Goal: Task Accomplishment & Management: Manage account settings

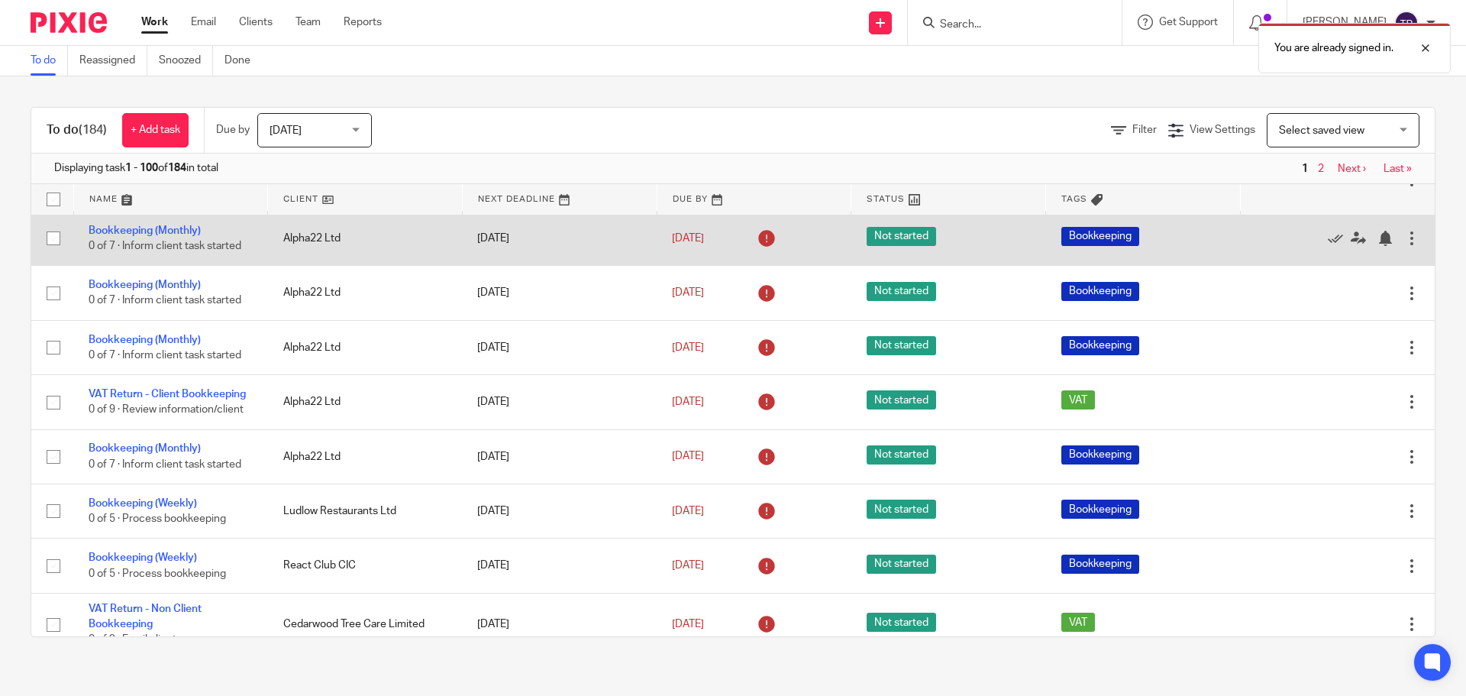
scroll to position [153, 0]
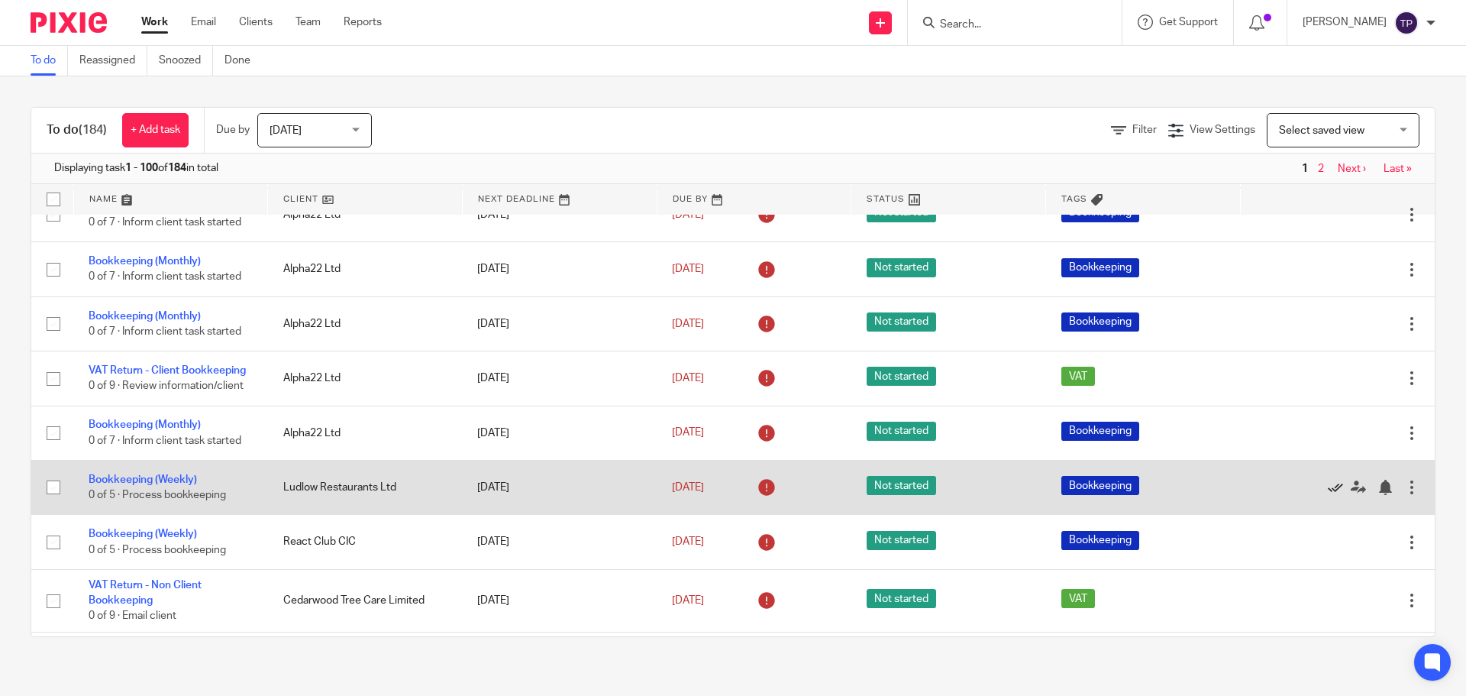
click at [1328, 495] on icon at bounding box center [1335, 487] width 15 height 15
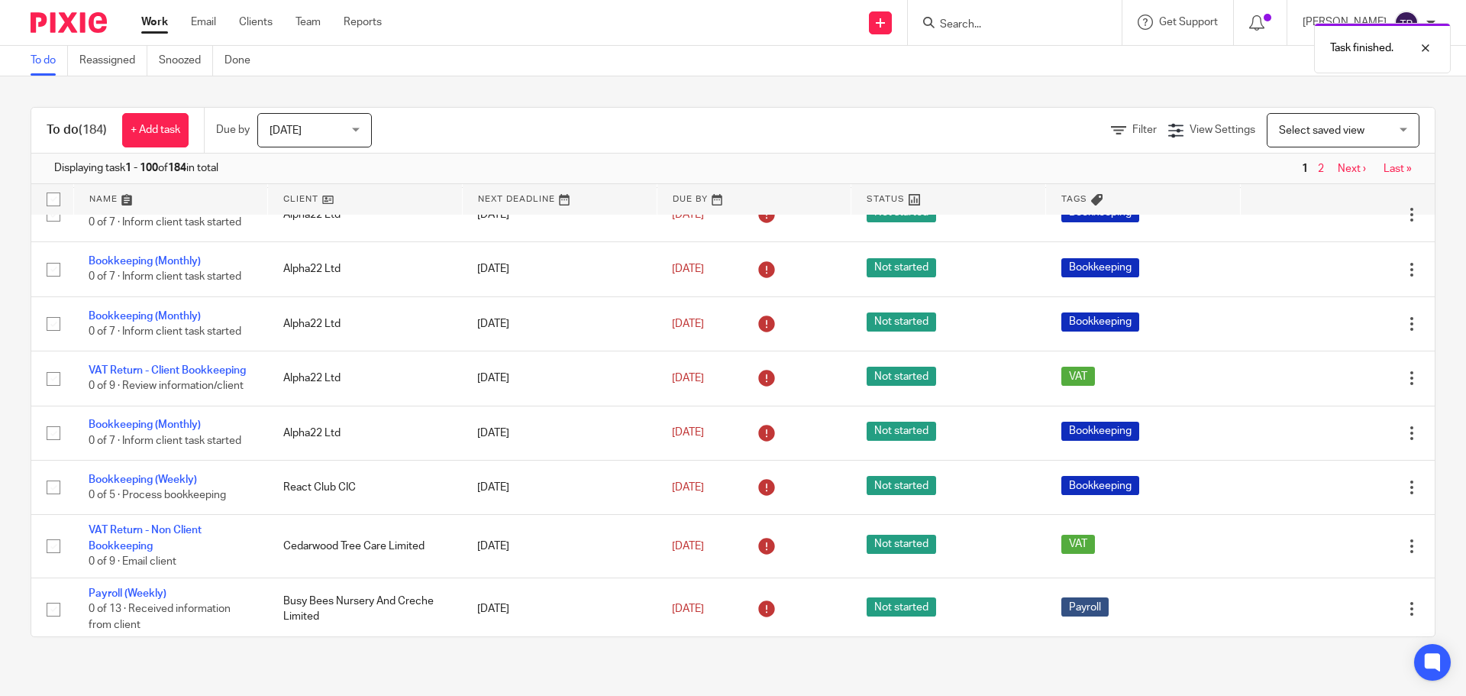
click at [1328, 495] on icon at bounding box center [1335, 487] width 15 height 15
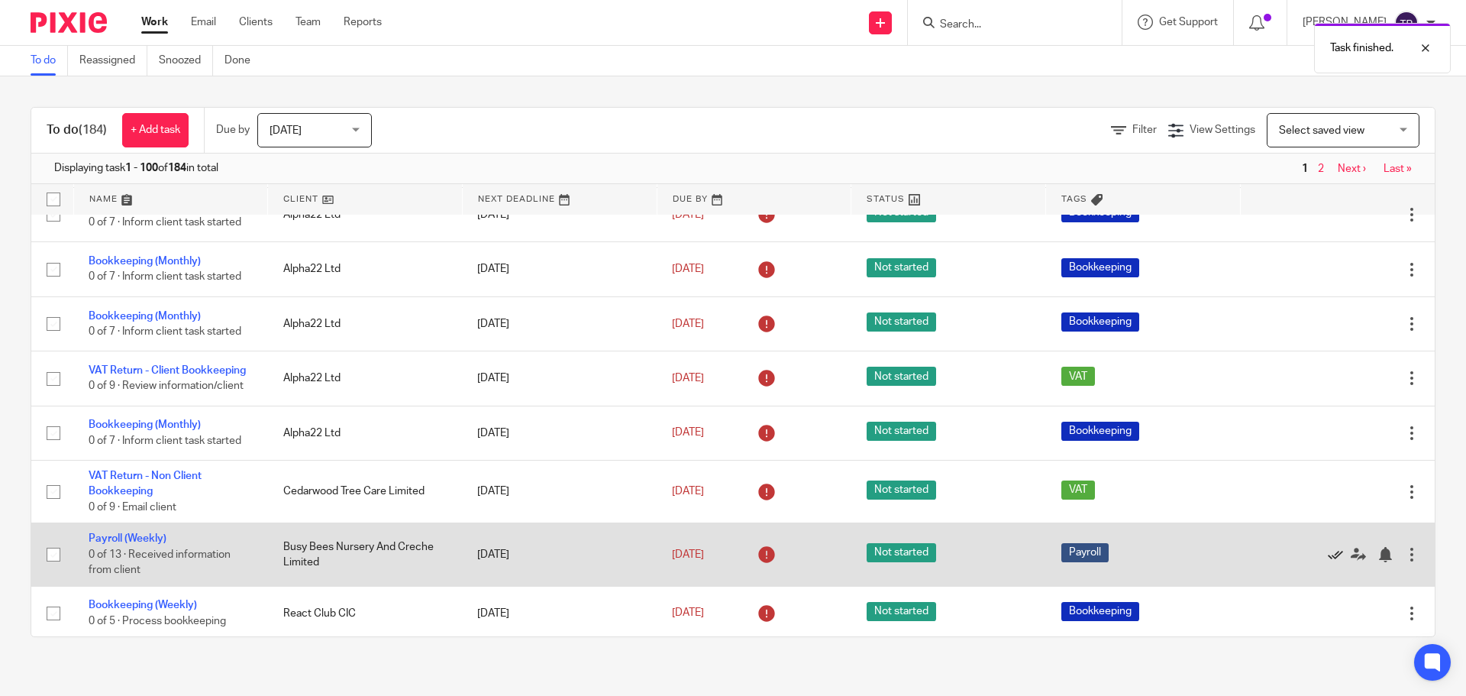
click at [1328, 558] on icon at bounding box center [1335, 554] width 15 height 15
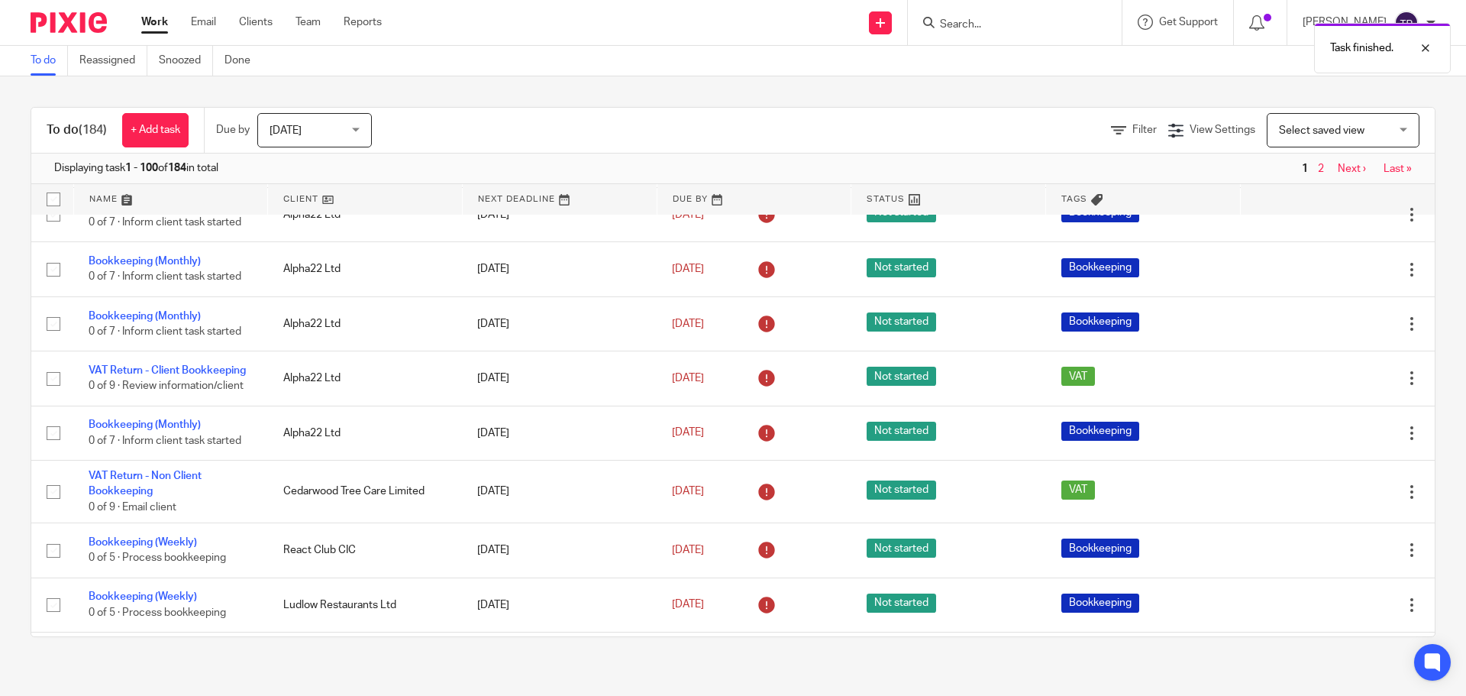
click at [1328, 558] on icon at bounding box center [1335, 550] width 15 height 15
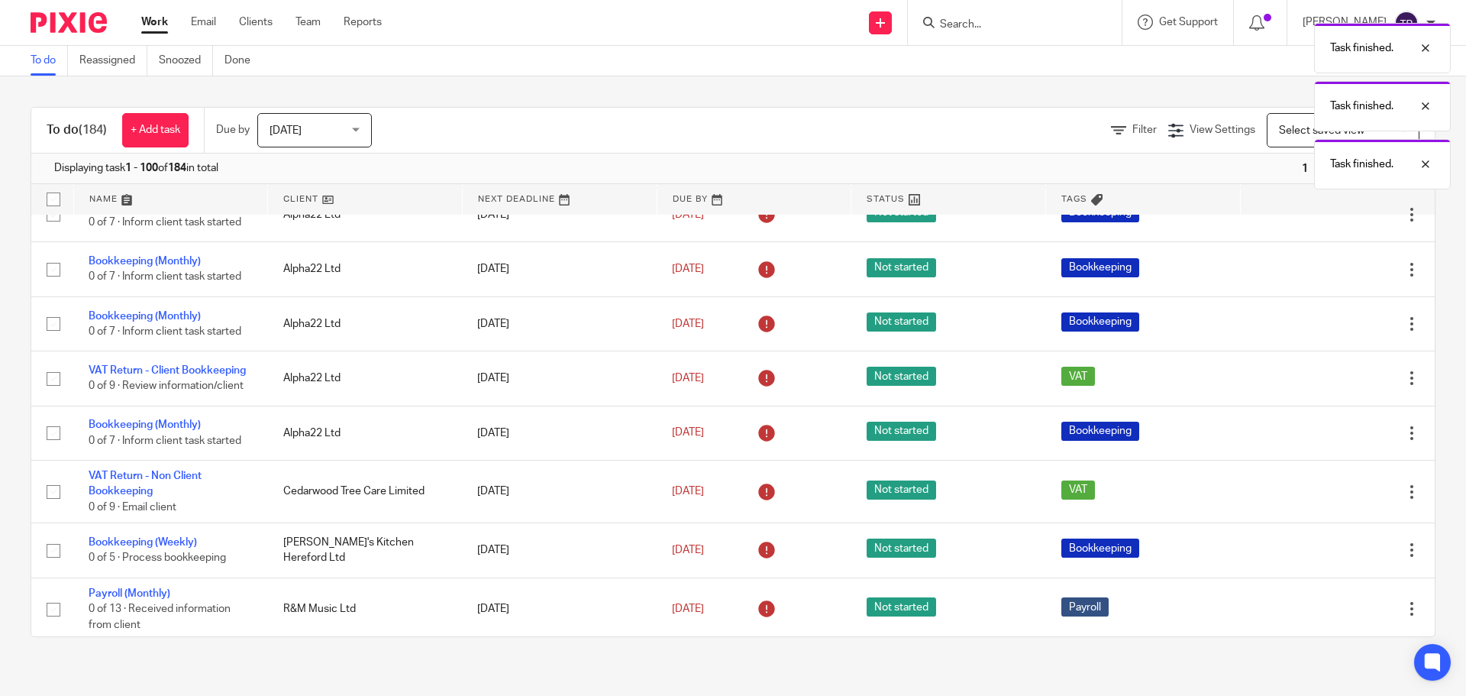
click at [1328, 558] on icon at bounding box center [1335, 550] width 15 height 15
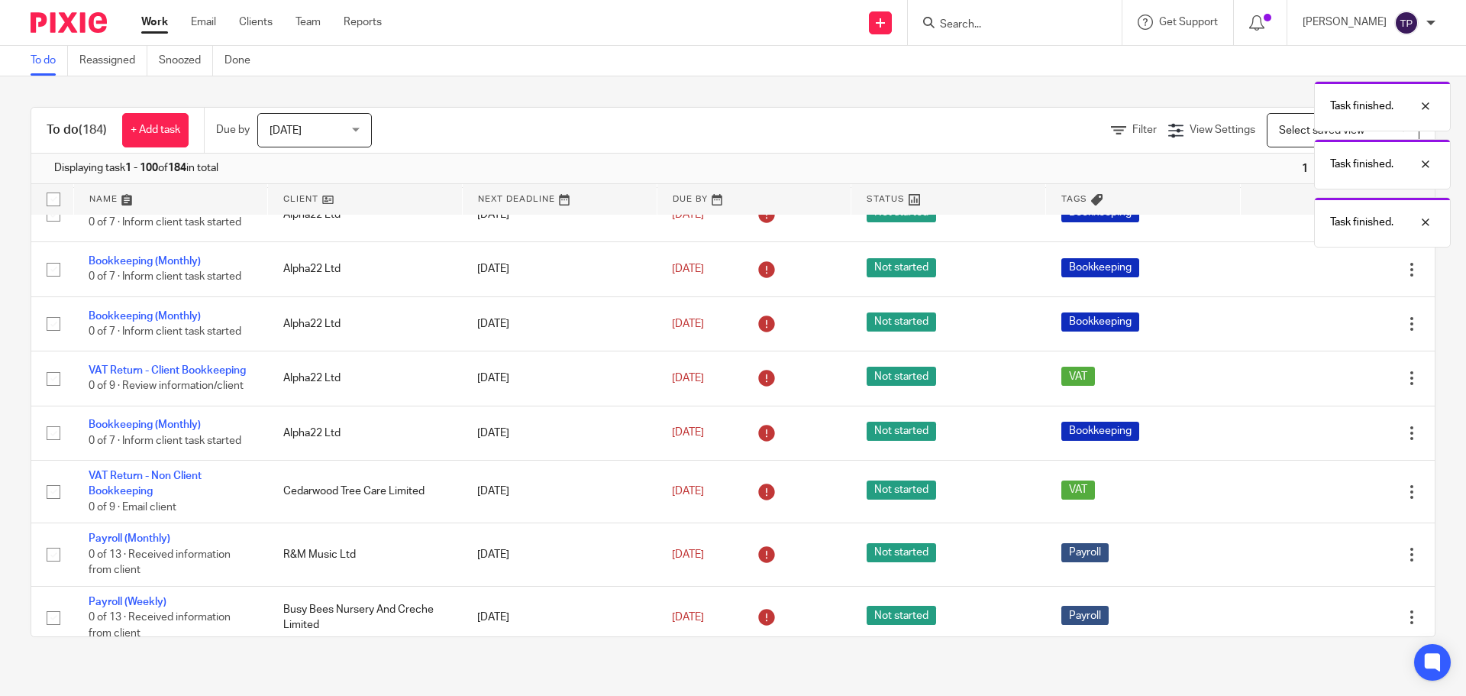
click at [1328, 558] on icon at bounding box center [1335, 554] width 15 height 15
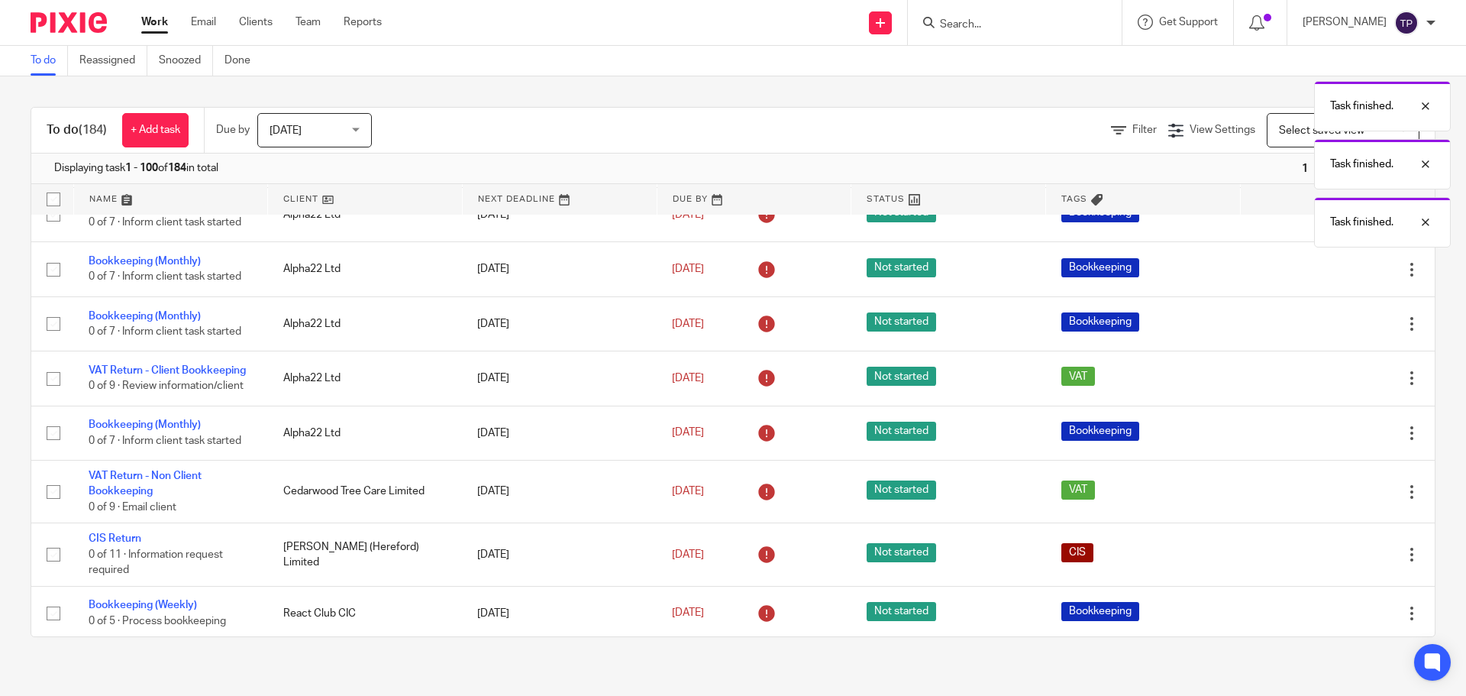
click at [1328, 558] on icon at bounding box center [1335, 554] width 15 height 15
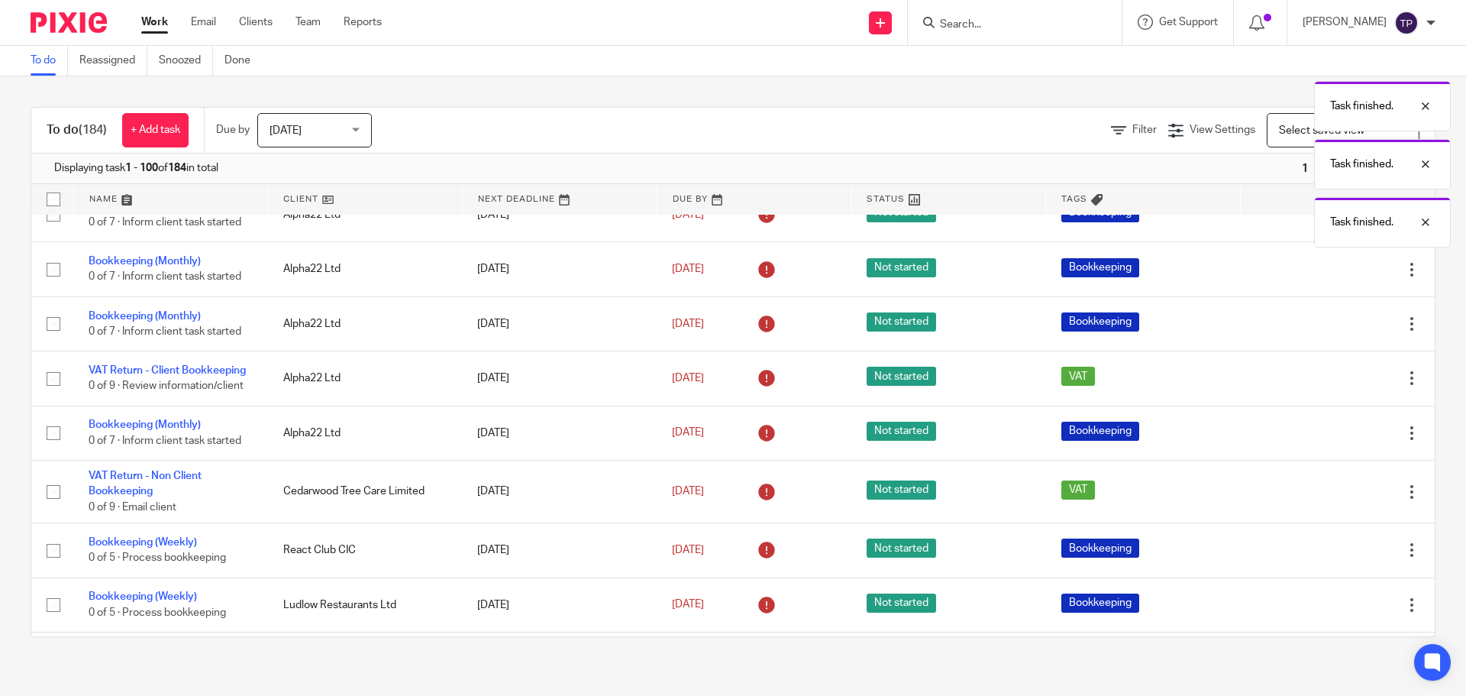
click at [1328, 558] on icon at bounding box center [1335, 550] width 15 height 15
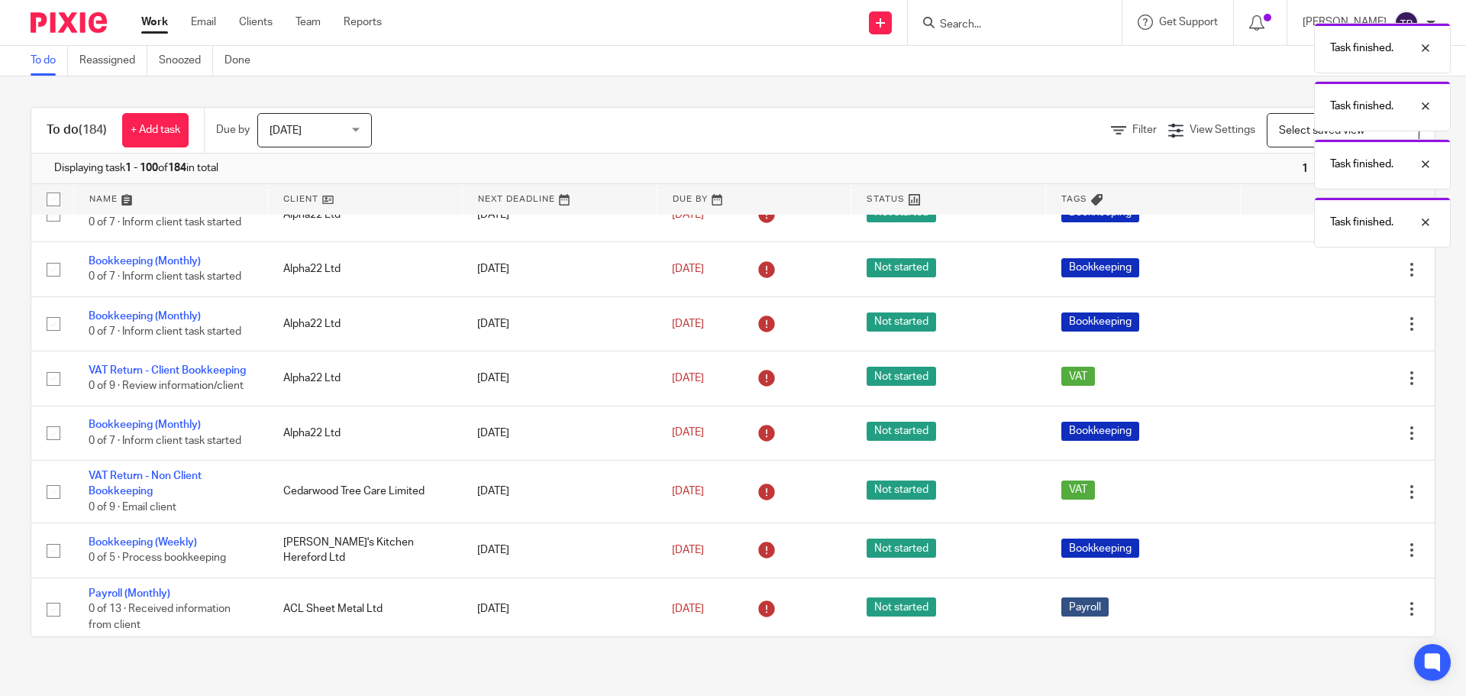
click at [1328, 558] on icon at bounding box center [1335, 550] width 15 height 15
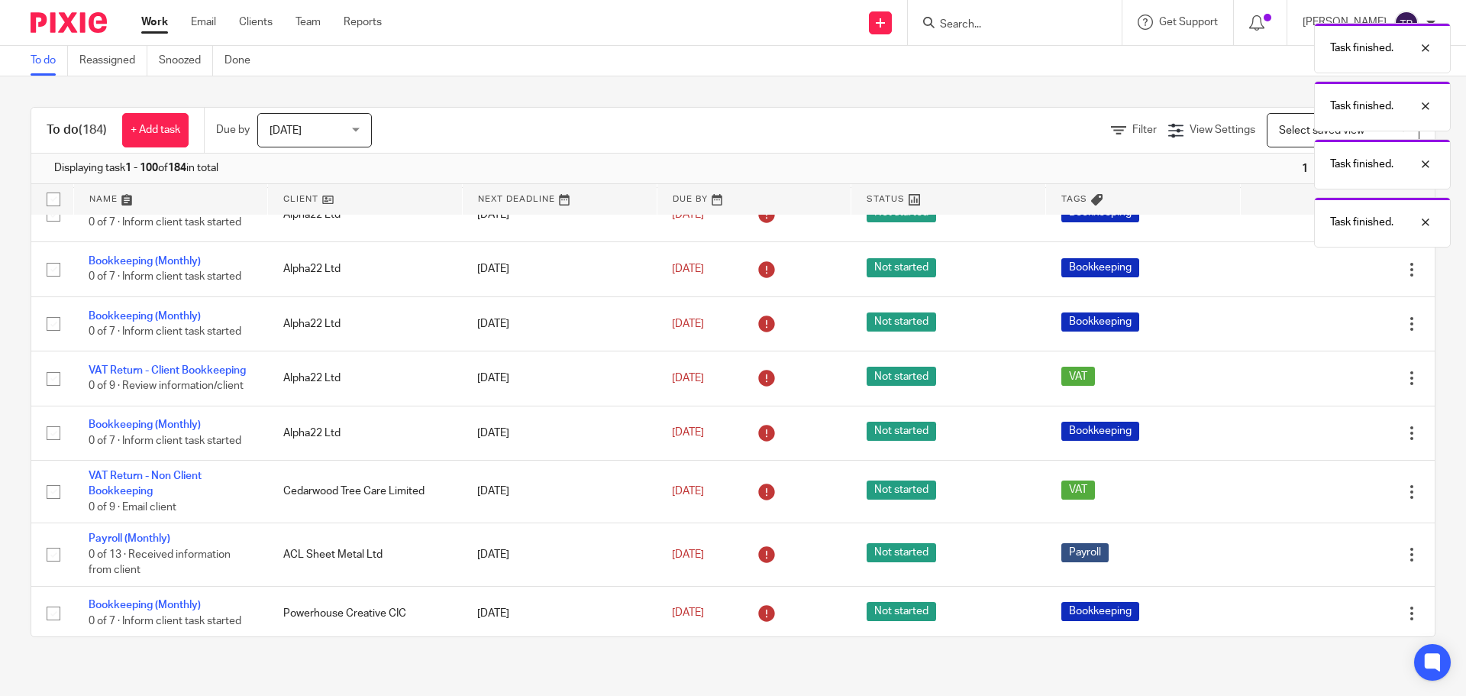
click at [1328, 558] on icon at bounding box center [1335, 554] width 15 height 15
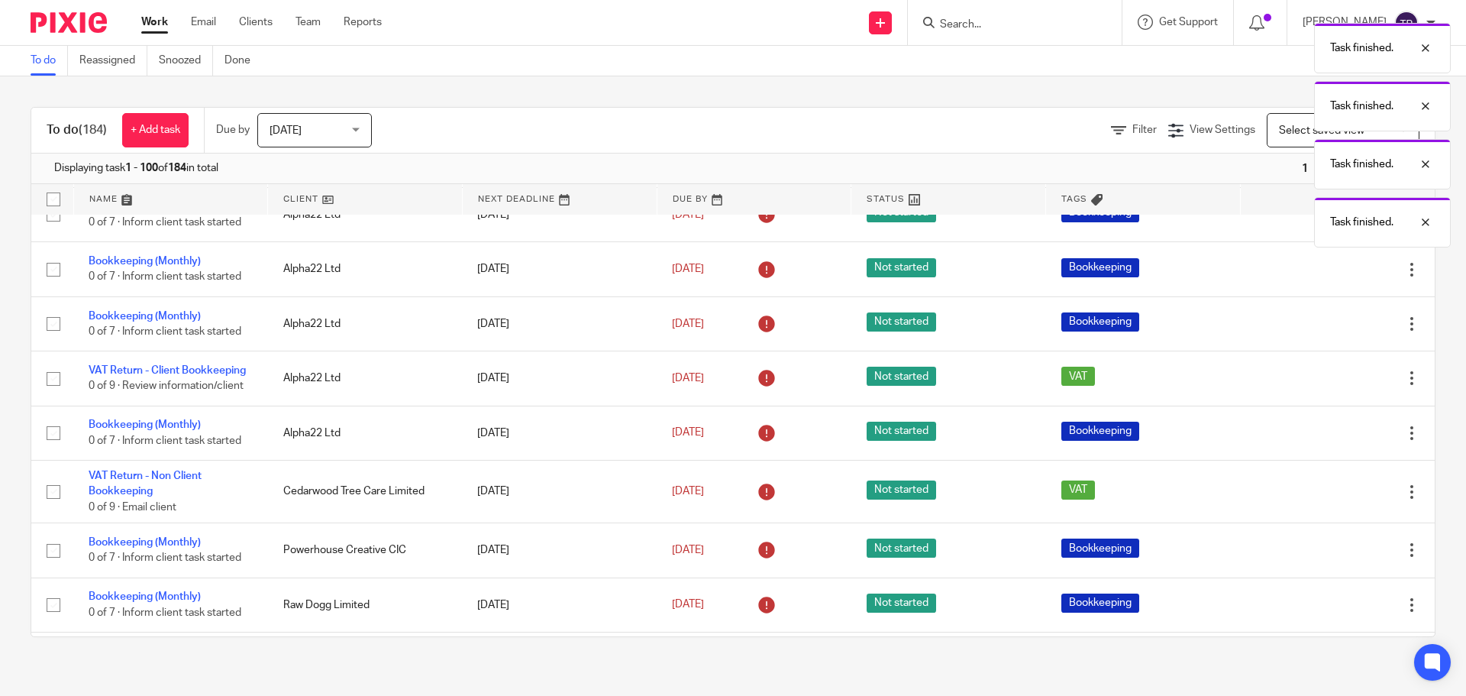
click at [1328, 558] on icon at bounding box center [1335, 550] width 15 height 15
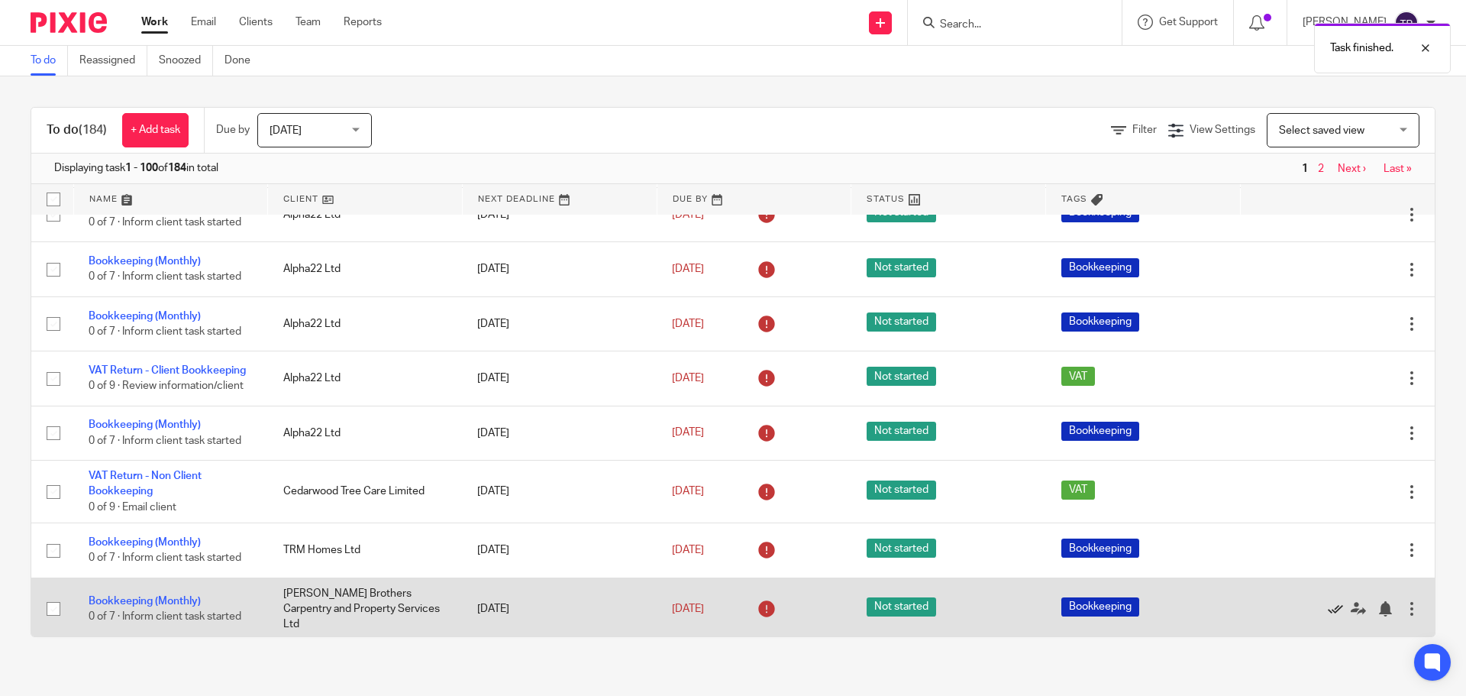
click at [1328, 610] on icon at bounding box center [1335, 608] width 15 height 15
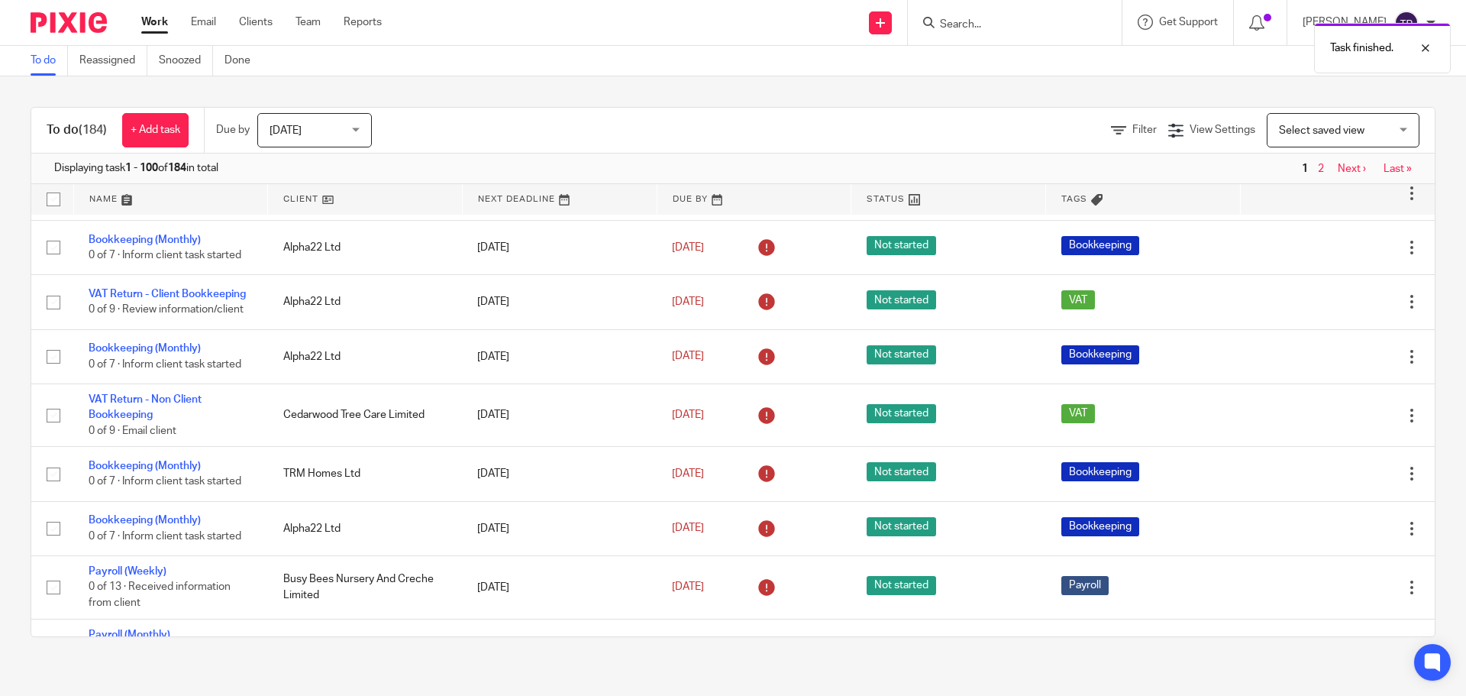
scroll to position [306, 0]
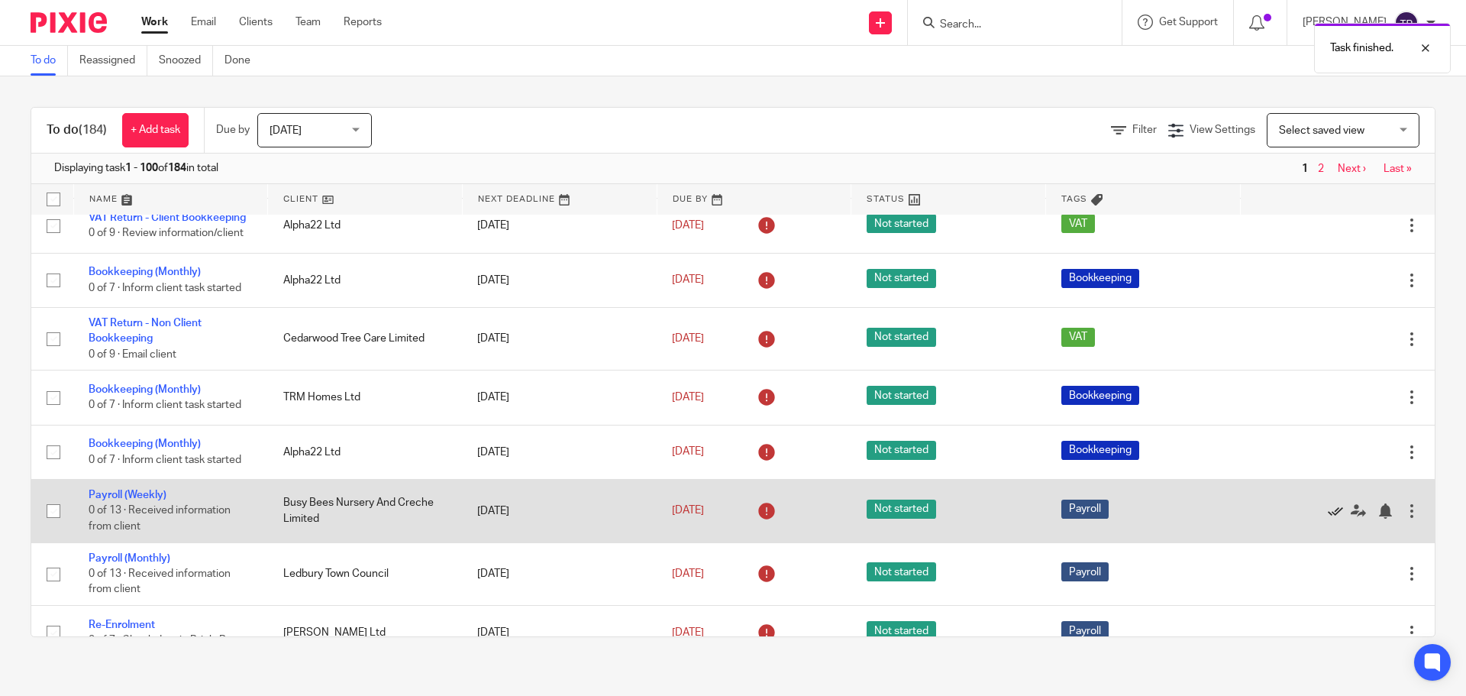
click at [1328, 519] on icon at bounding box center [1335, 510] width 15 height 15
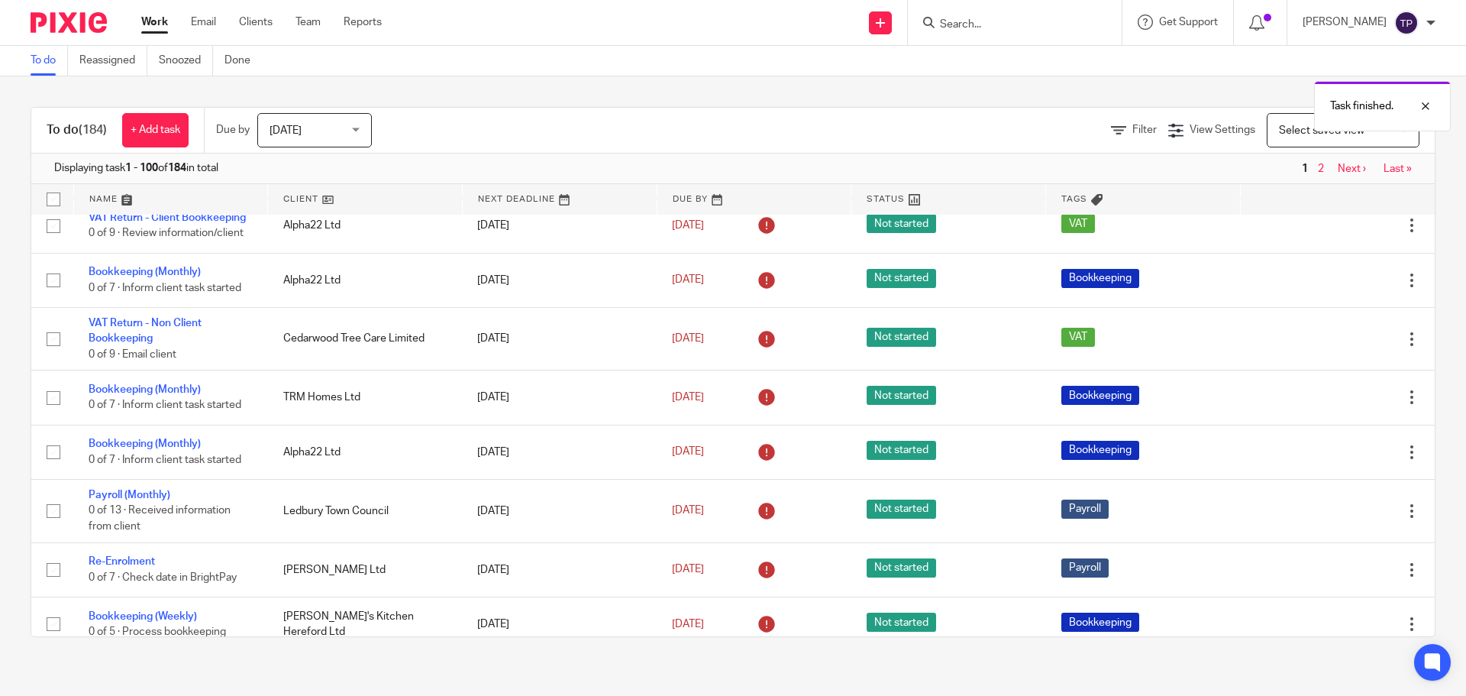
click at [1328, 519] on icon at bounding box center [1335, 510] width 15 height 15
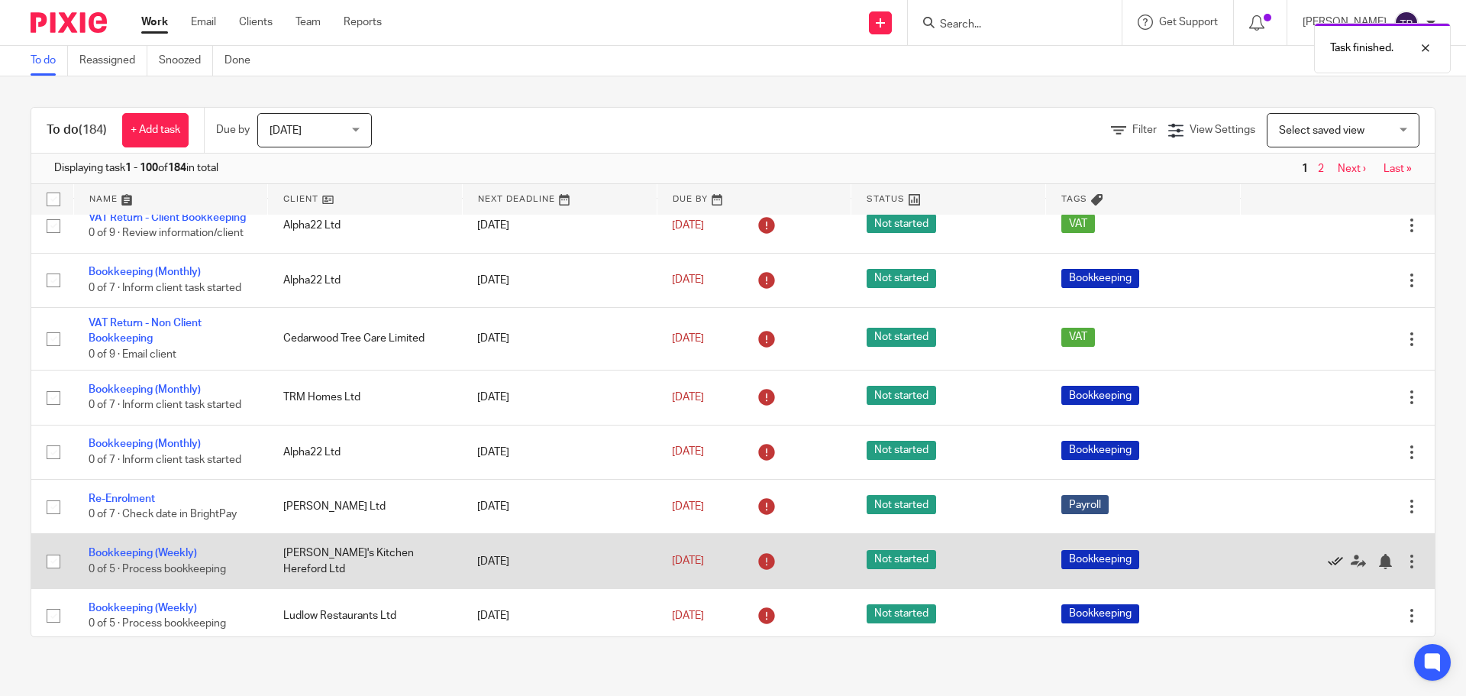
click at [1328, 569] on icon at bounding box center [1335, 561] width 15 height 15
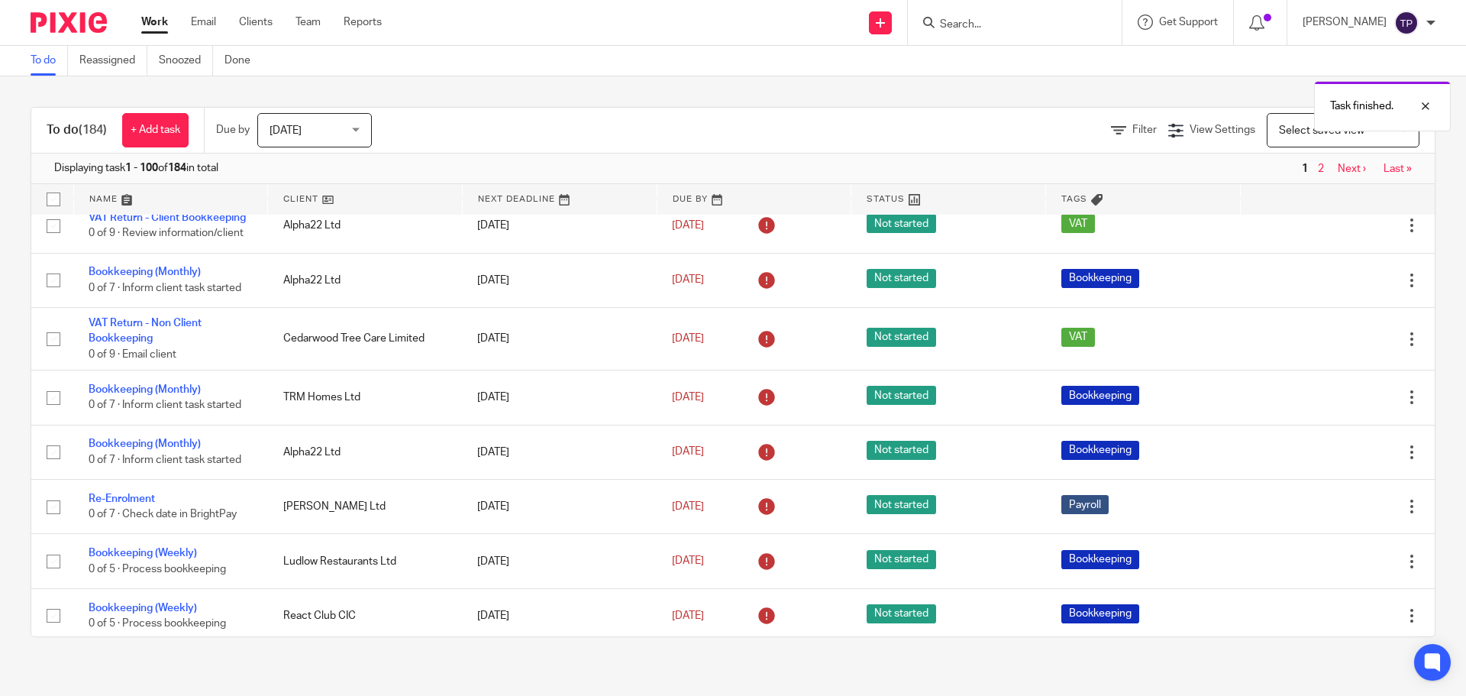
click at [1328, 569] on icon at bounding box center [1335, 561] width 15 height 15
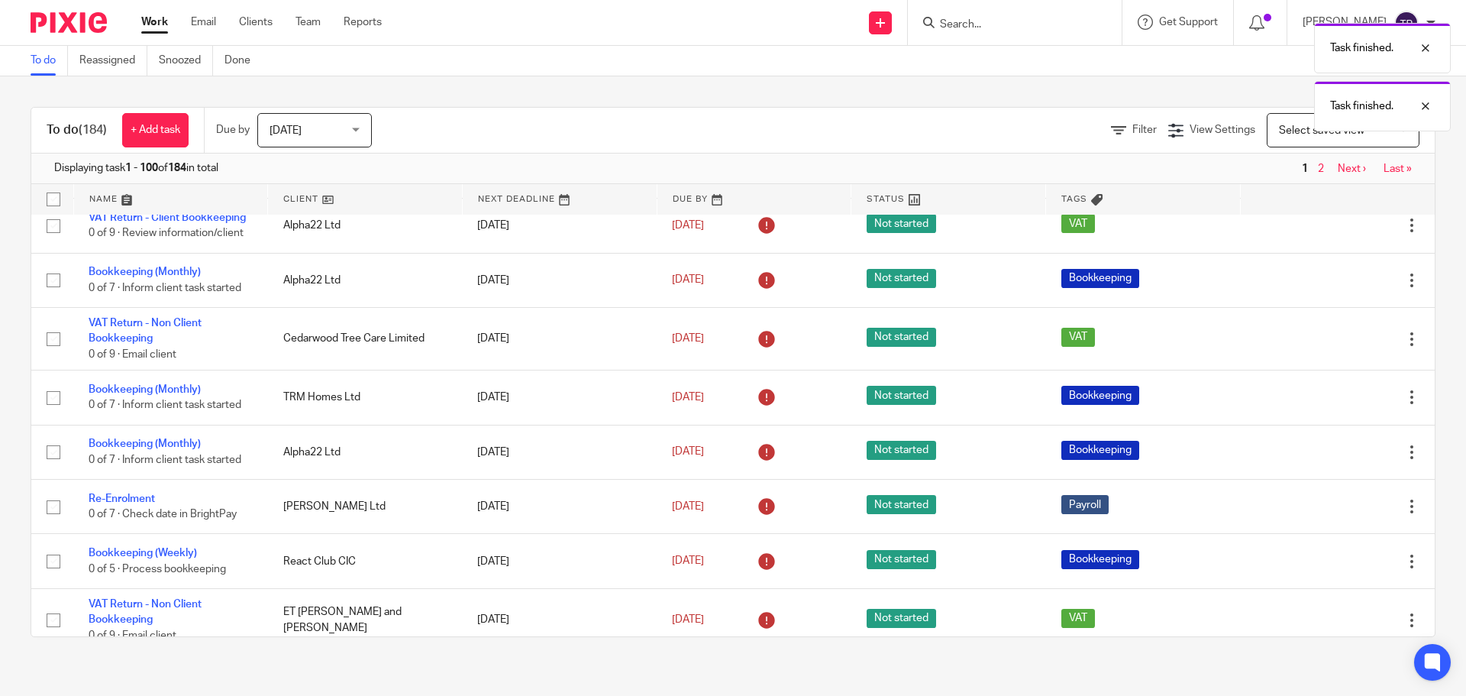
click at [1328, 569] on icon at bounding box center [1335, 561] width 15 height 15
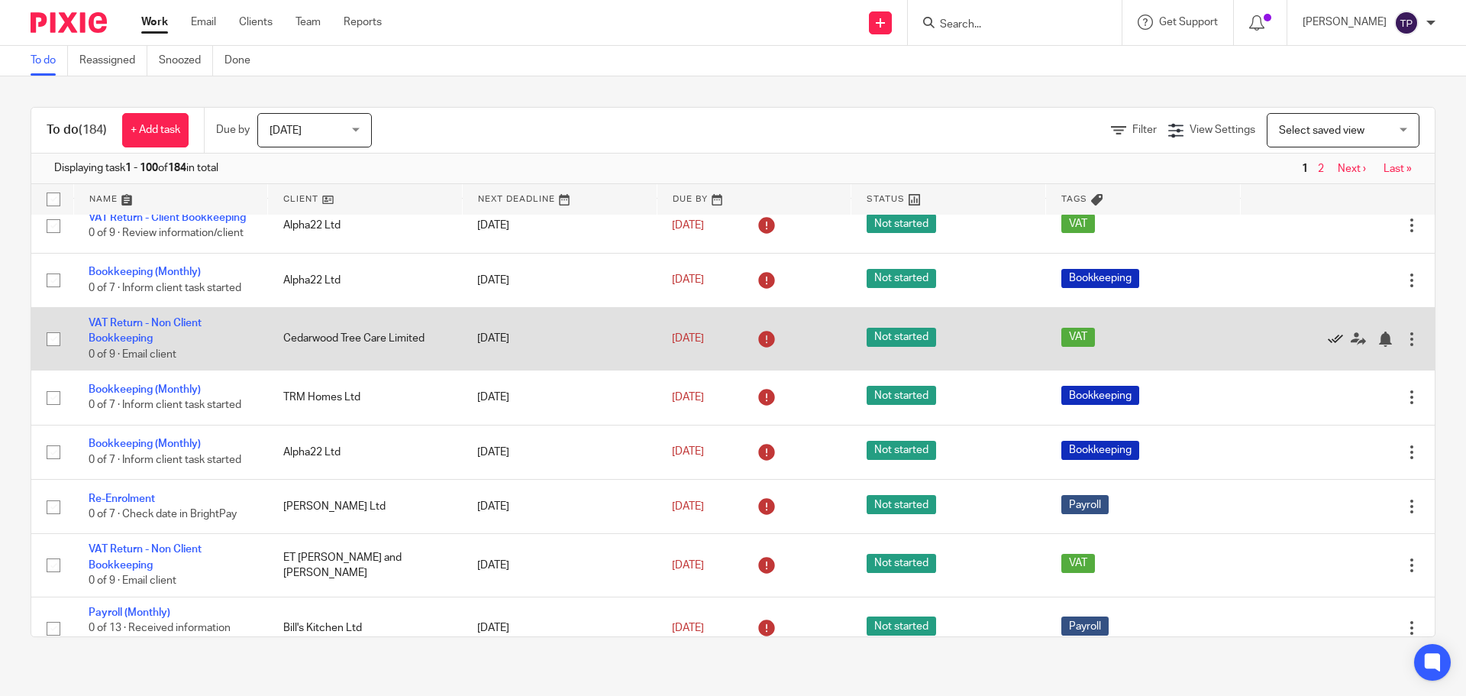
click at [1328, 347] on icon at bounding box center [1335, 338] width 15 height 15
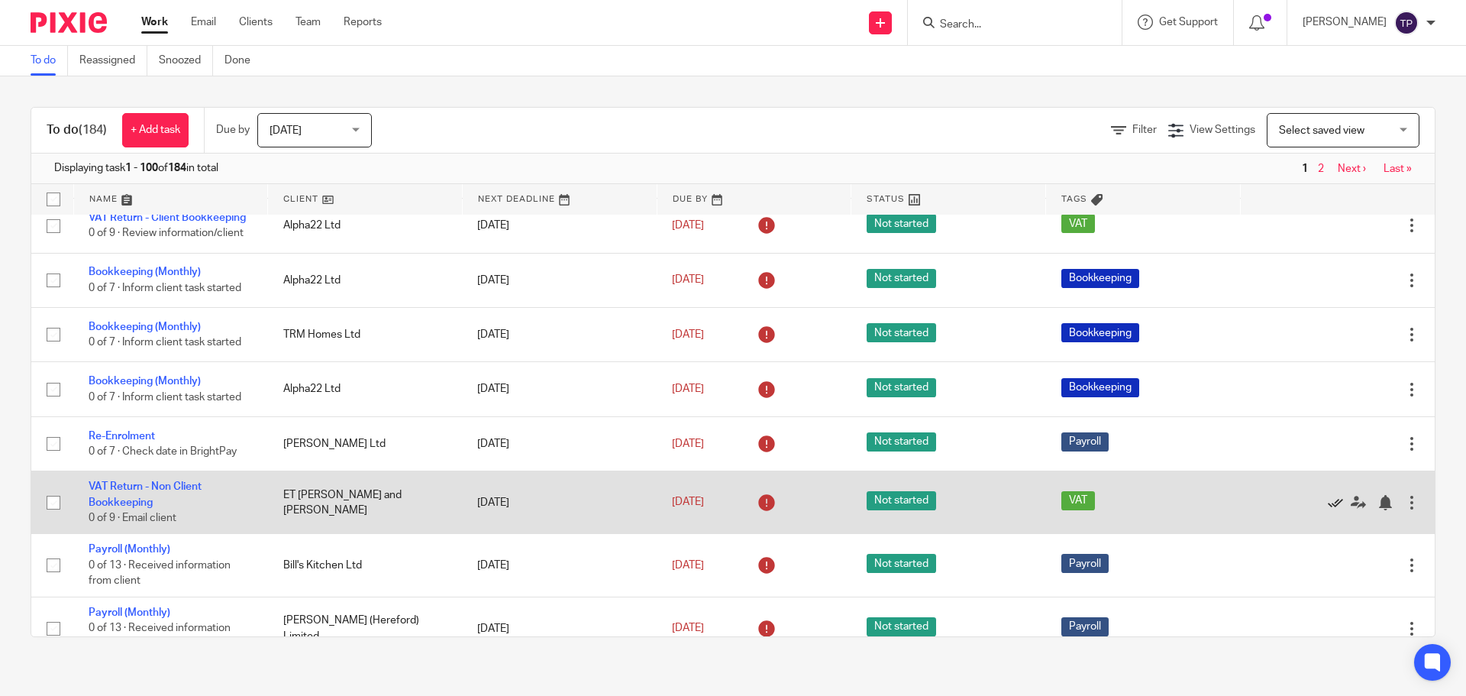
click at [1328, 509] on icon at bounding box center [1335, 502] width 15 height 15
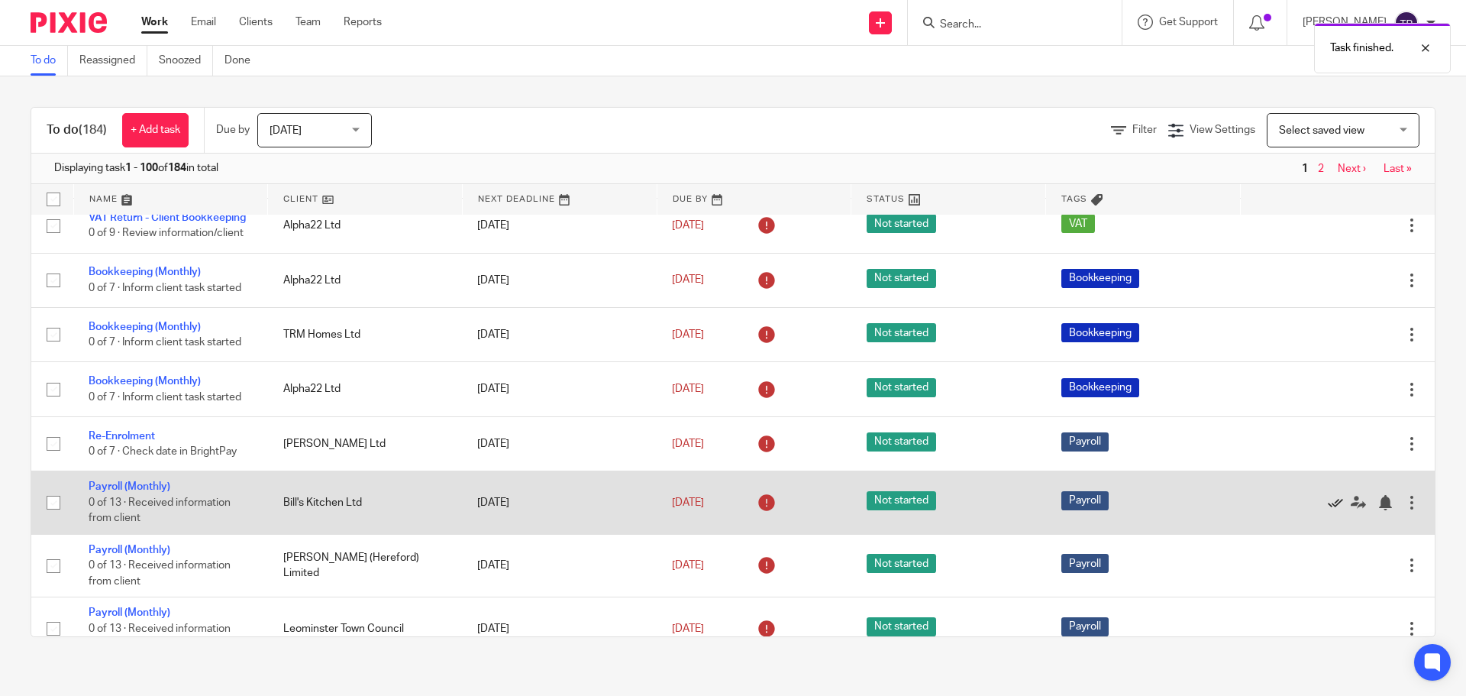
click at [1328, 509] on icon at bounding box center [1335, 502] width 15 height 15
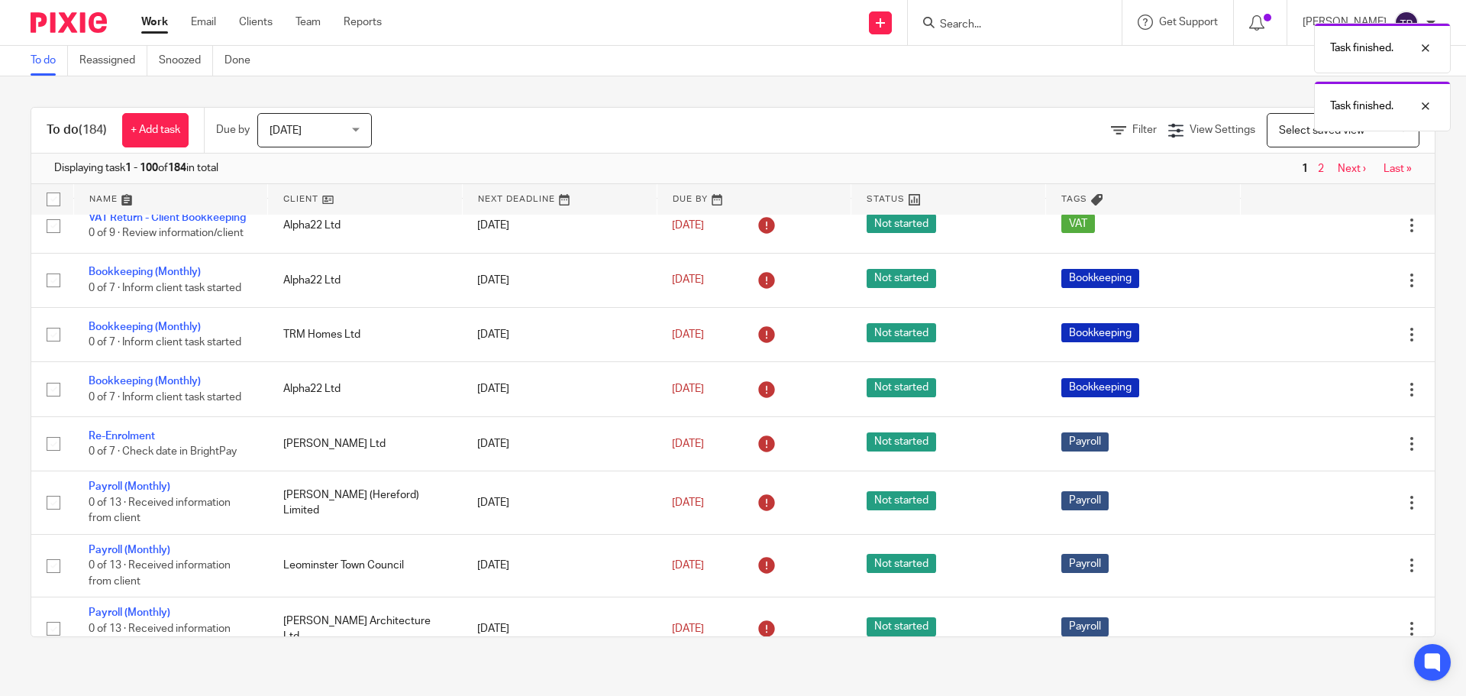
click at [1328, 509] on icon at bounding box center [1335, 502] width 15 height 15
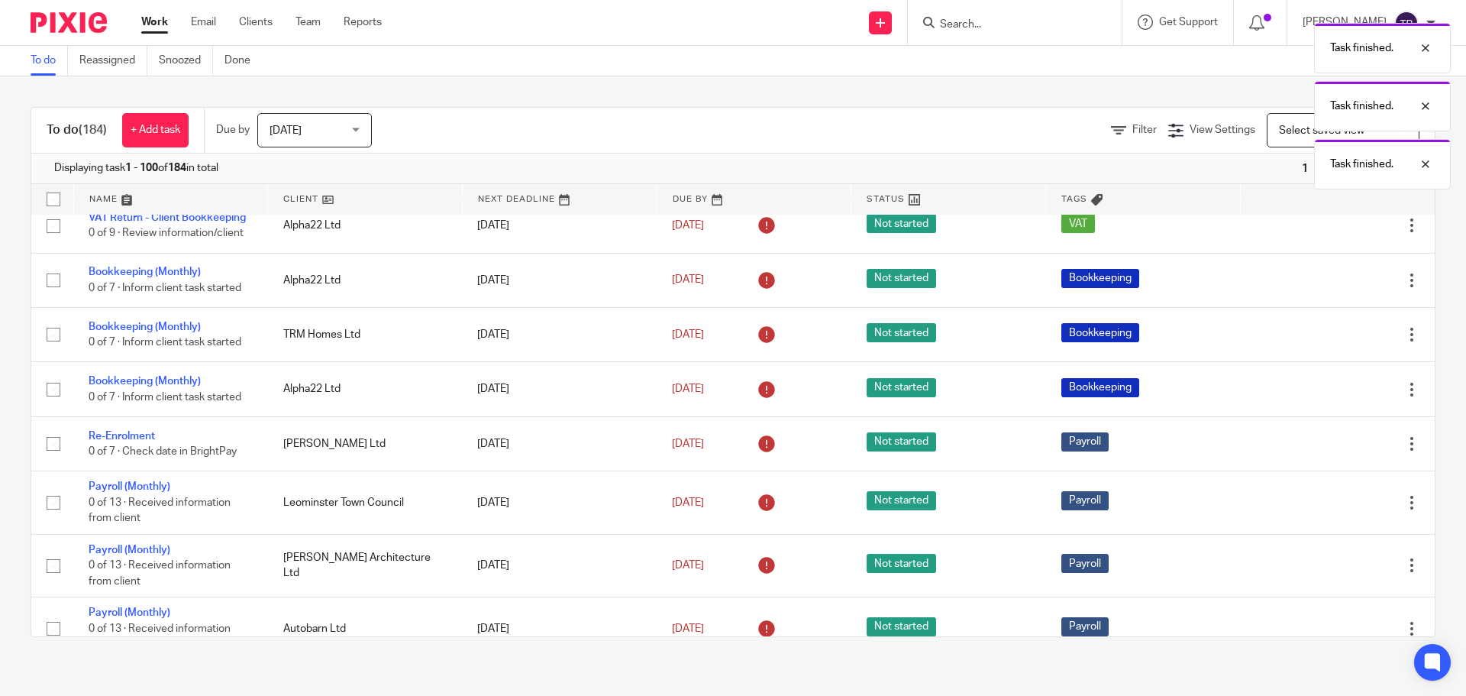
click at [1328, 509] on icon at bounding box center [1335, 502] width 15 height 15
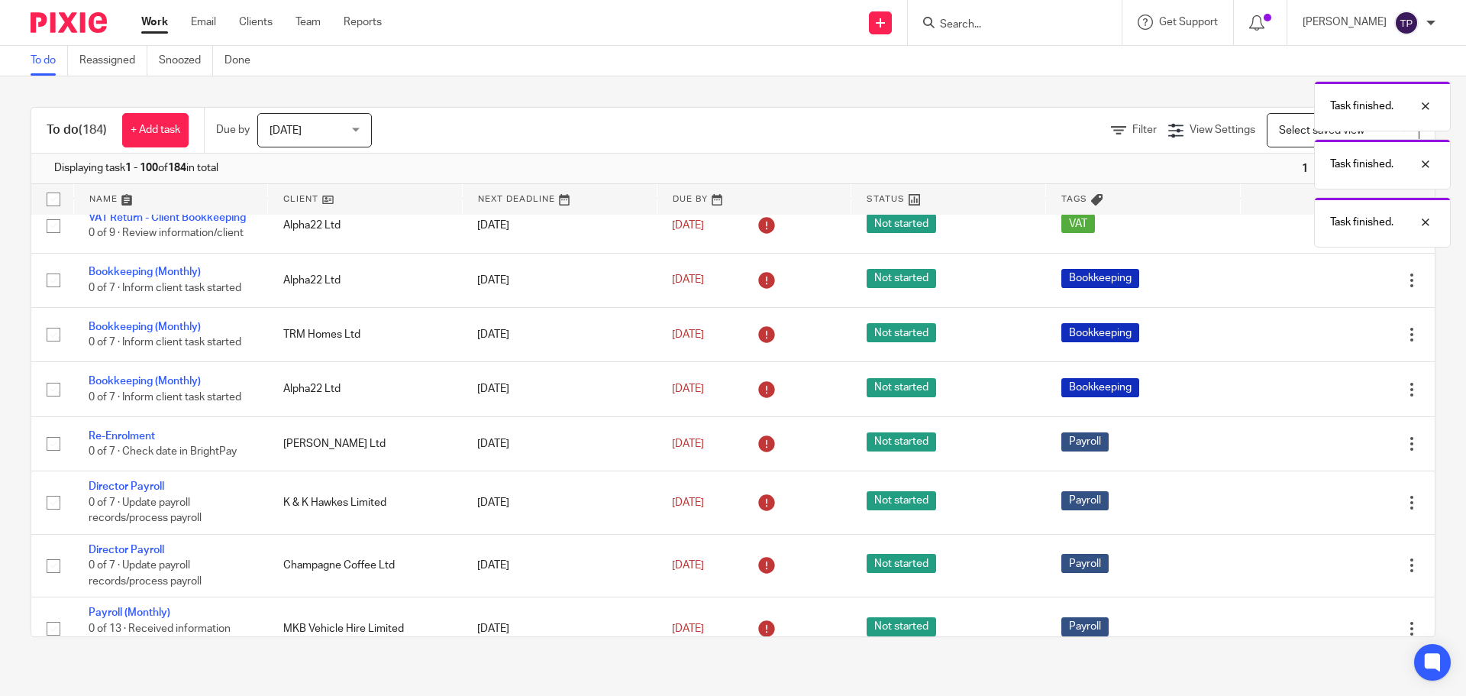
click at [1328, 509] on icon at bounding box center [1335, 502] width 15 height 15
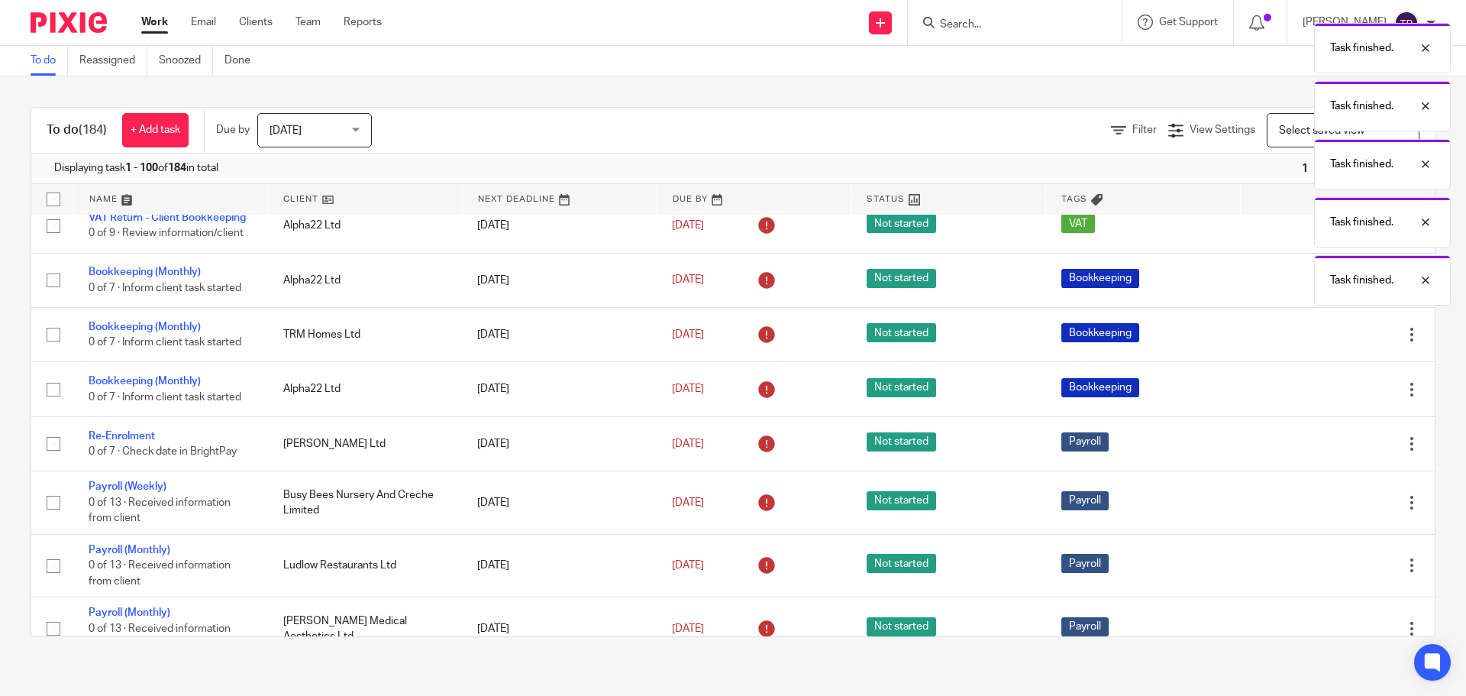
click at [1328, 509] on icon at bounding box center [1335, 502] width 15 height 15
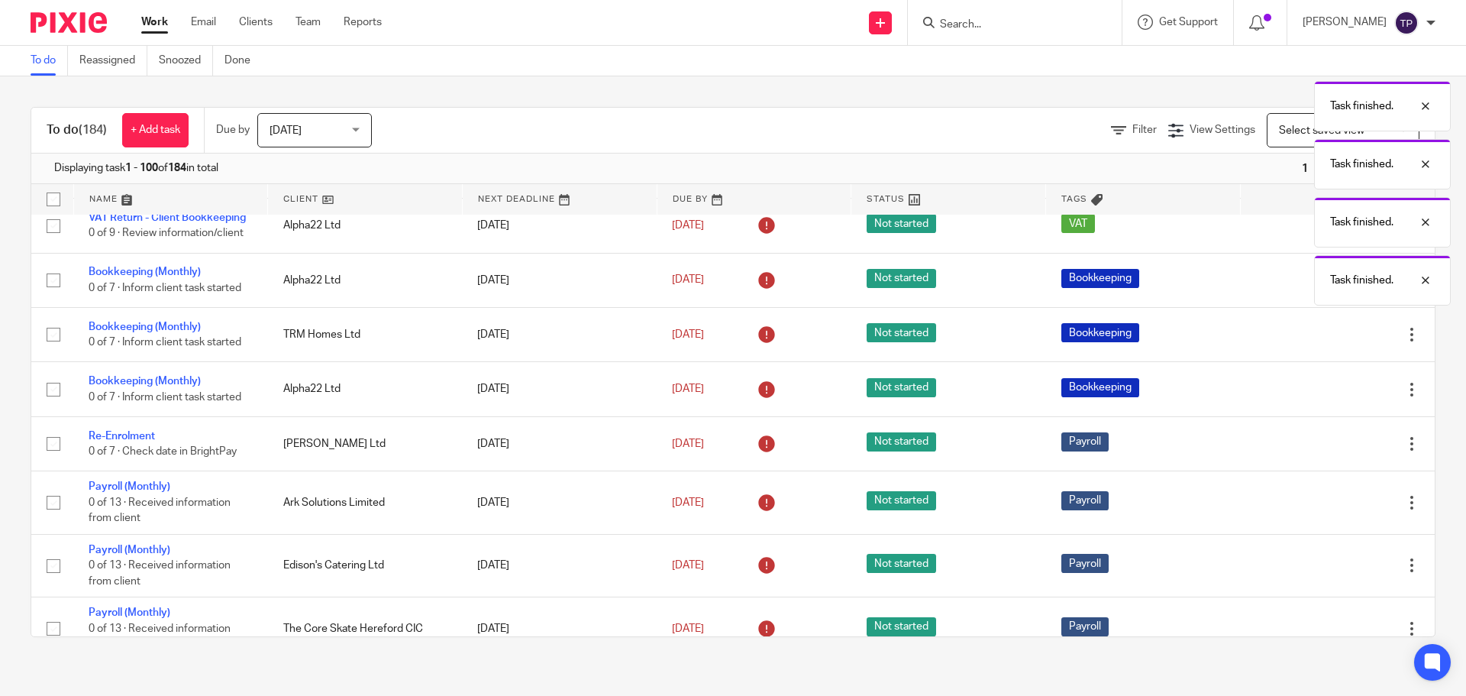
click at [1328, 509] on icon at bounding box center [1335, 502] width 15 height 15
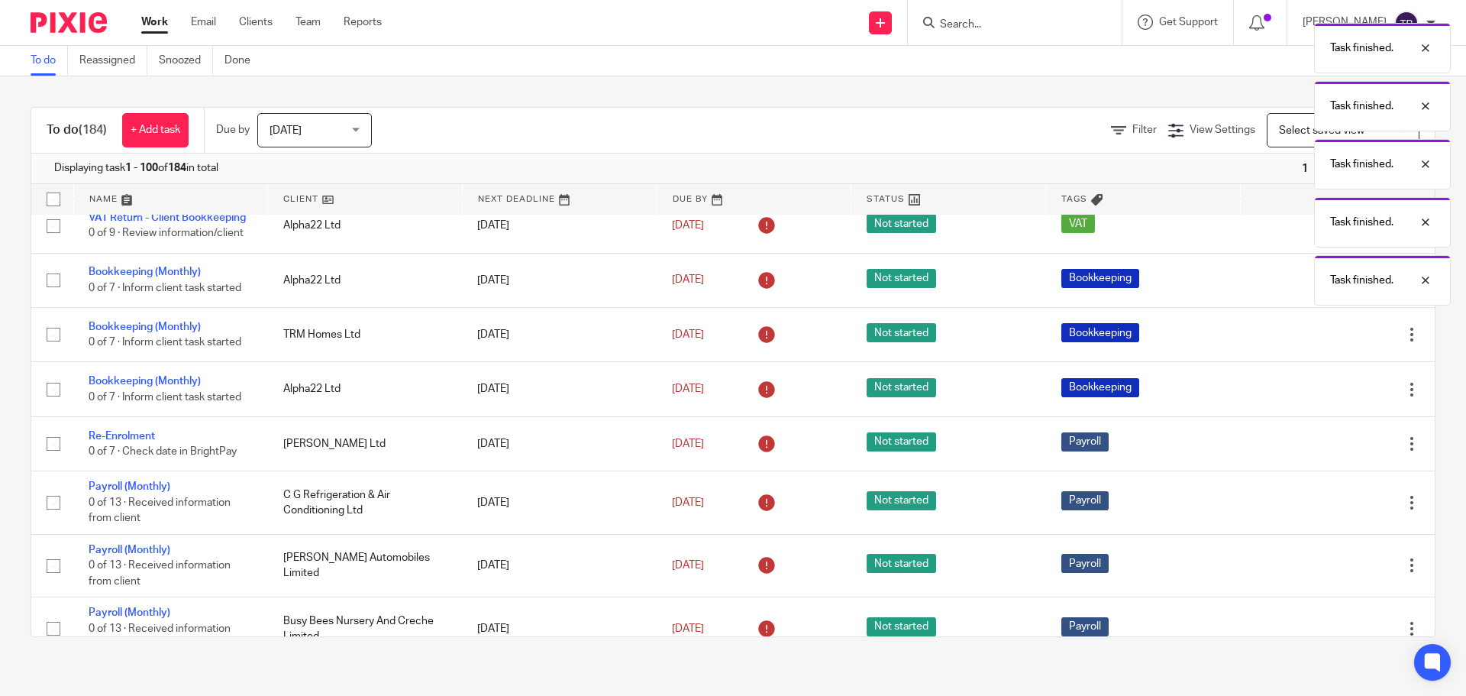
click at [1328, 509] on icon at bounding box center [1335, 502] width 15 height 15
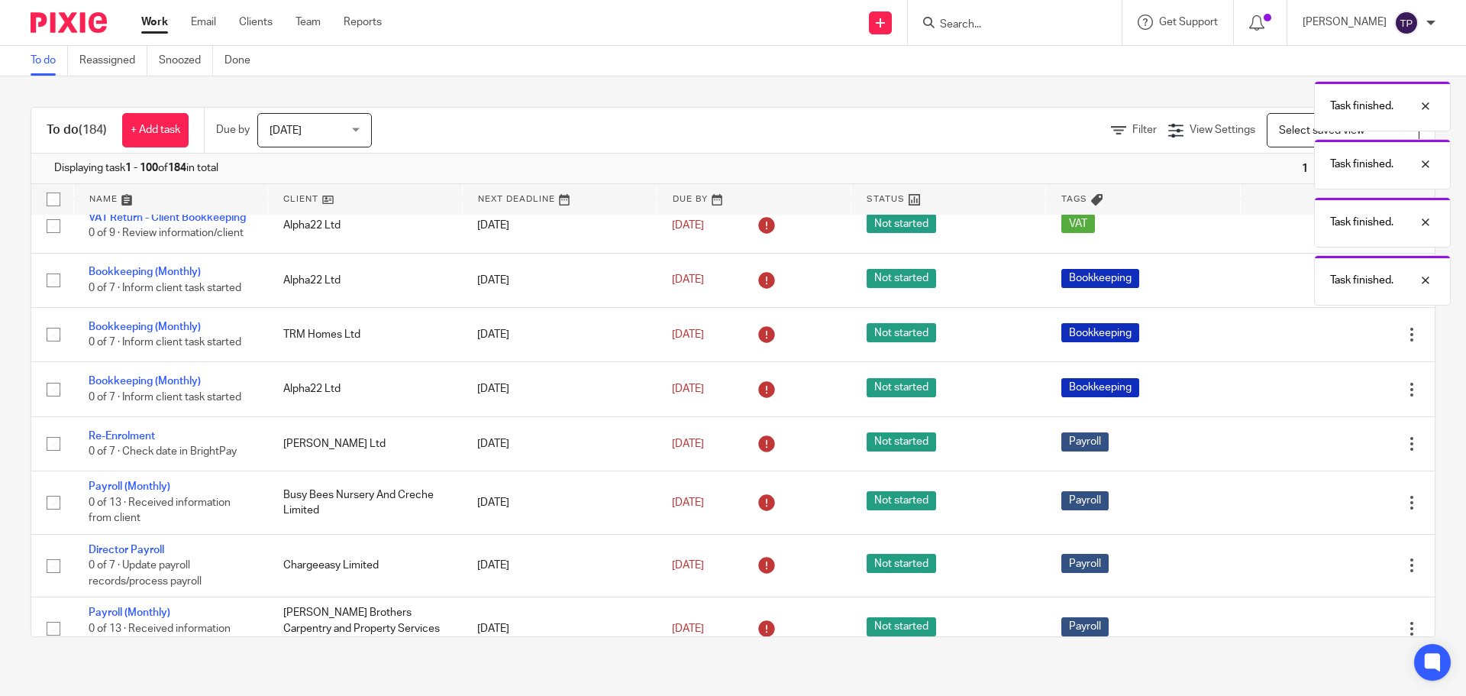
click at [1328, 509] on icon at bounding box center [1335, 502] width 15 height 15
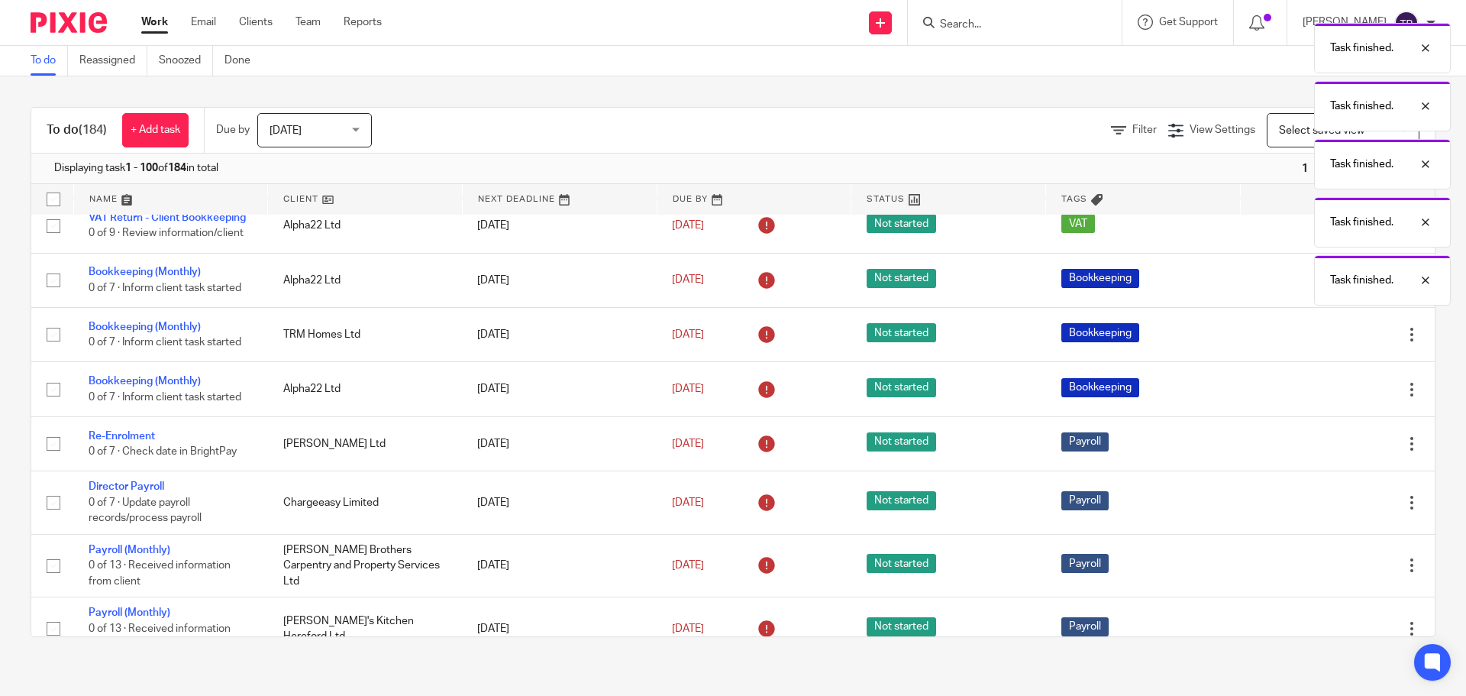
click at [1328, 509] on icon at bounding box center [1335, 502] width 15 height 15
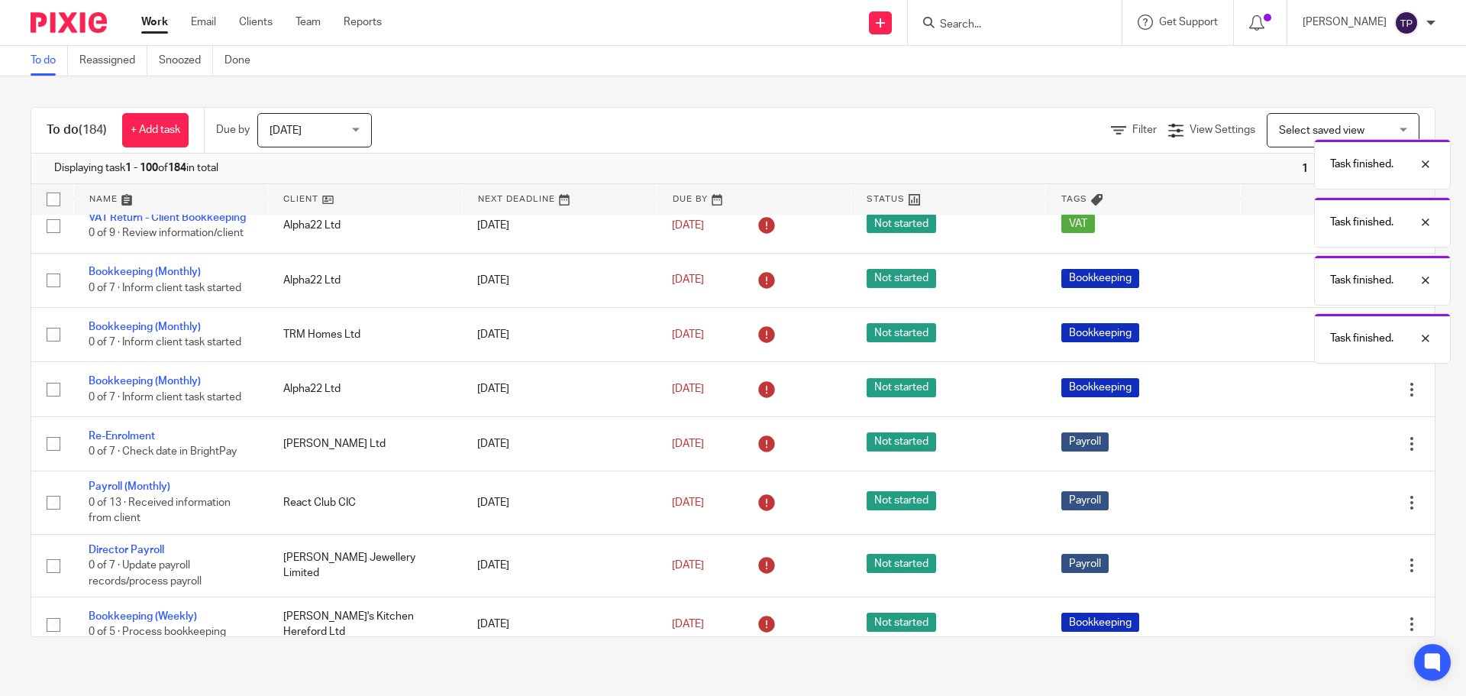
click at [1328, 509] on icon at bounding box center [1335, 502] width 15 height 15
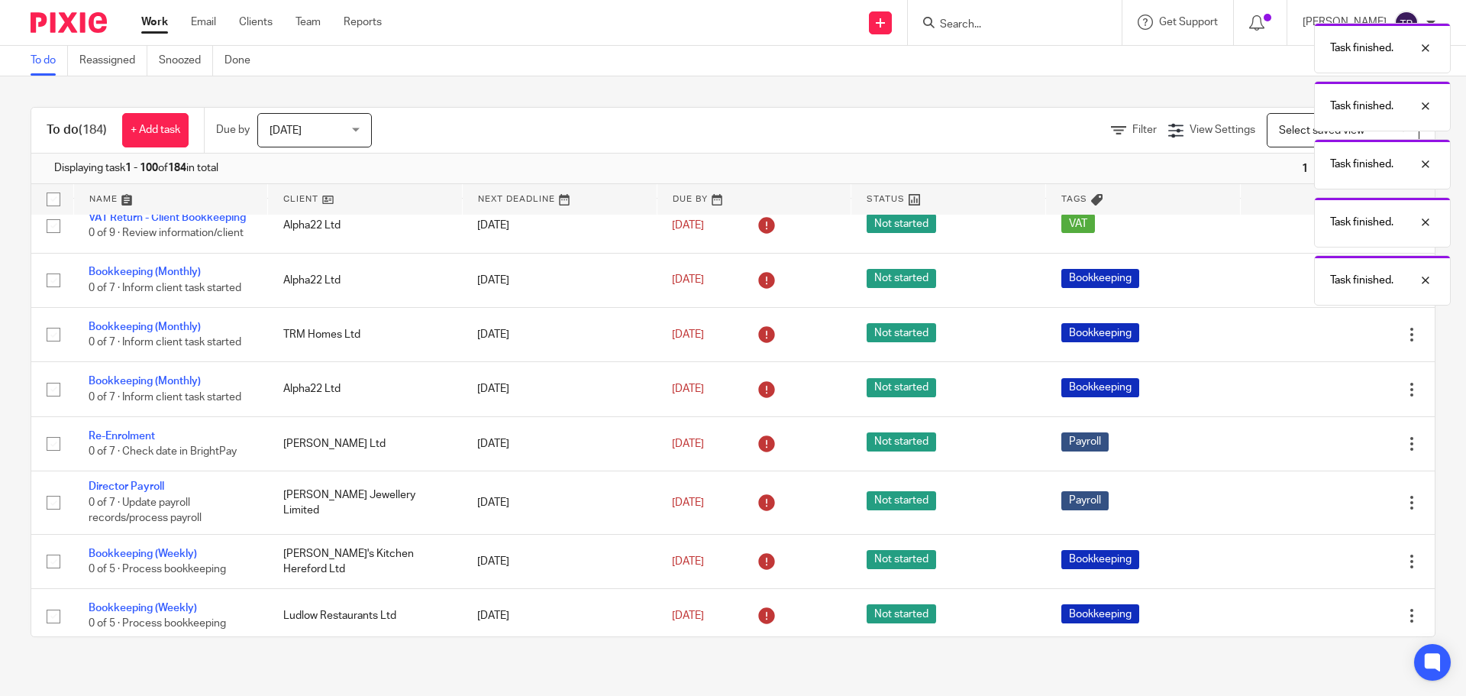
click at [1328, 509] on icon at bounding box center [1335, 502] width 15 height 15
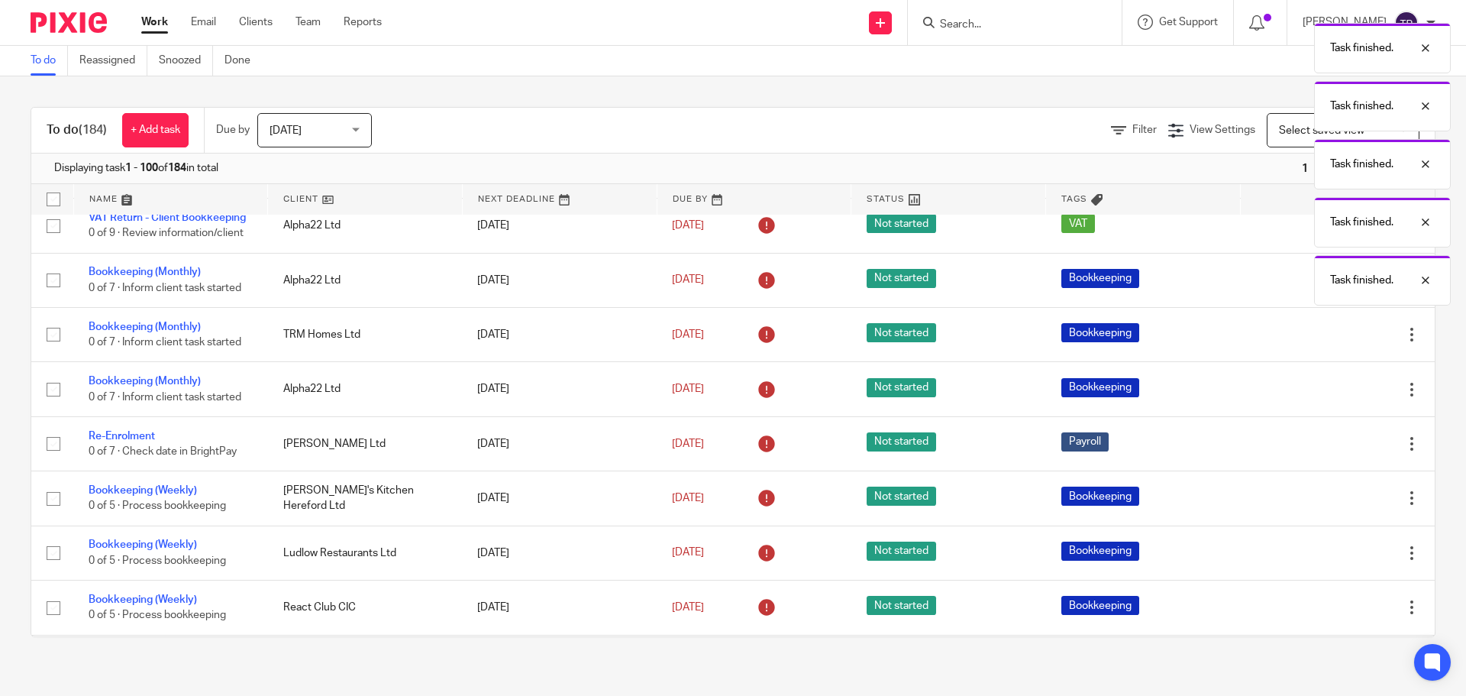
click at [1328, 506] on icon at bounding box center [1335, 498] width 15 height 15
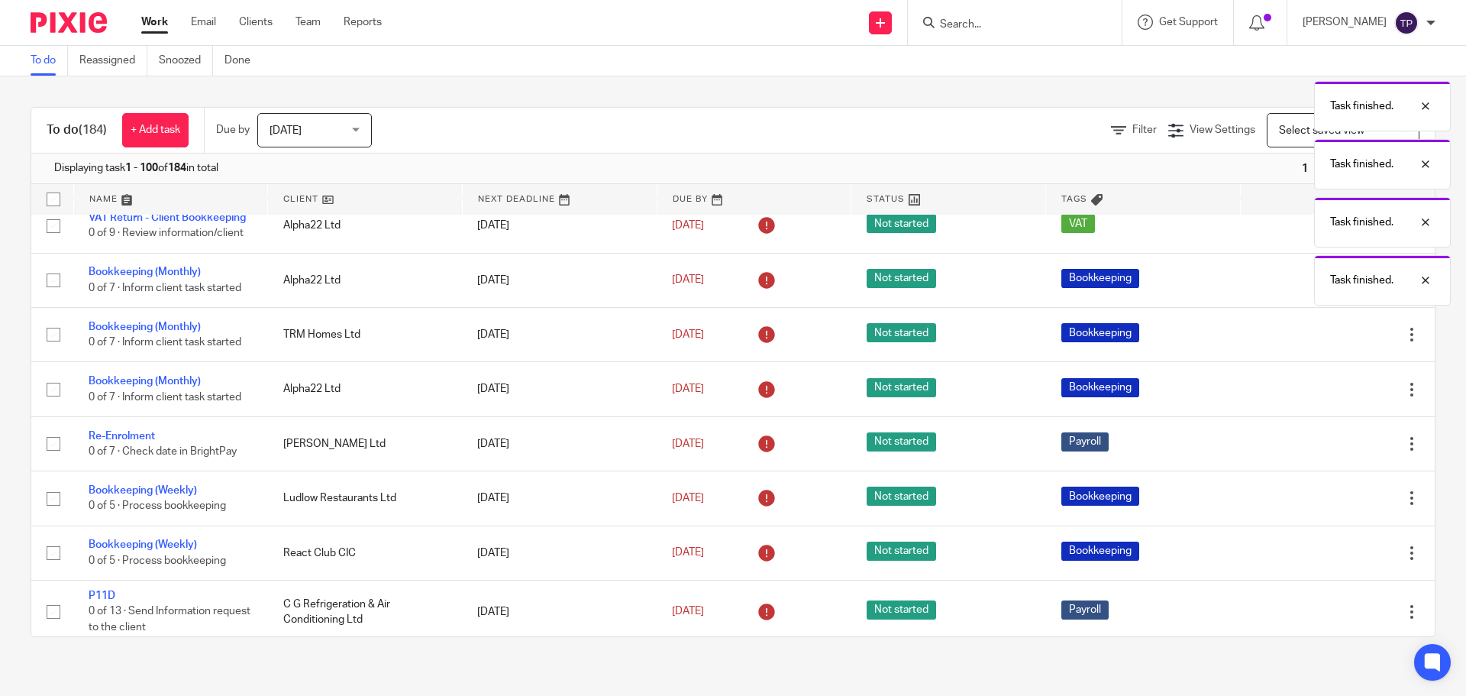
click at [1328, 506] on icon at bounding box center [1335, 498] width 15 height 15
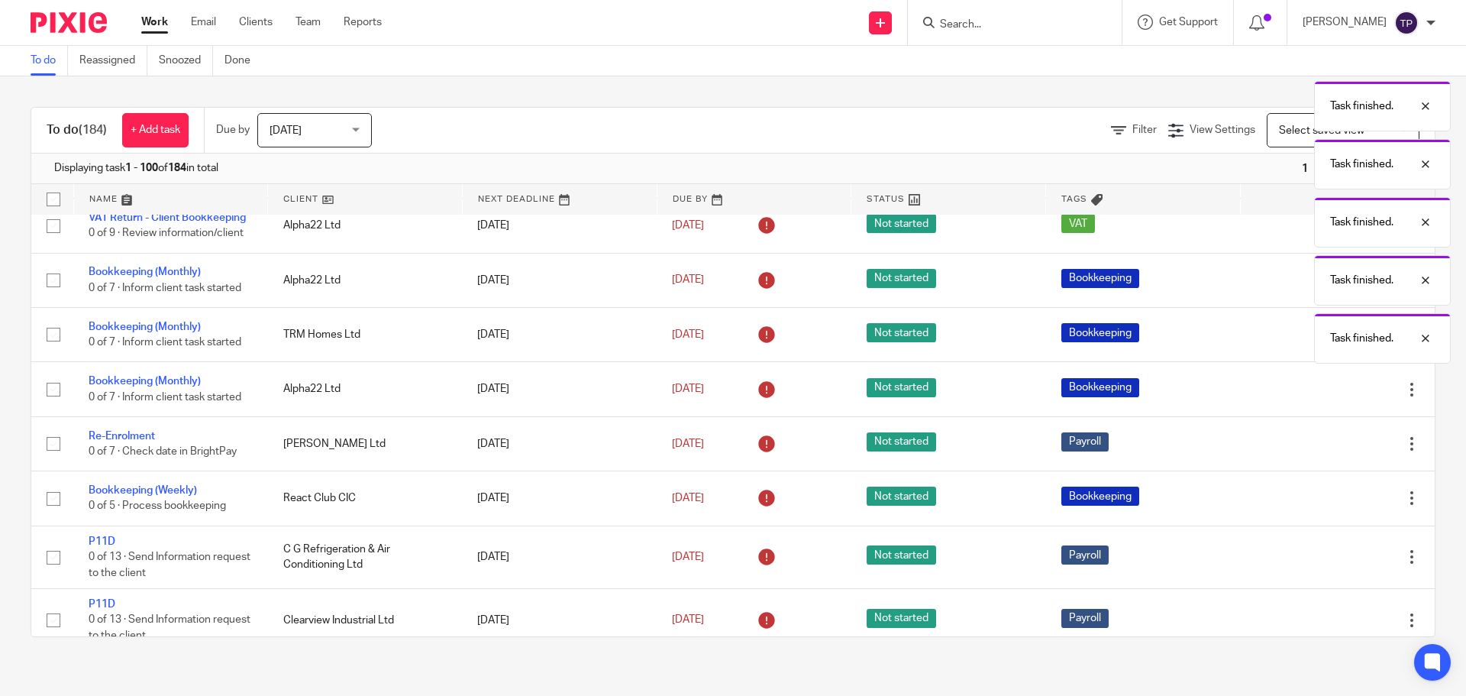
click at [1328, 506] on icon at bounding box center [1335, 498] width 15 height 15
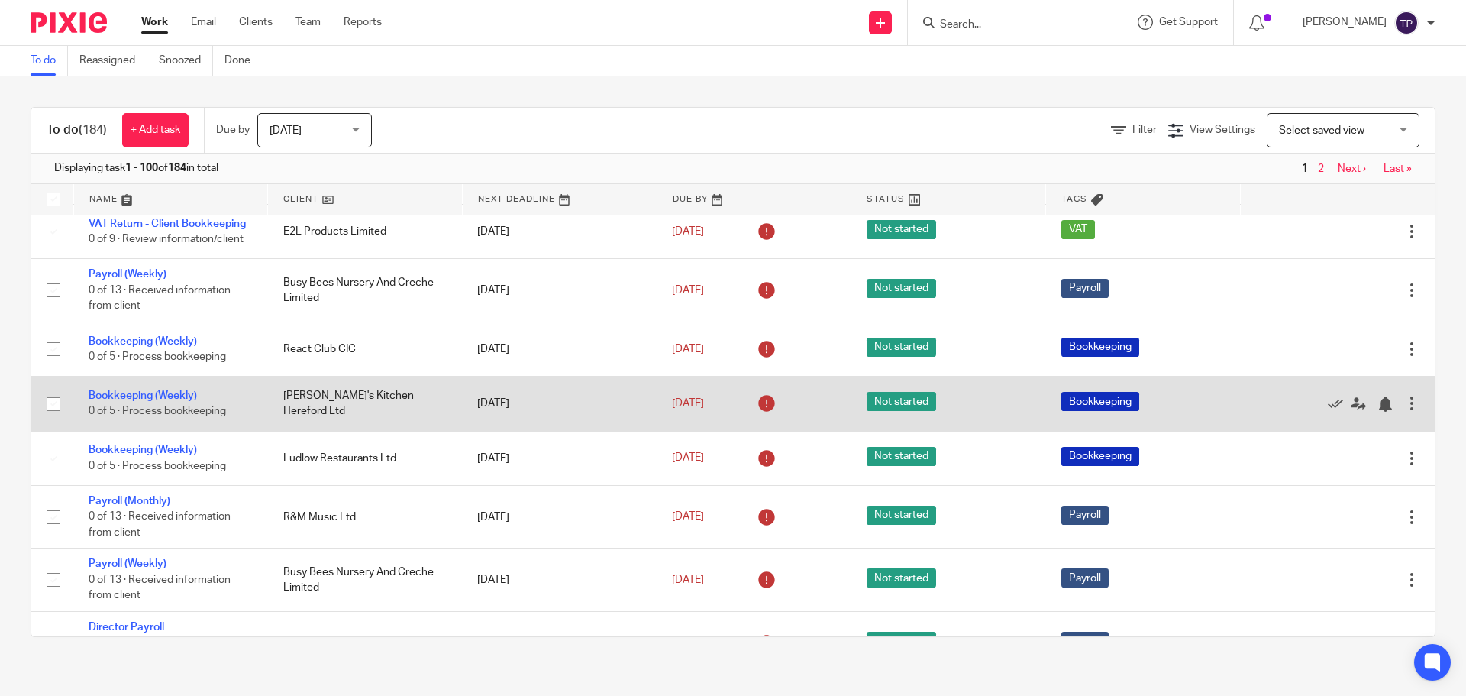
scroll to position [840, 0]
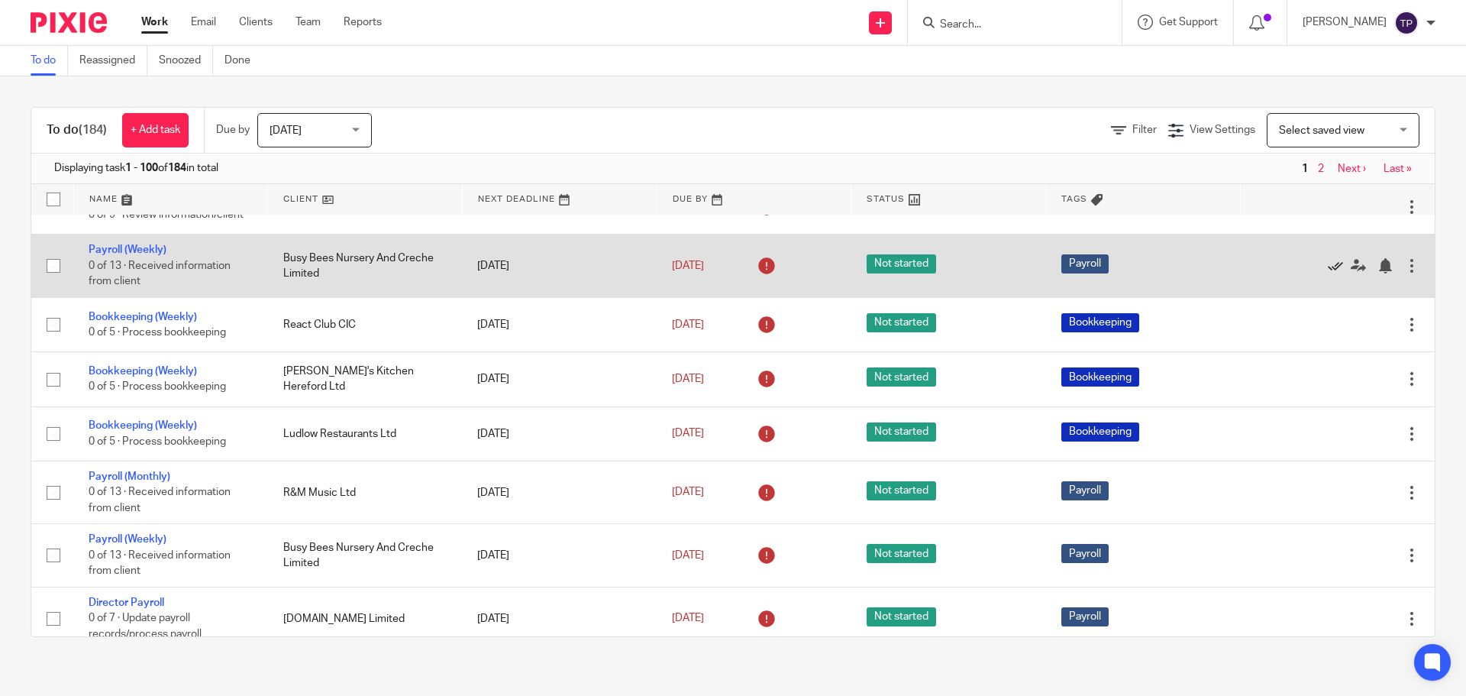
click at [1328, 273] on icon at bounding box center [1335, 265] width 15 height 15
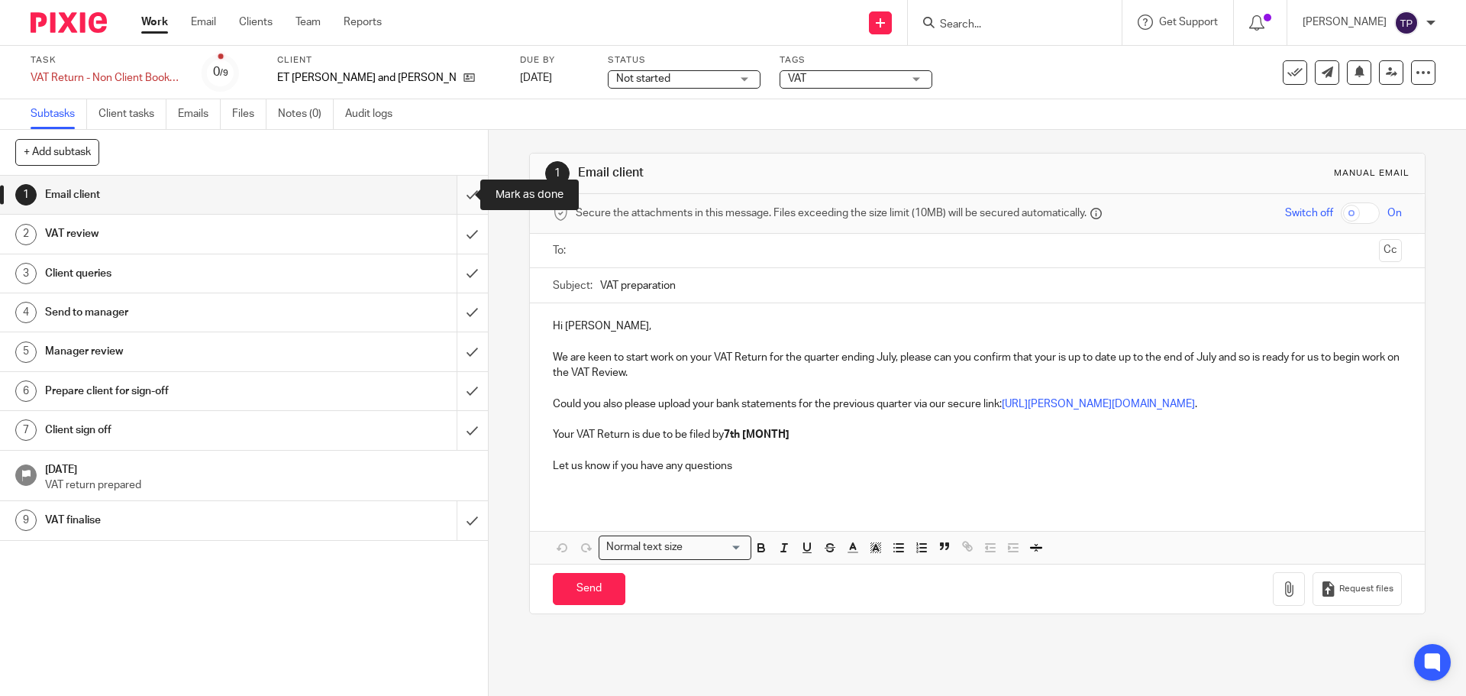
drag, startPoint x: 0, startPoint y: 0, endPoint x: 459, endPoint y: 198, distance: 499.8
click at [459, 198] on input "submit" at bounding box center [244, 195] width 488 height 38
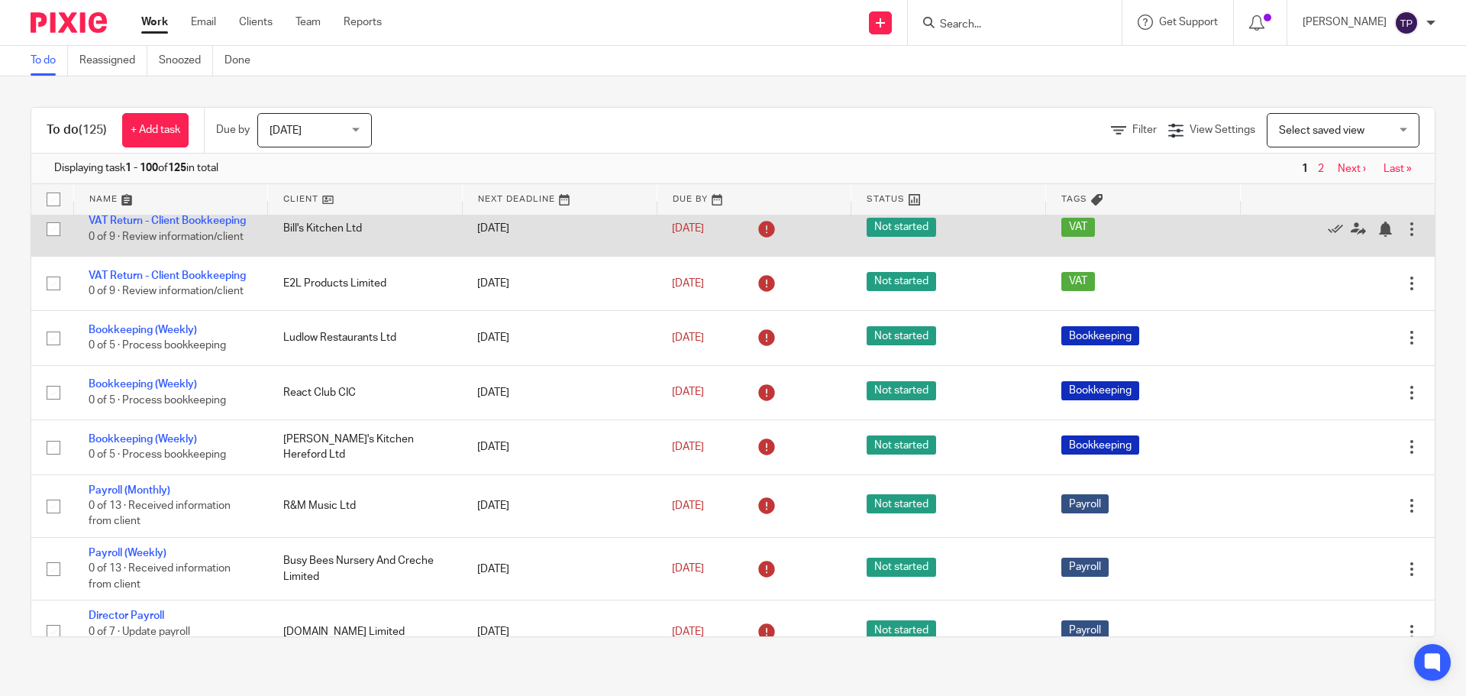
scroll to position [840, 0]
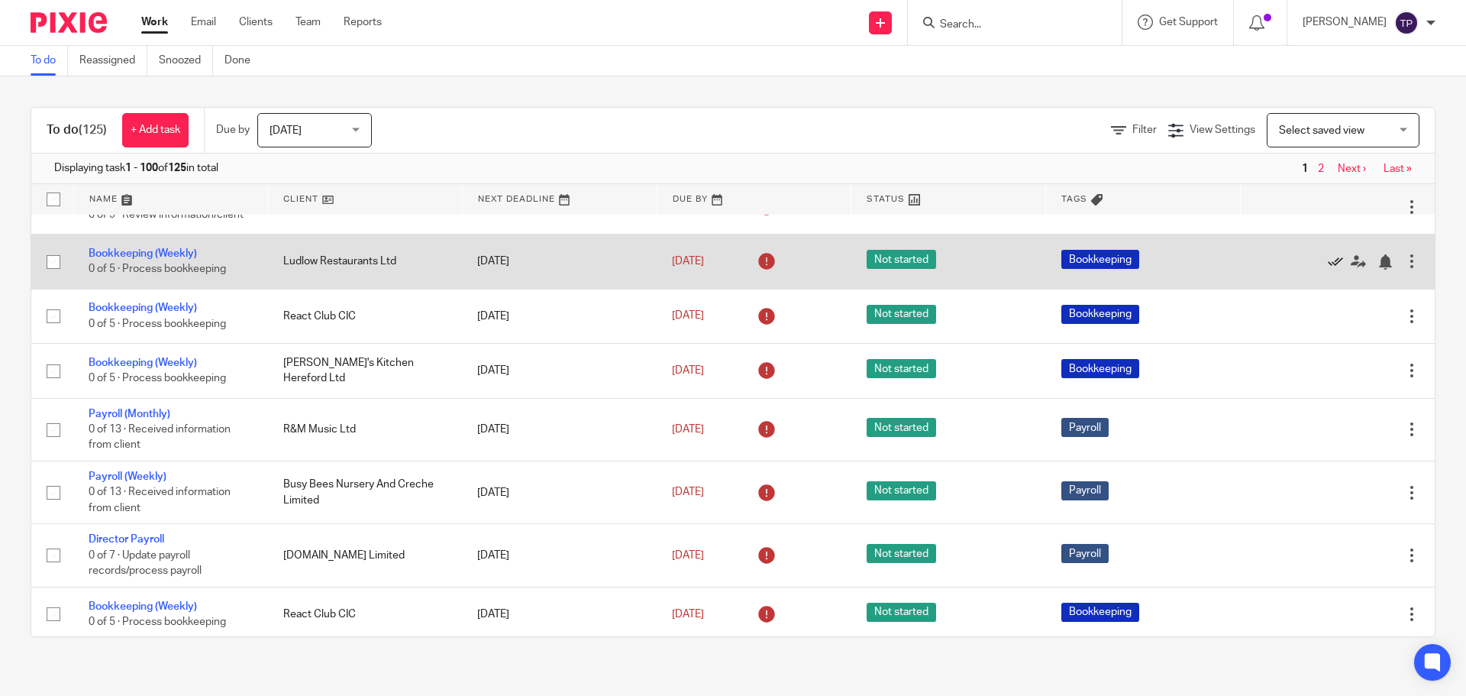
click at [1328, 270] on icon at bounding box center [1335, 261] width 15 height 15
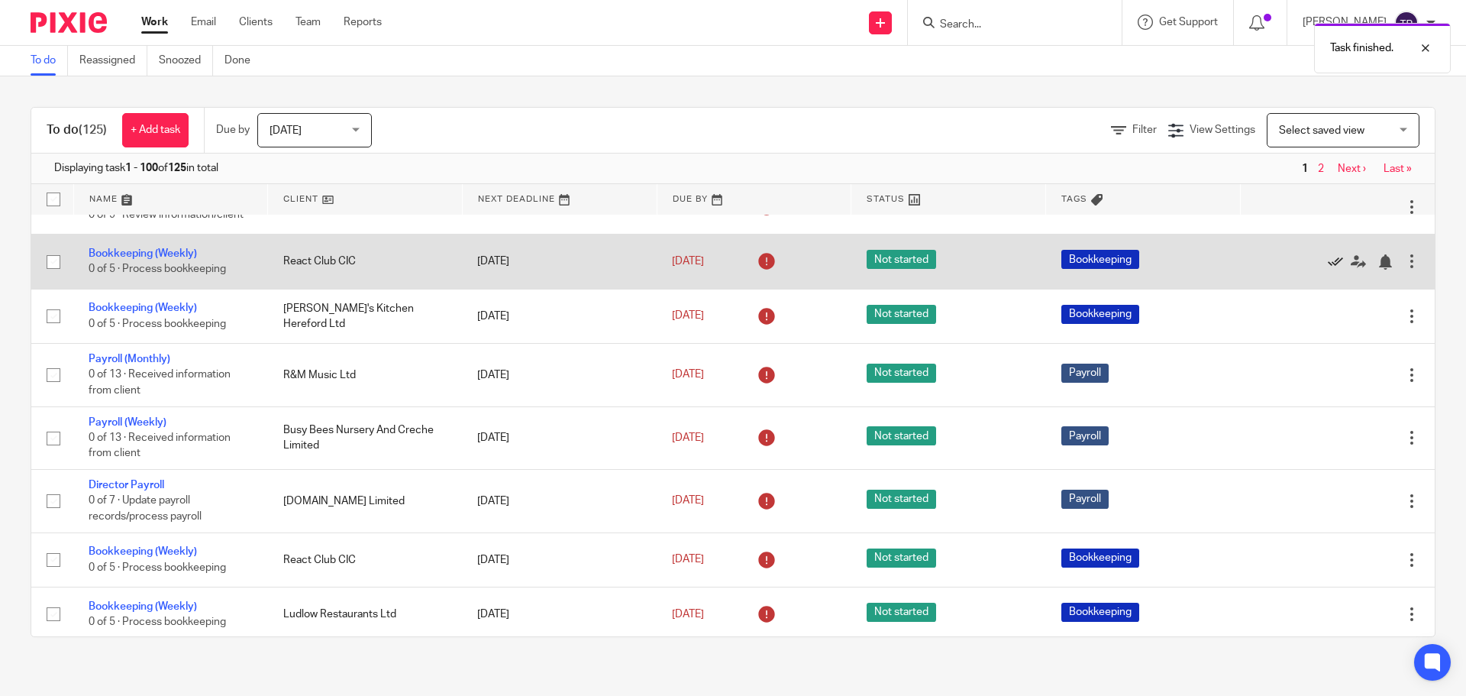
click at [1328, 270] on icon at bounding box center [1335, 261] width 15 height 15
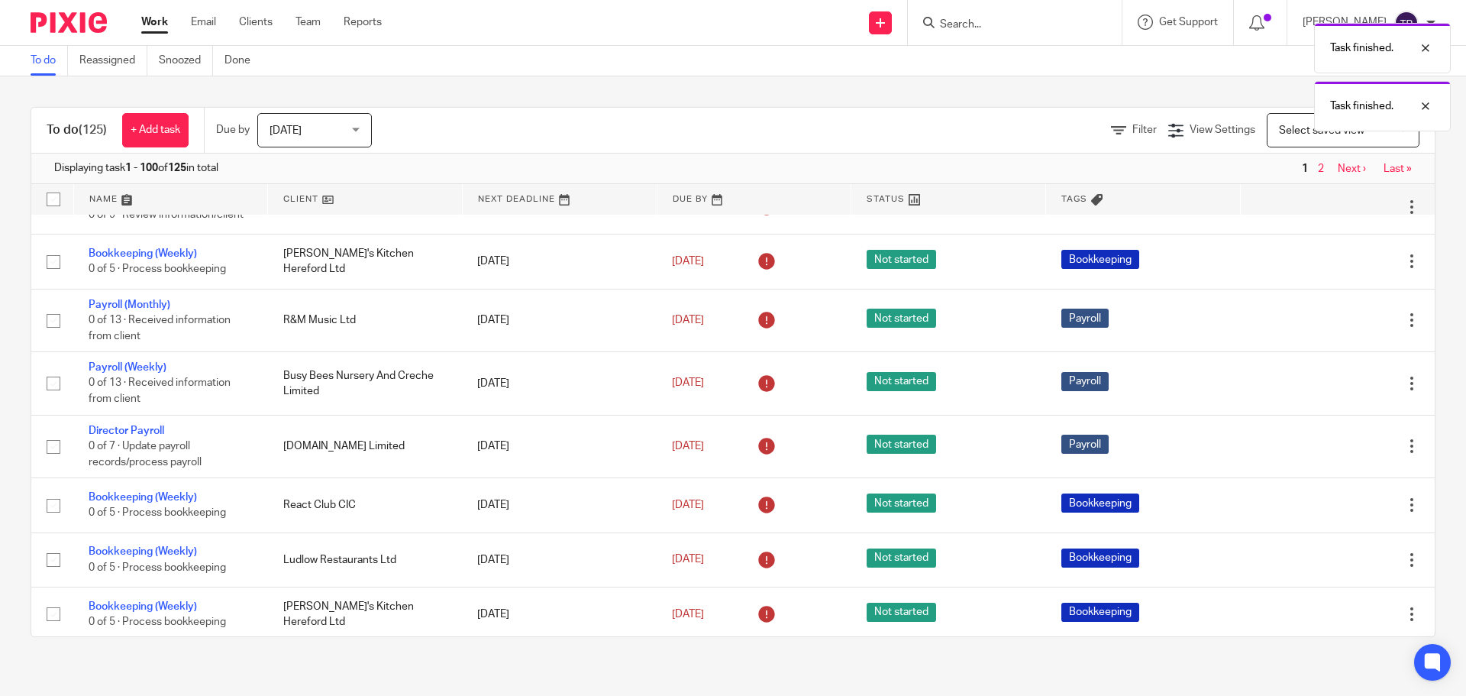
click at [1328, 270] on icon at bounding box center [1335, 261] width 15 height 15
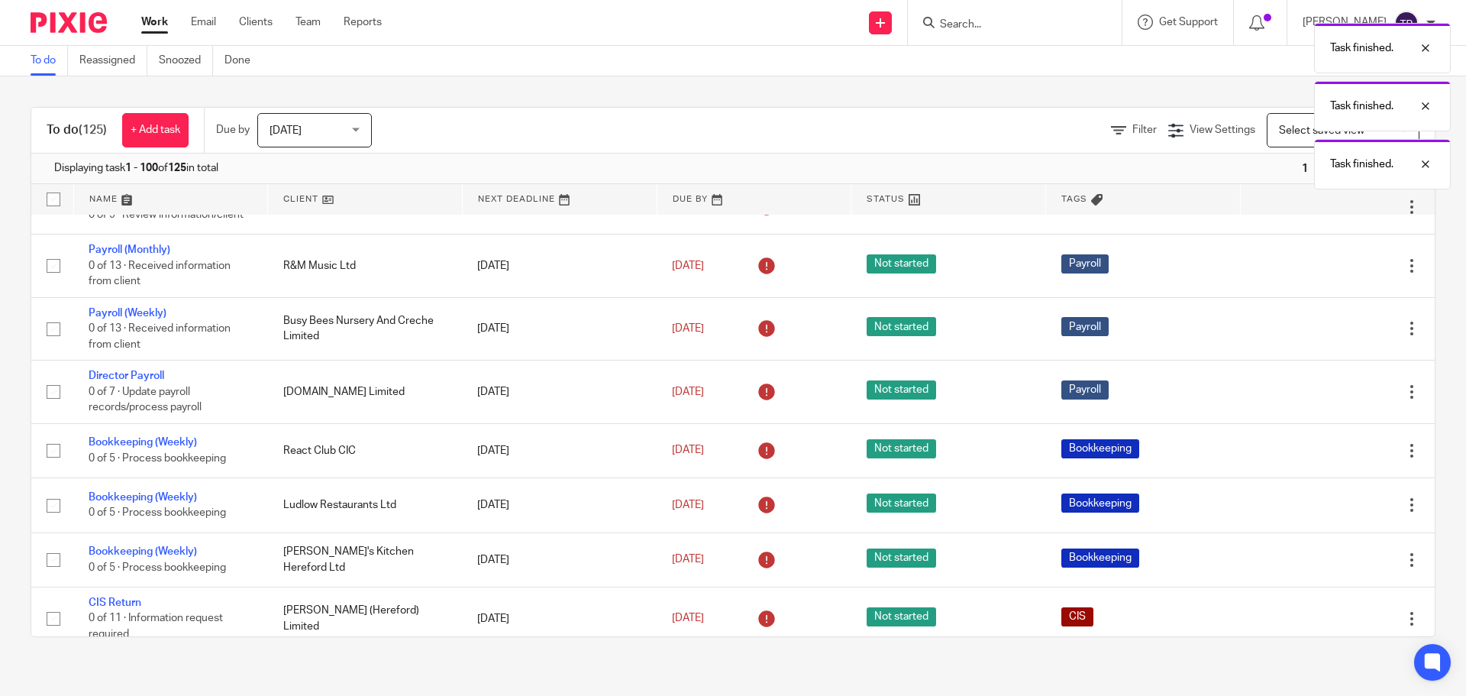
click at [1328, 273] on icon at bounding box center [1335, 265] width 15 height 15
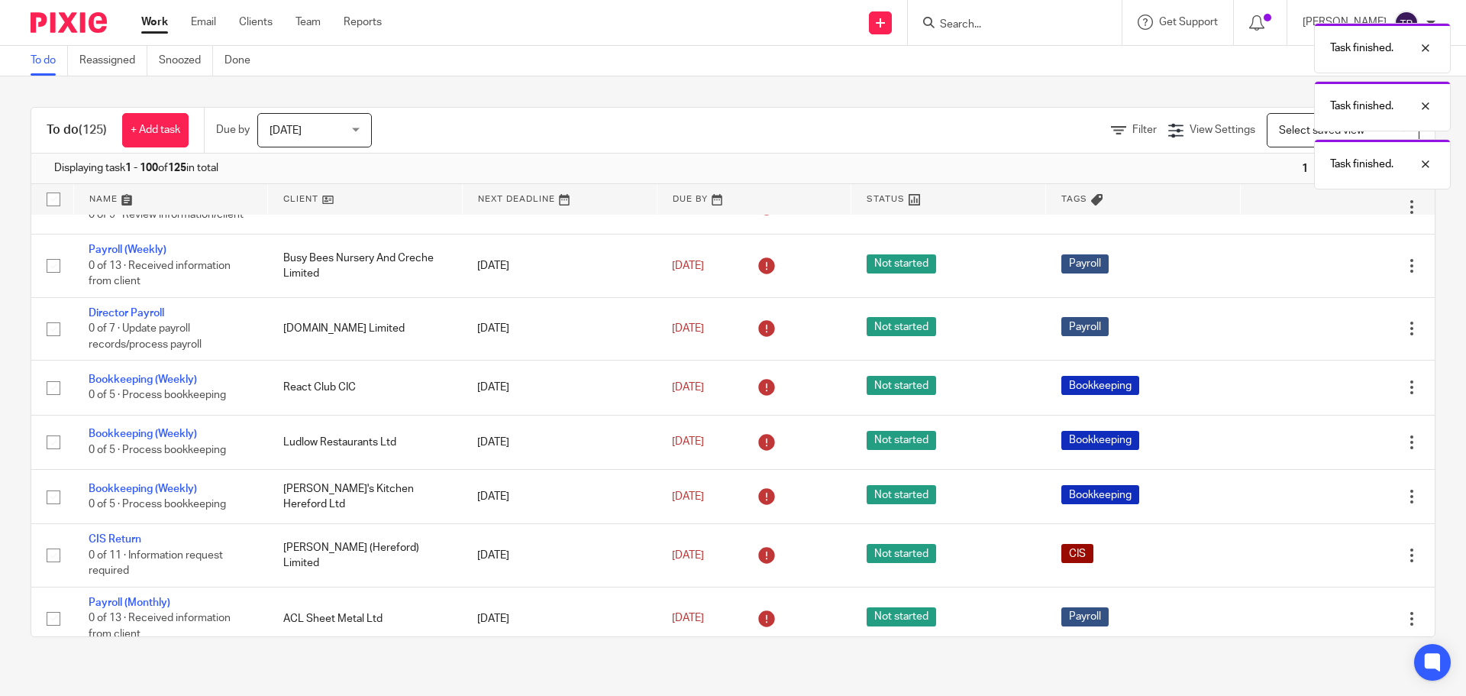
click at [1328, 273] on icon at bounding box center [1335, 265] width 15 height 15
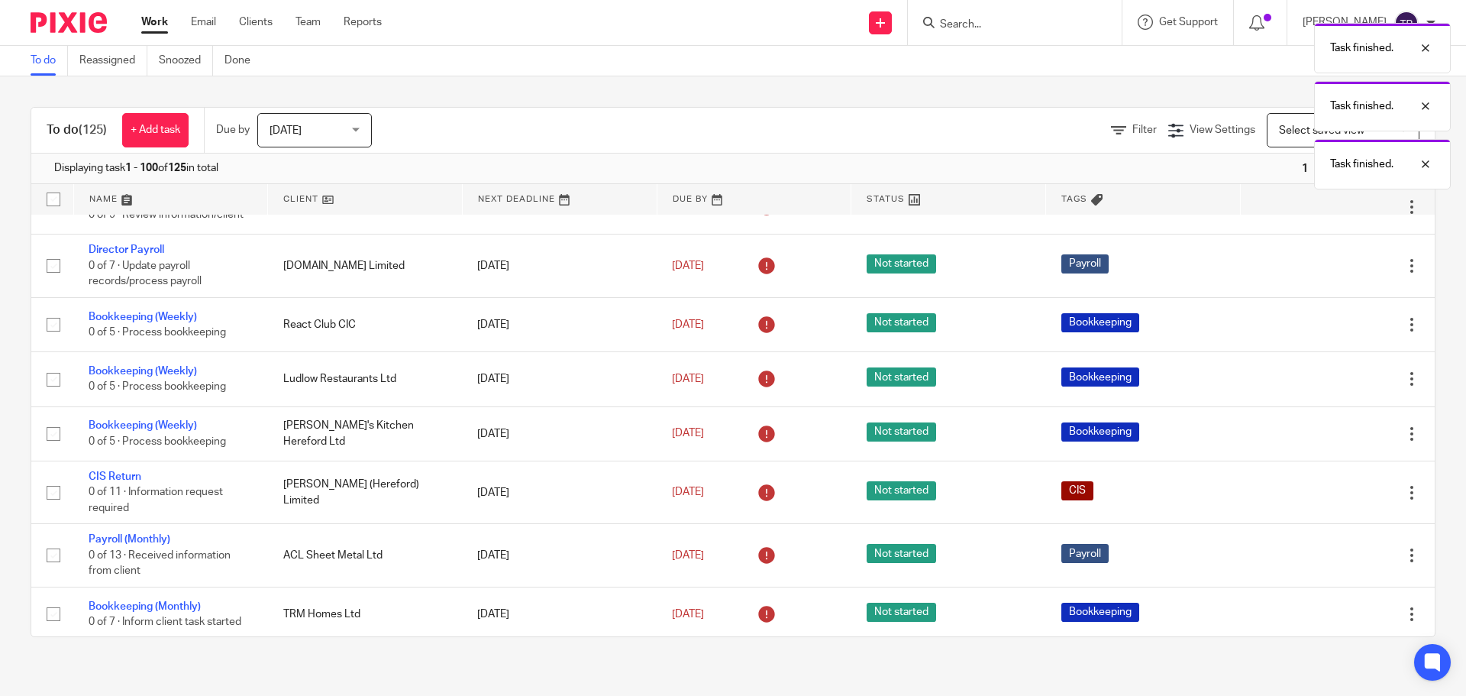
click at [1328, 273] on icon at bounding box center [1335, 265] width 15 height 15
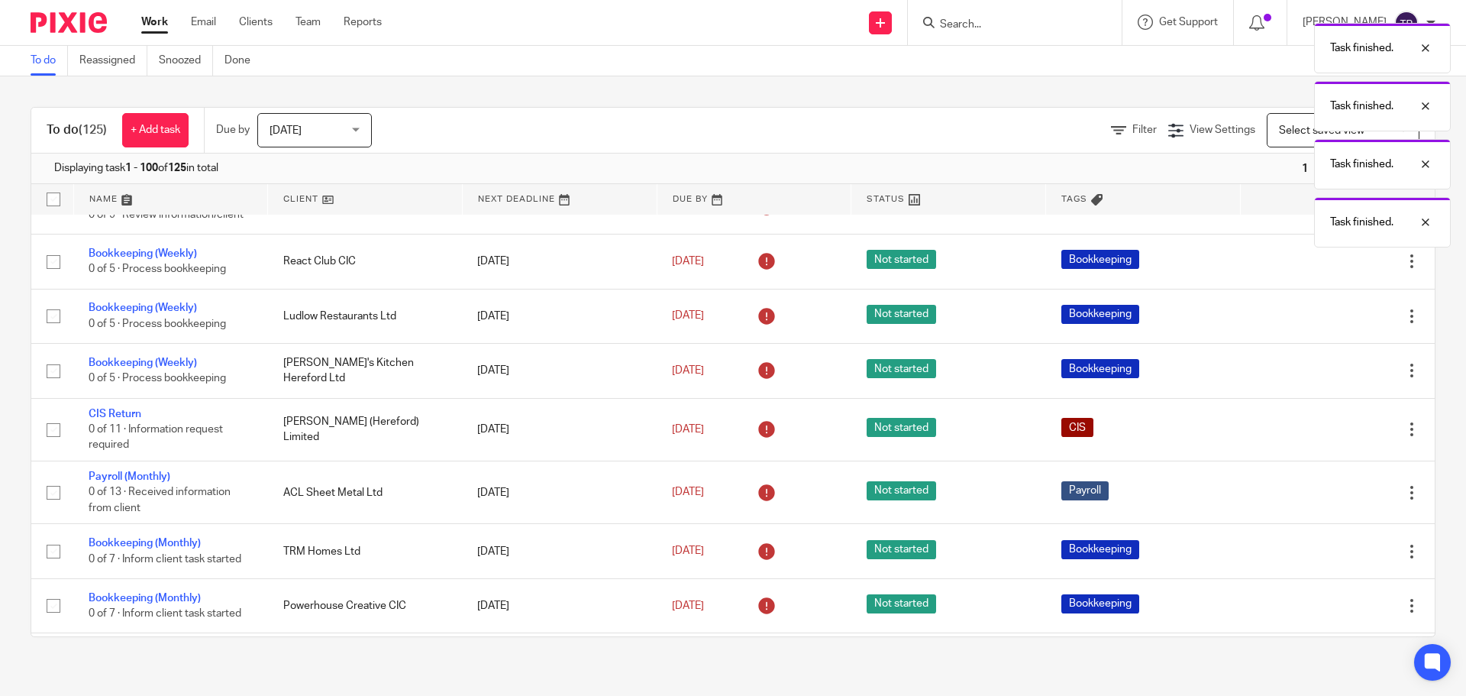
click at [1328, 270] on icon at bounding box center [1335, 261] width 15 height 15
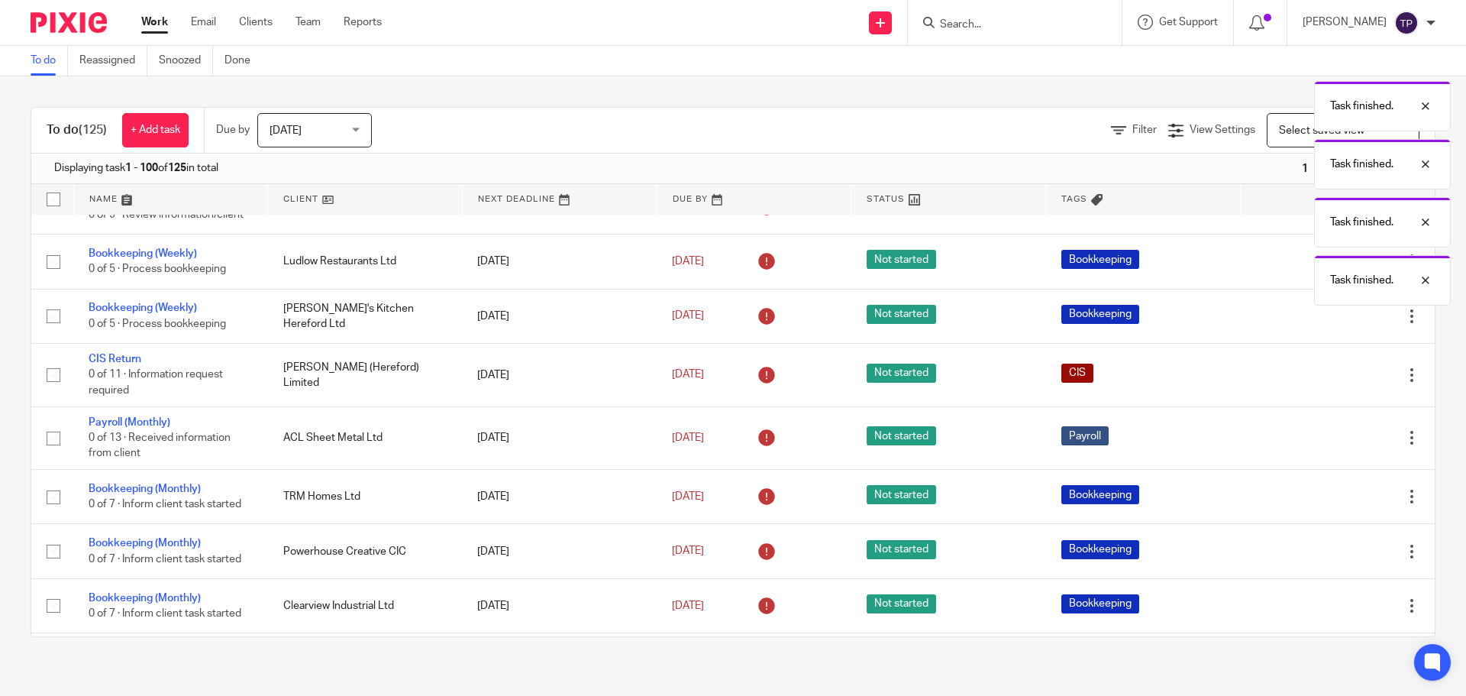
click at [1300, 286] on body "Work Email Clients Team Reports Work Email Clients Team Reports Settings Send n…" at bounding box center [733, 348] width 1466 height 696
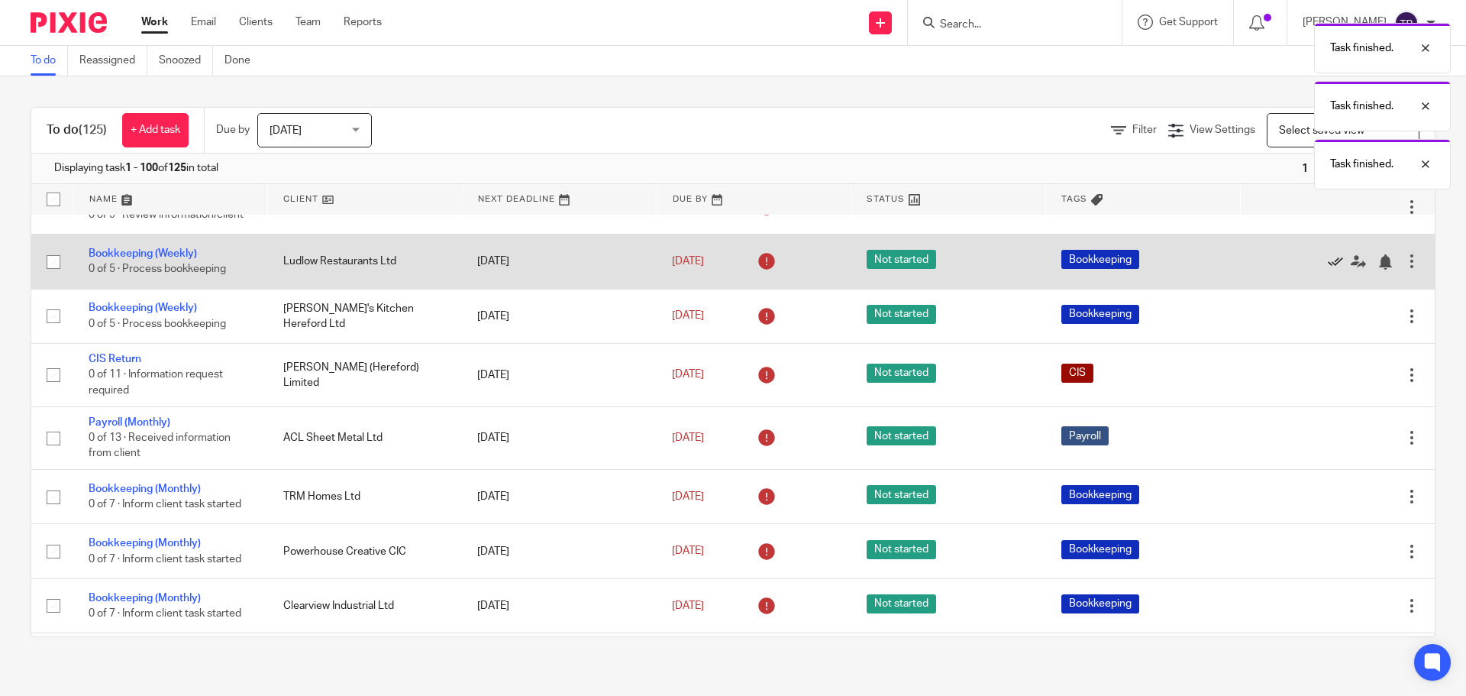
click at [1328, 270] on icon at bounding box center [1335, 261] width 15 height 15
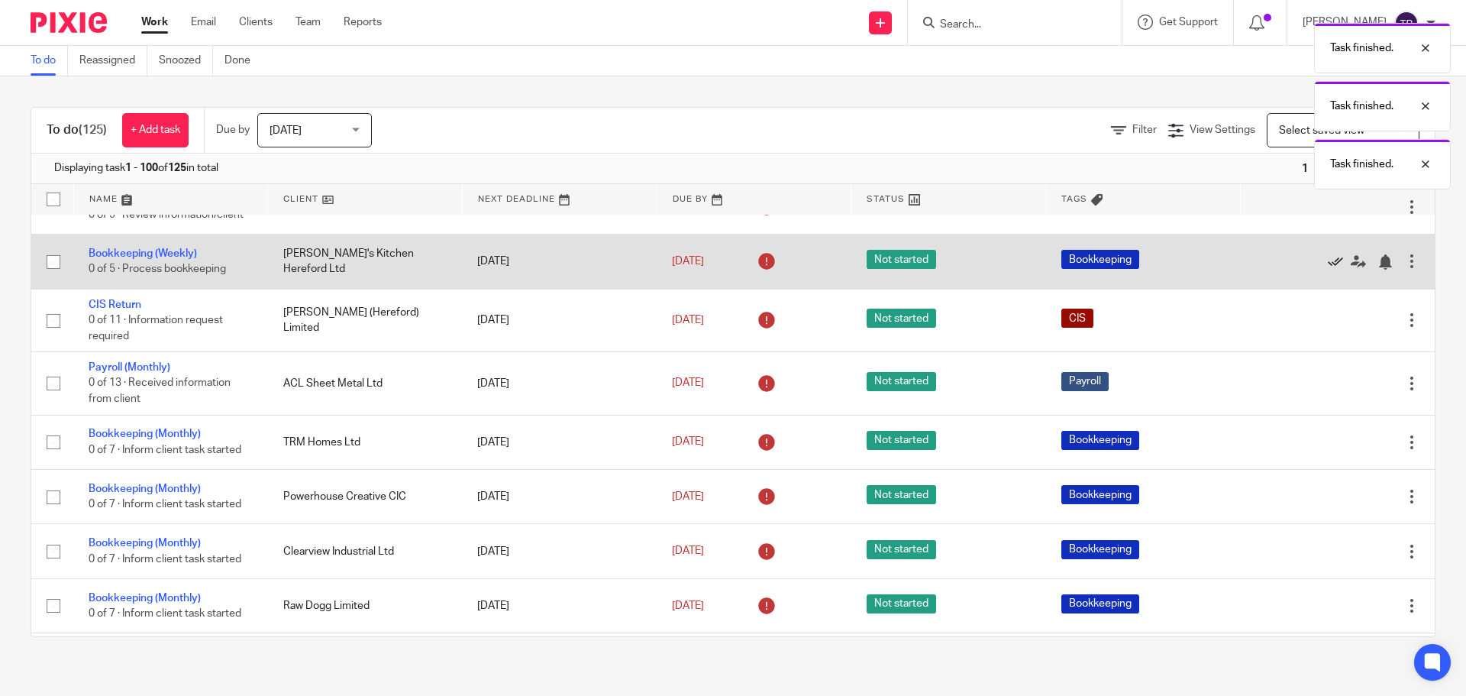
click at [1328, 270] on icon at bounding box center [1335, 261] width 15 height 15
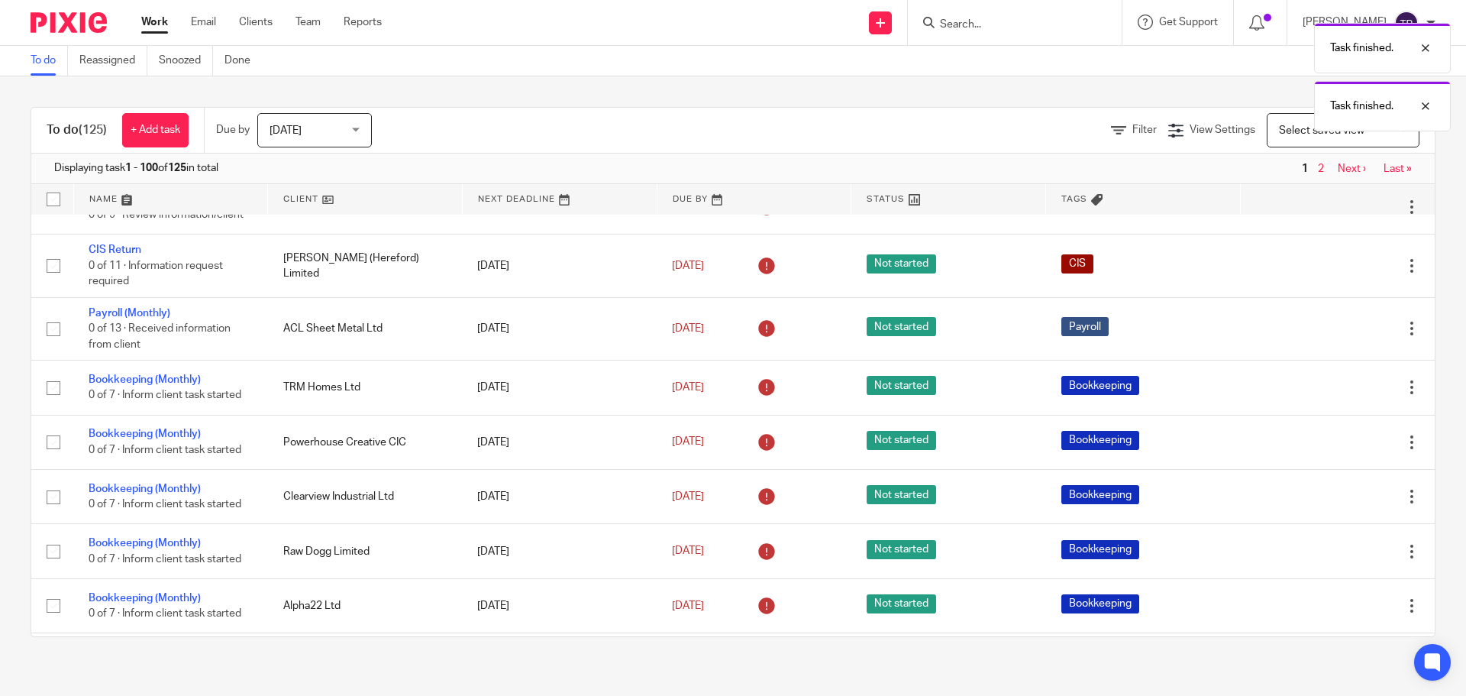
click at [1328, 273] on icon at bounding box center [1335, 265] width 15 height 15
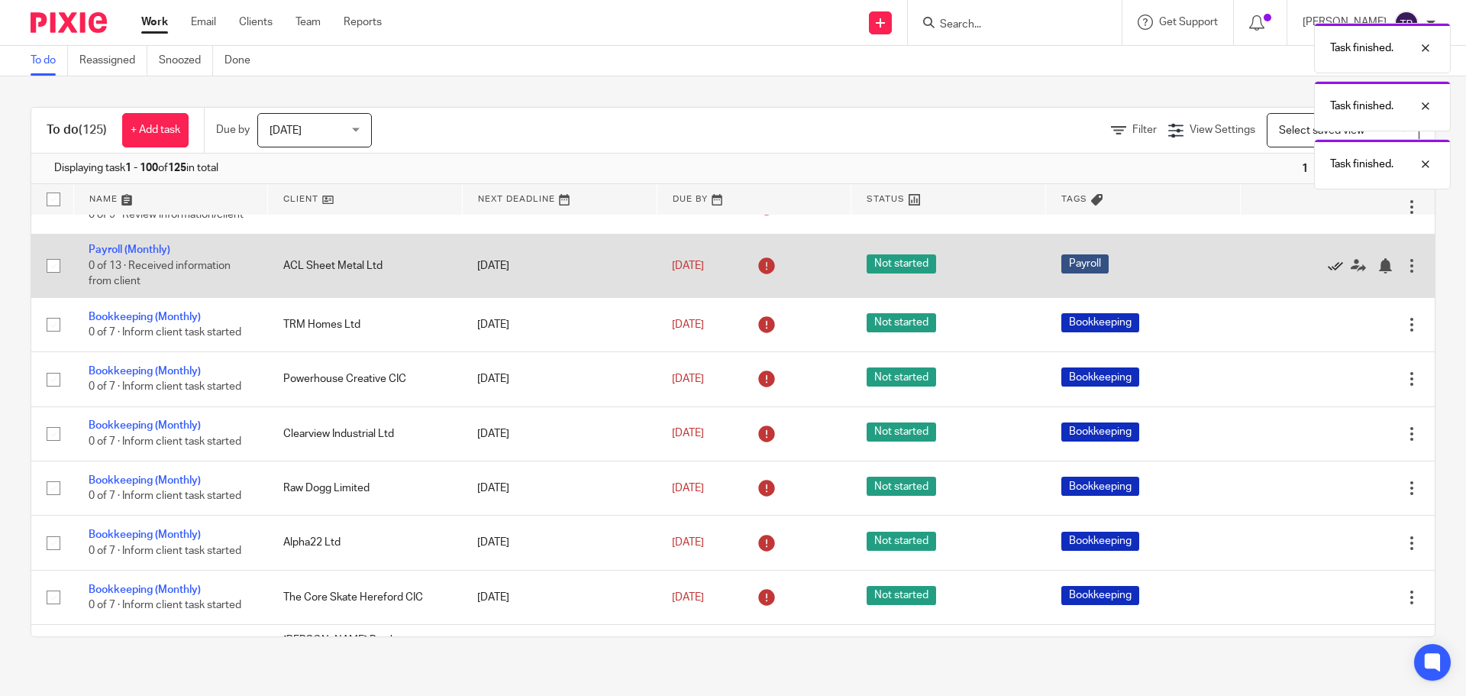
click at [1328, 273] on icon at bounding box center [1335, 265] width 15 height 15
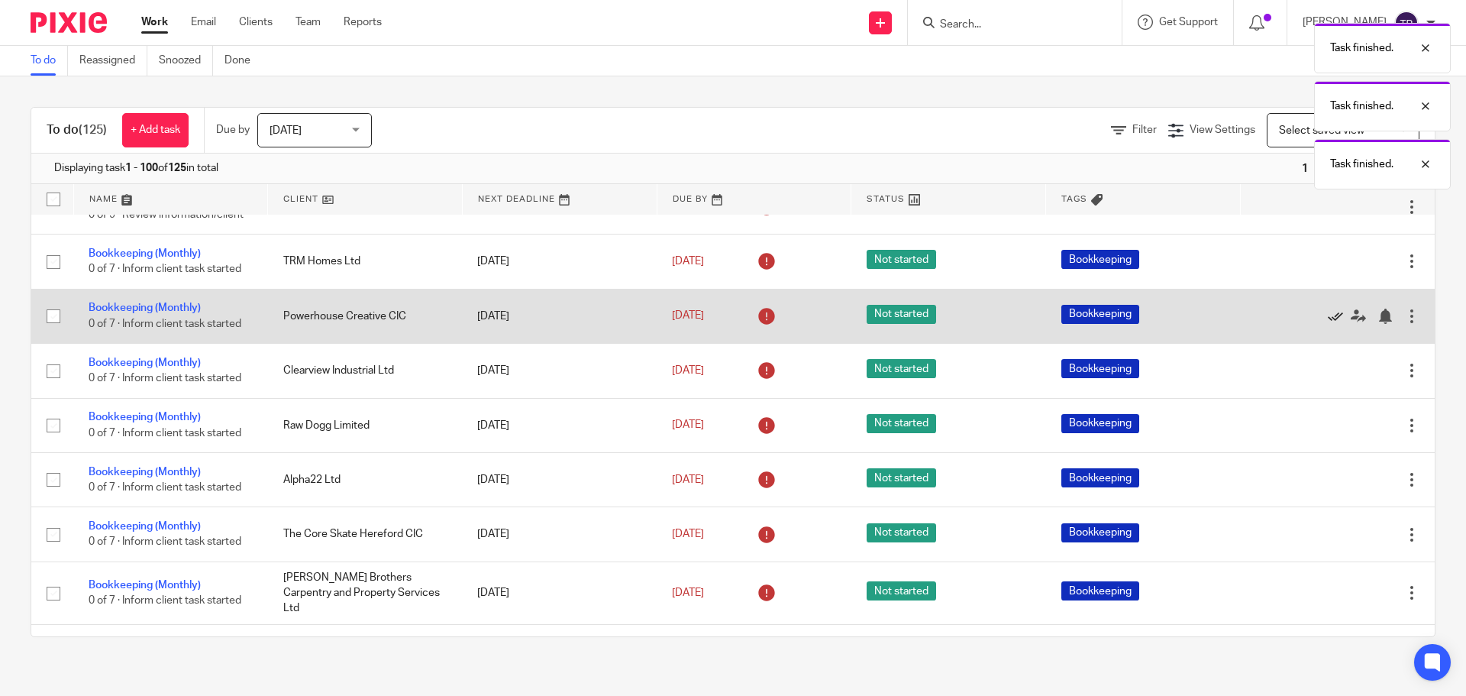
click at [1328, 324] on icon at bounding box center [1335, 316] width 15 height 15
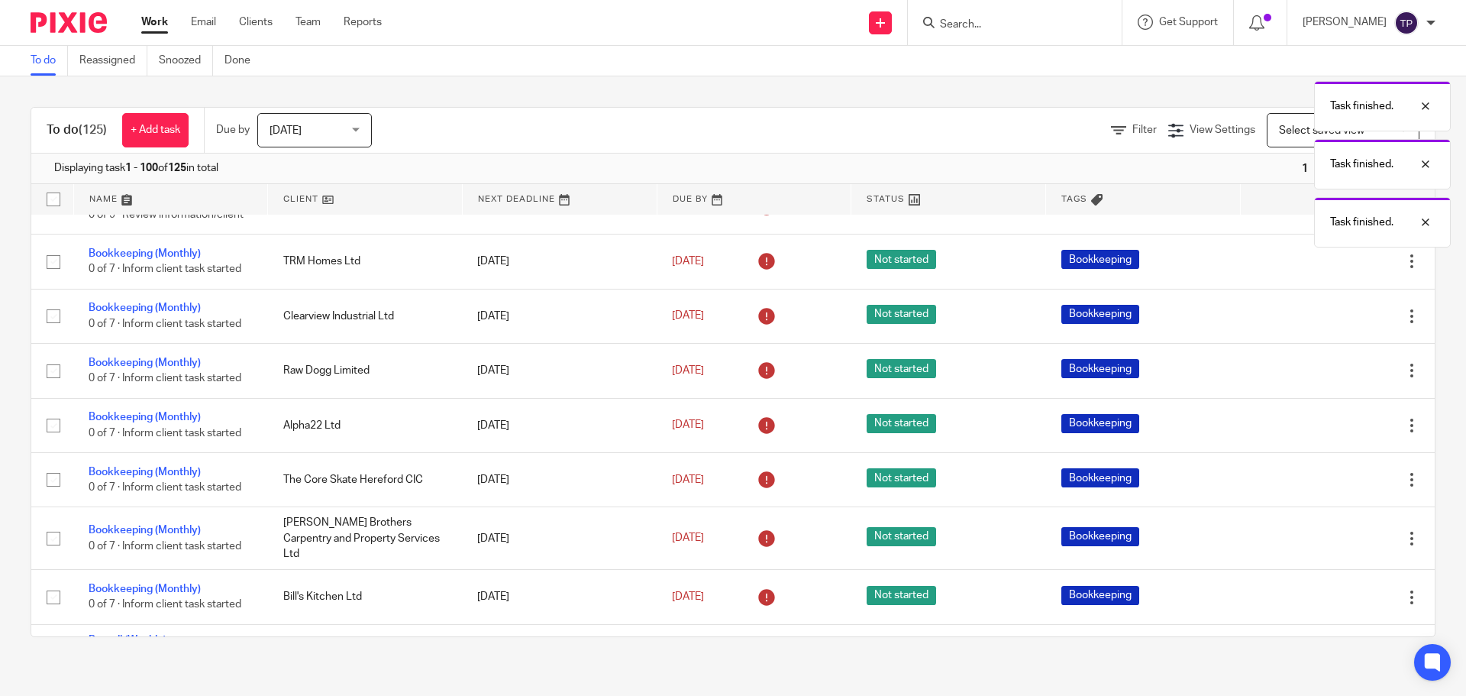
click at [1328, 324] on icon at bounding box center [1335, 316] width 15 height 15
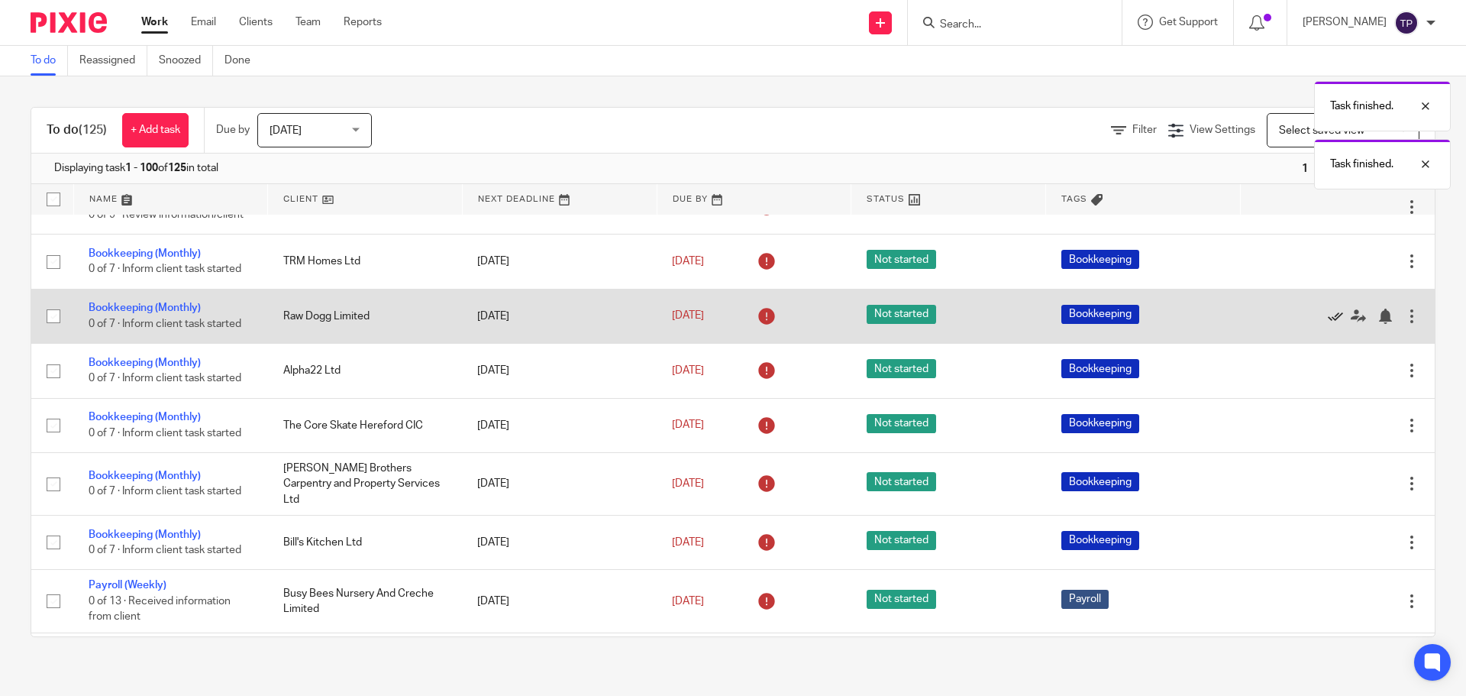
click at [1328, 324] on icon at bounding box center [1335, 316] width 15 height 15
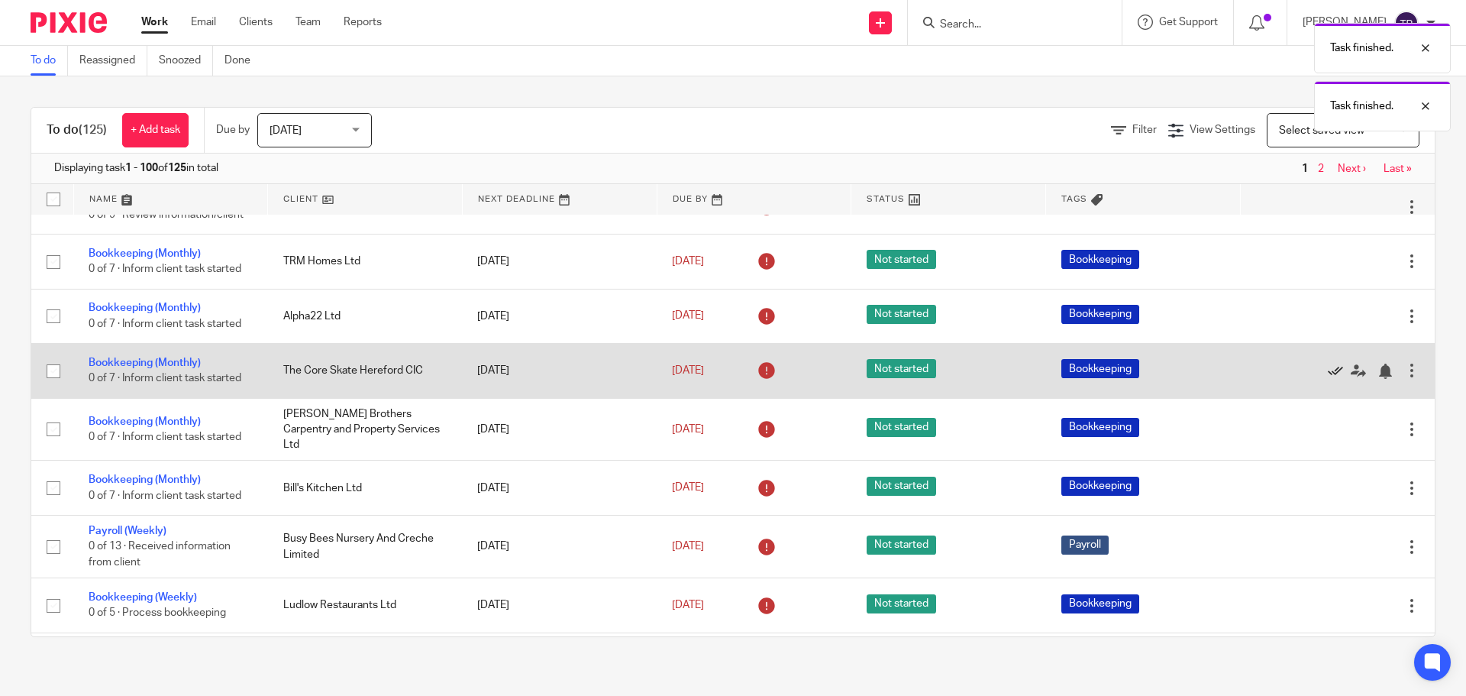
click at [1328, 379] on icon at bounding box center [1335, 371] width 15 height 15
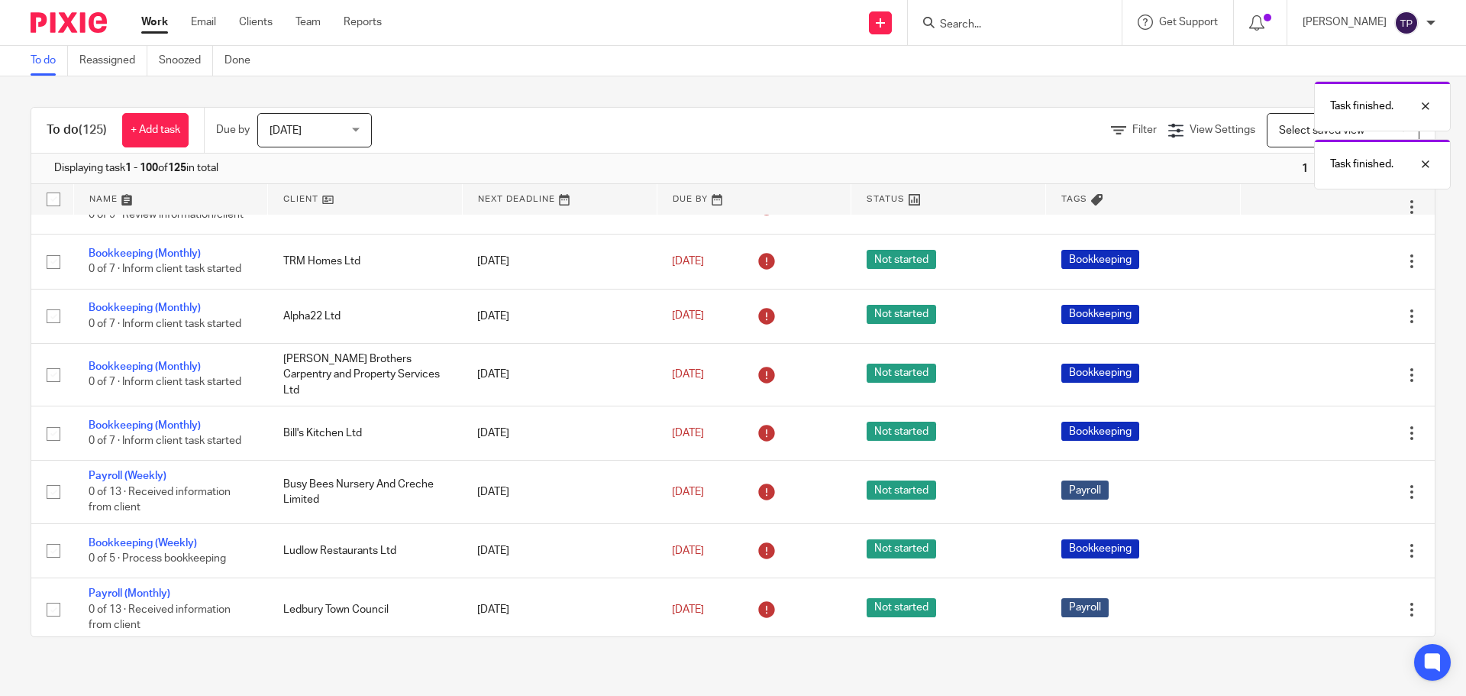
click at [1328, 383] on icon at bounding box center [1335, 374] width 15 height 15
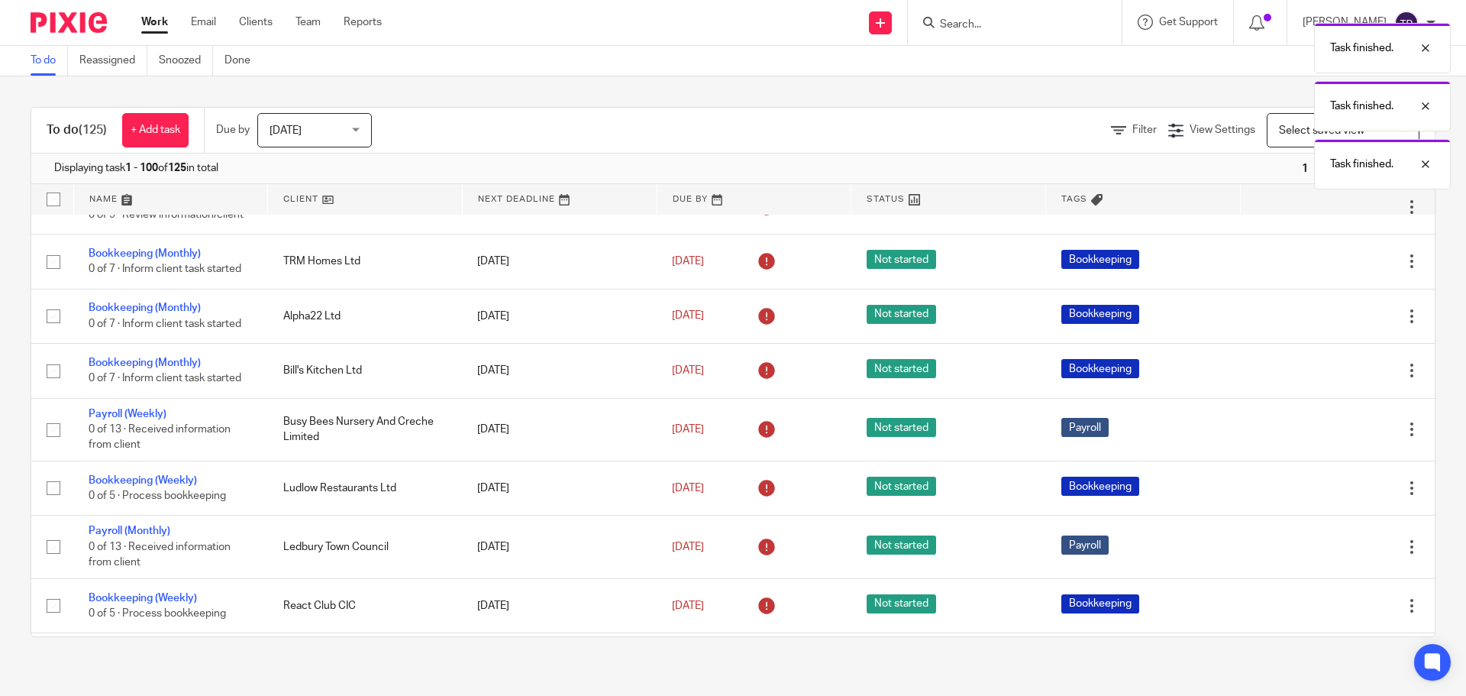
click at [1328, 379] on icon at bounding box center [1335, 371] width 15 height 15
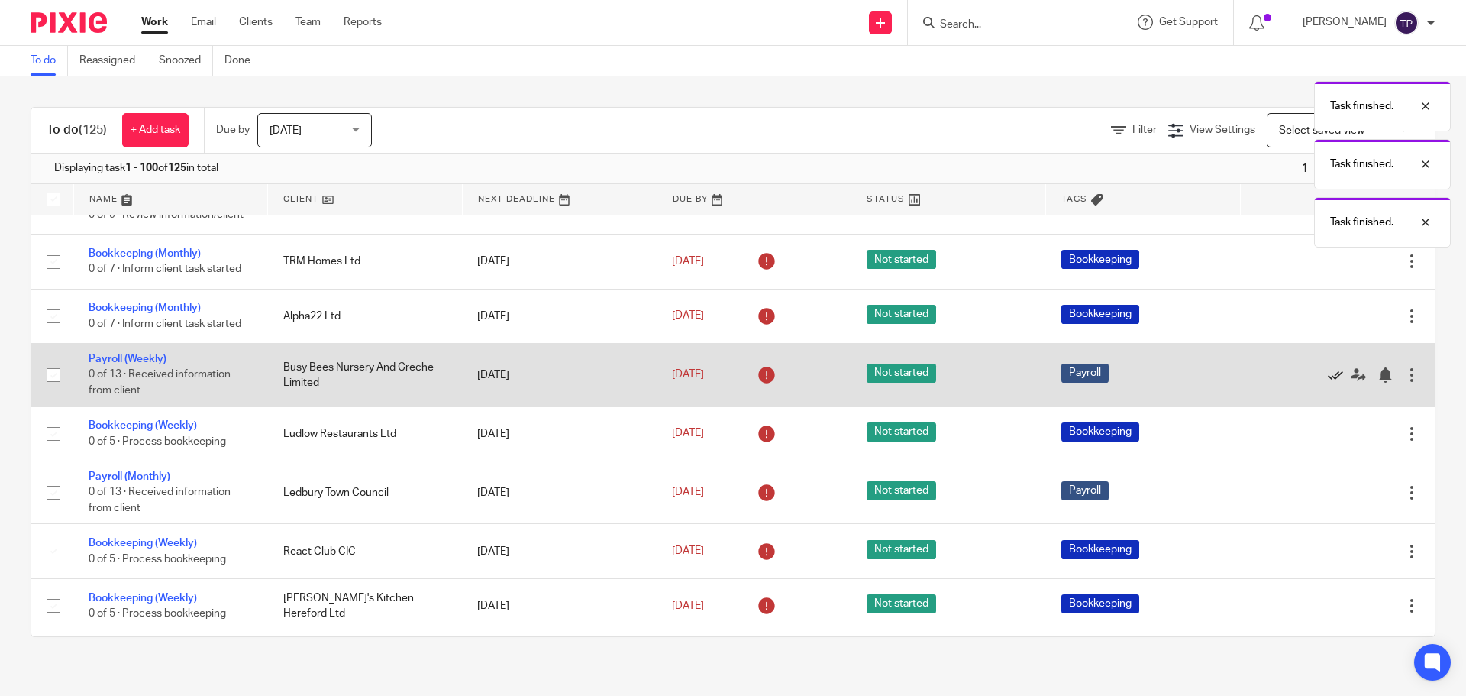
click at [1328, 383] on icon at bounding box center [1335, 374] width 15 height 15
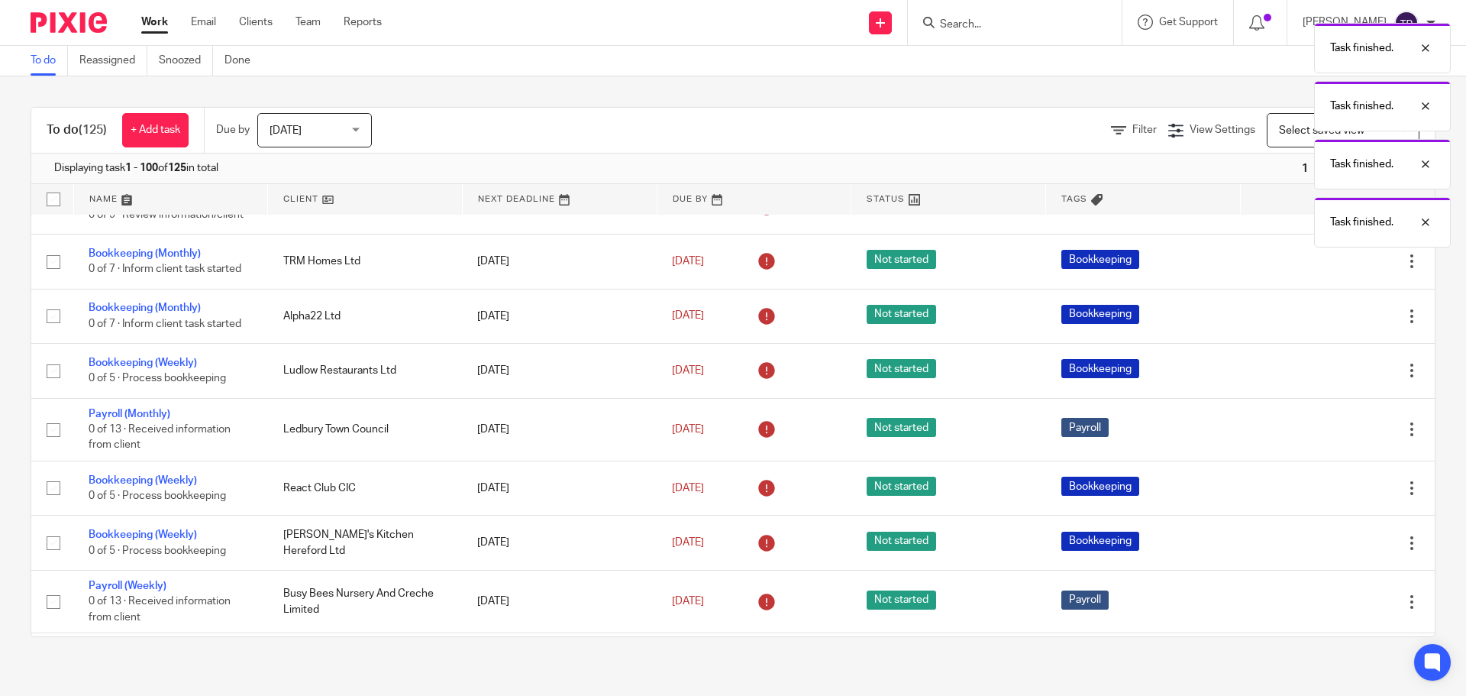
click at [1328, 379] on icon at bounding box center [1335, 371] width 15 height 15
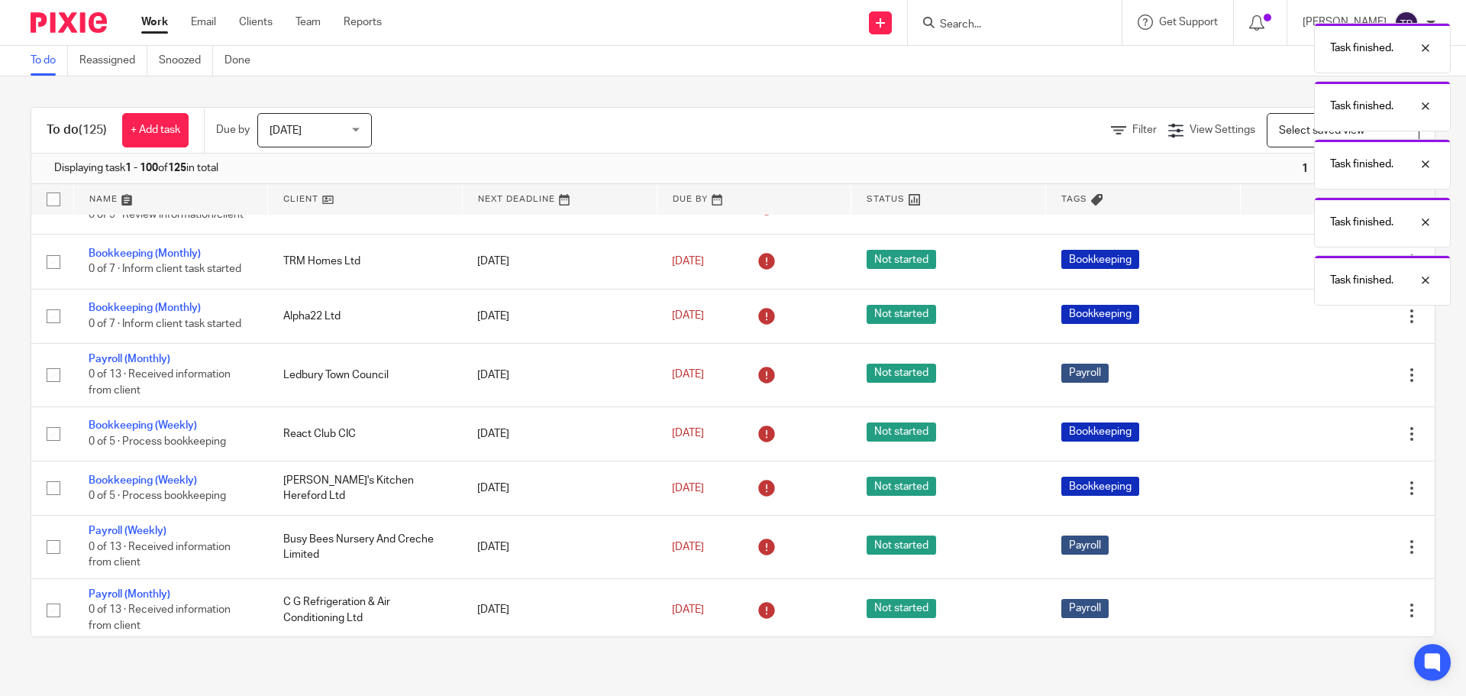
click at [1328, 383] on icon at bounding box center [1335, 374] width 15 height 15
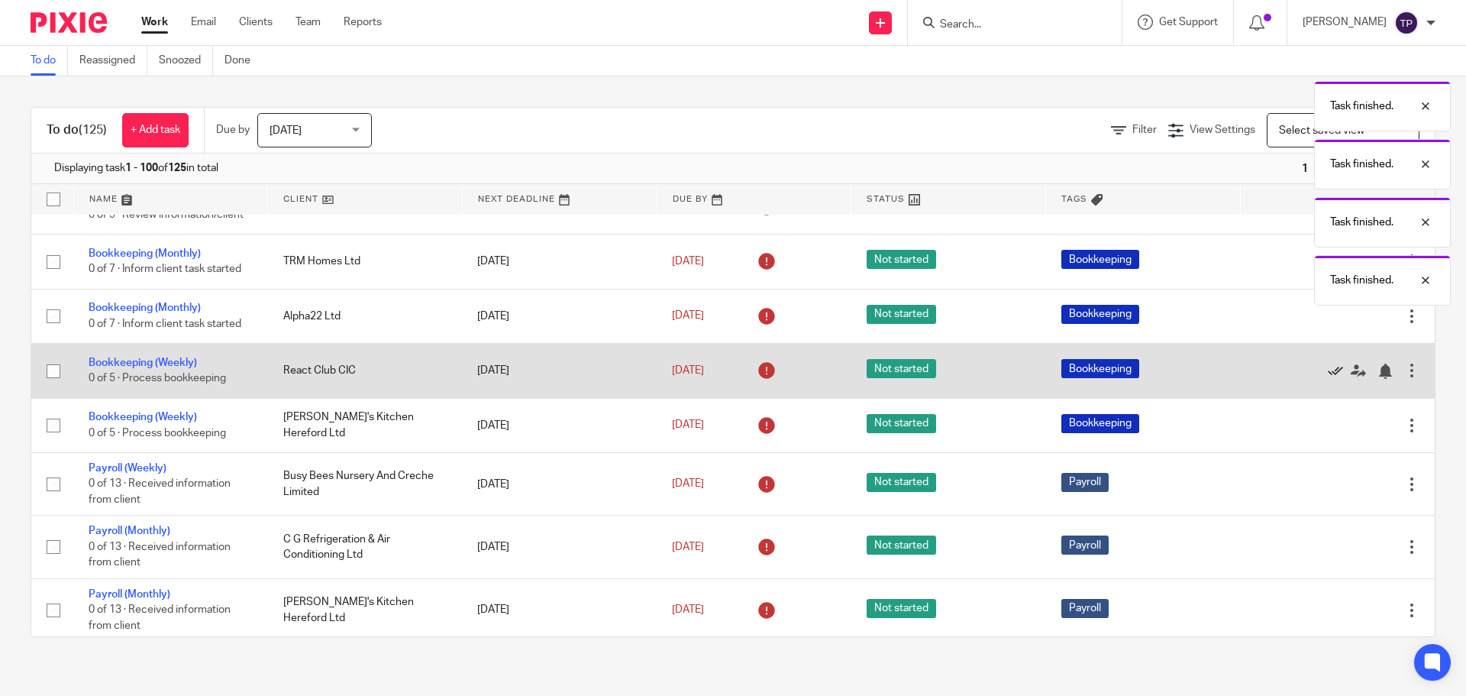
click at [1328, 379] on icon at bounding box center [1335, 371] width 15 height 15
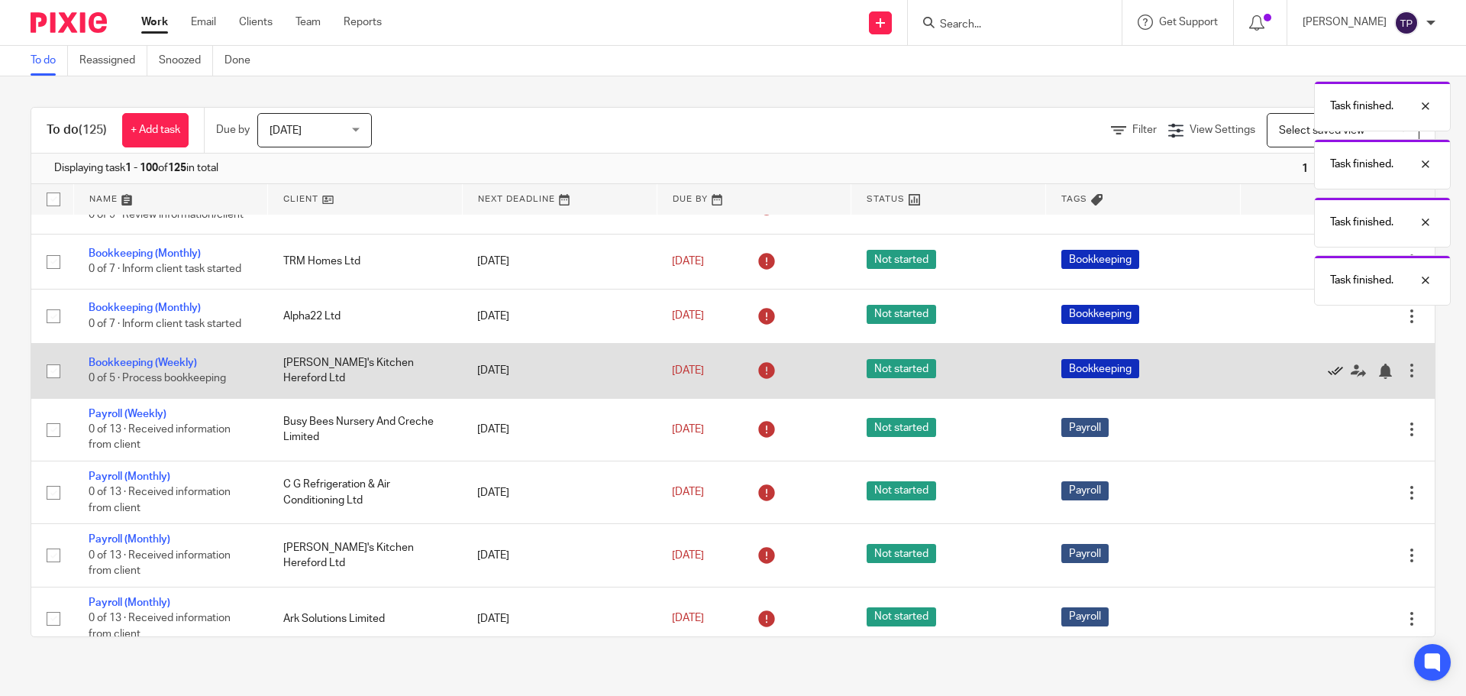
click at [1328, 379] on icon at bounding box center [1335, 371] width 15 height 15
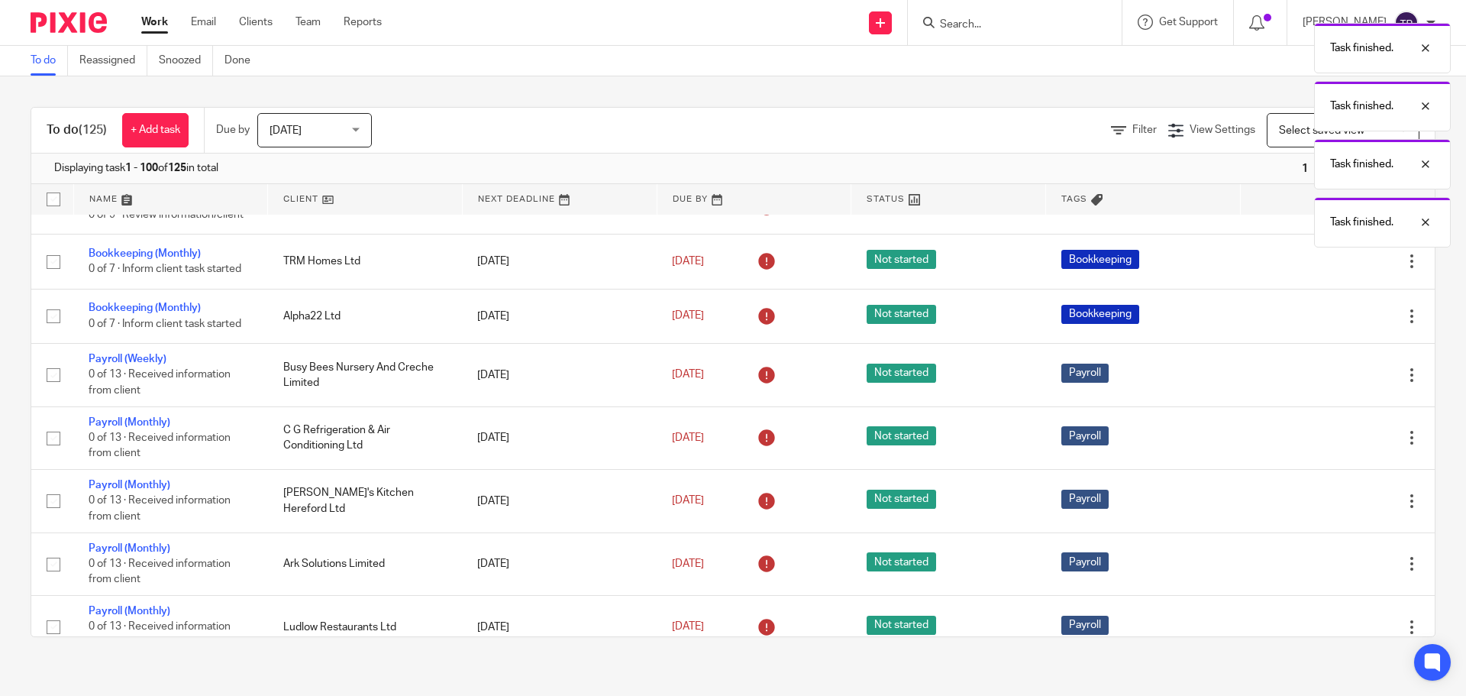
click at [1328, 383] on icon at bounding box center [1335, 374] width 15 height 15
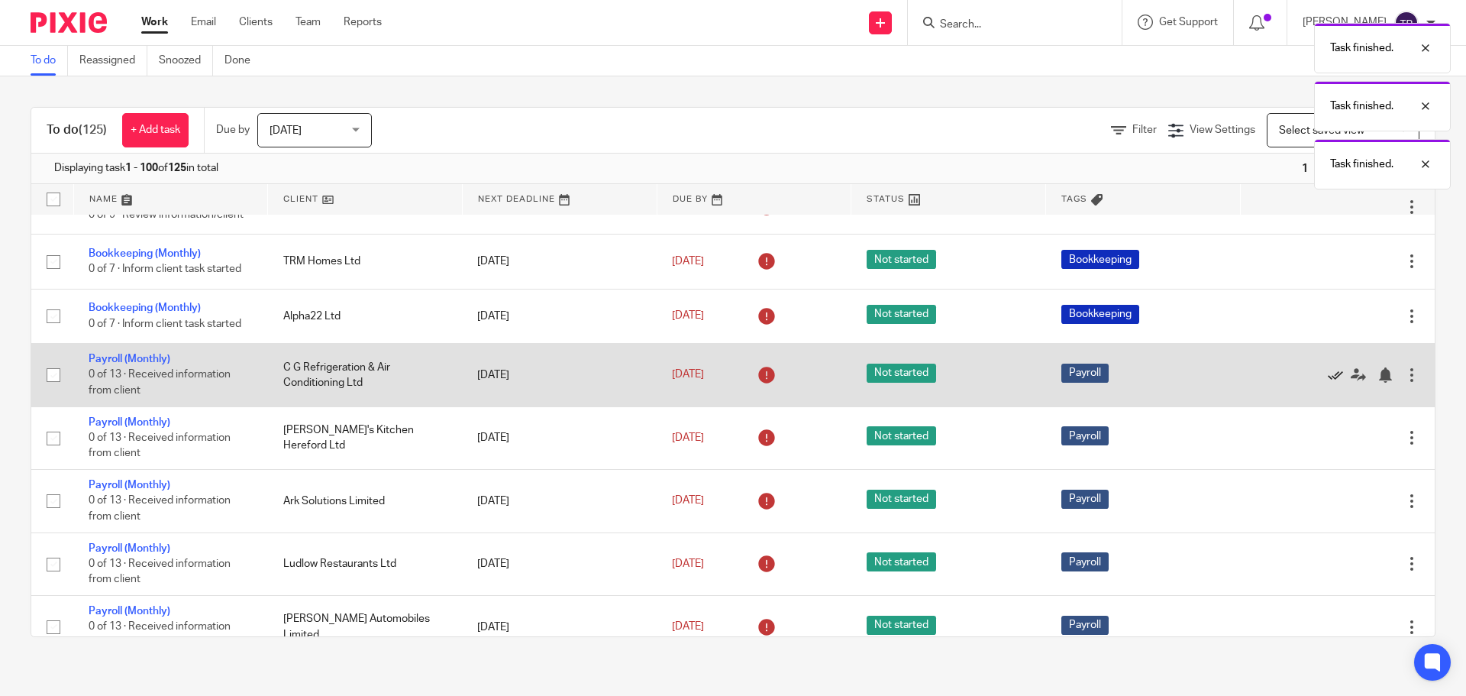
click at [1328, 383] on icon at bounding box center [1335, 374] width 15 height 15
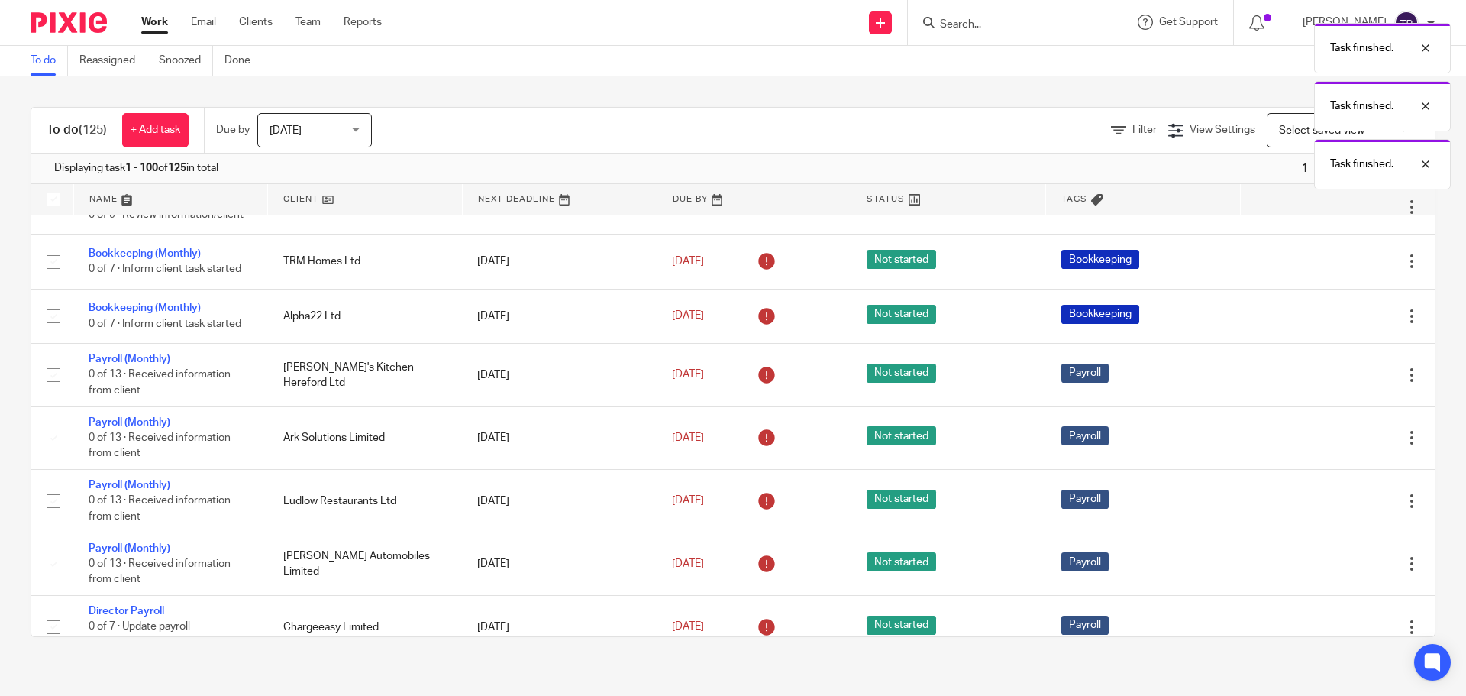
click at [1328, 383] on icon at bounding box center [1335, 374] width 15 height 15
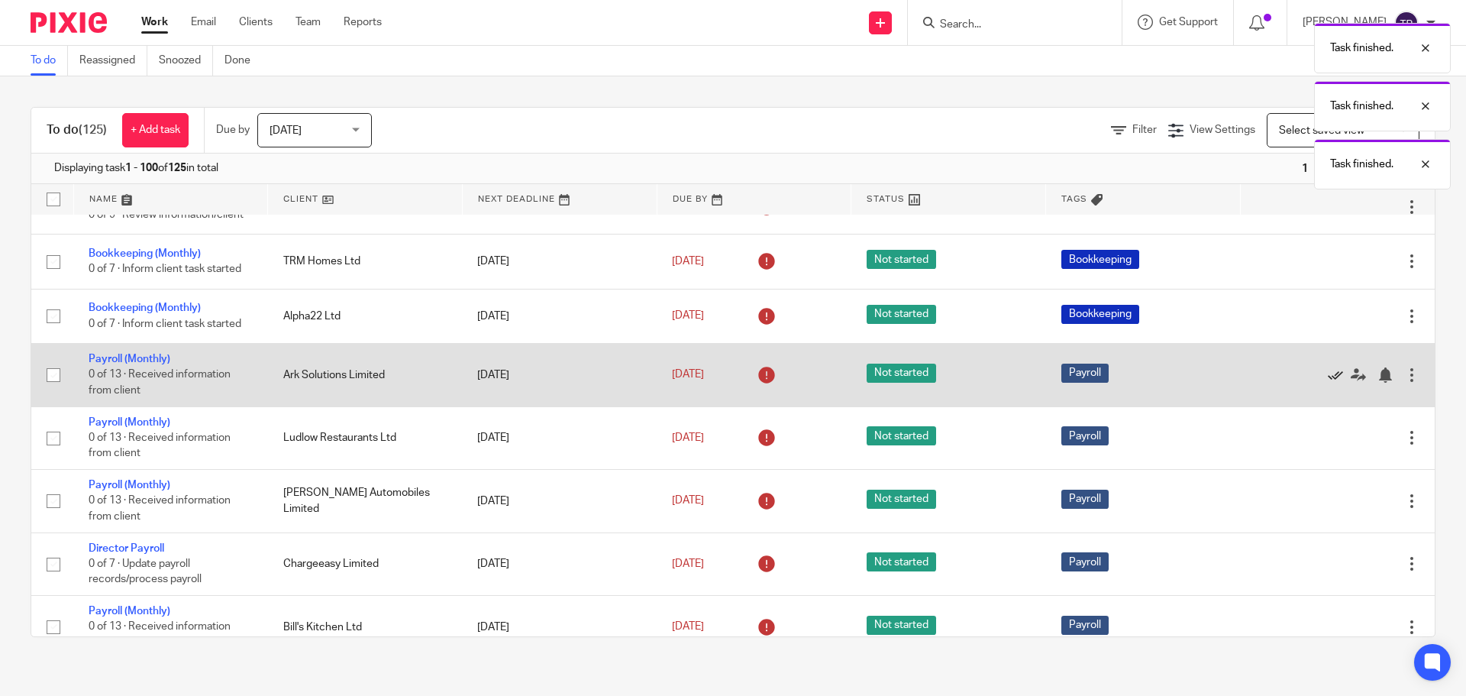
click at [1328, 383] on icon at bounding box center [1335, 374] width 15 height 15
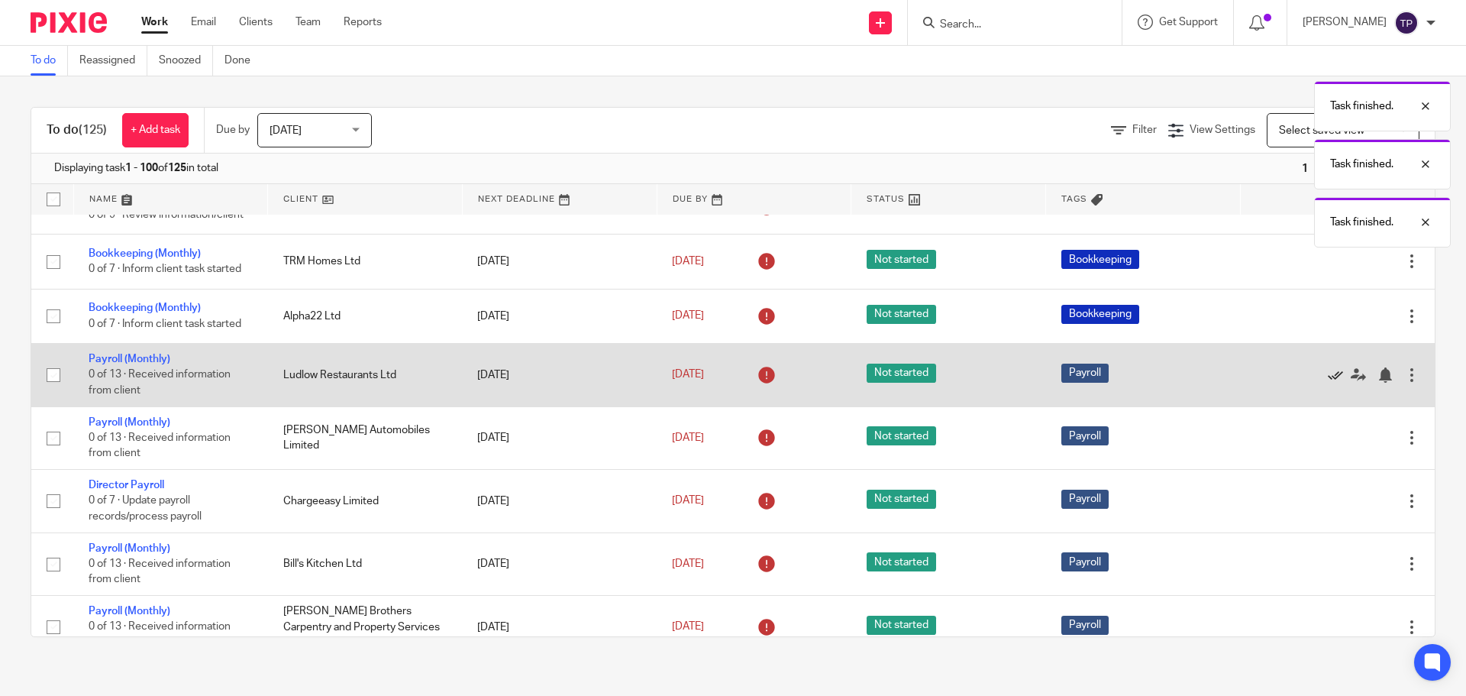
click at [1328, 383] on icon at bounding box center [1335, 374] width 15 height 15
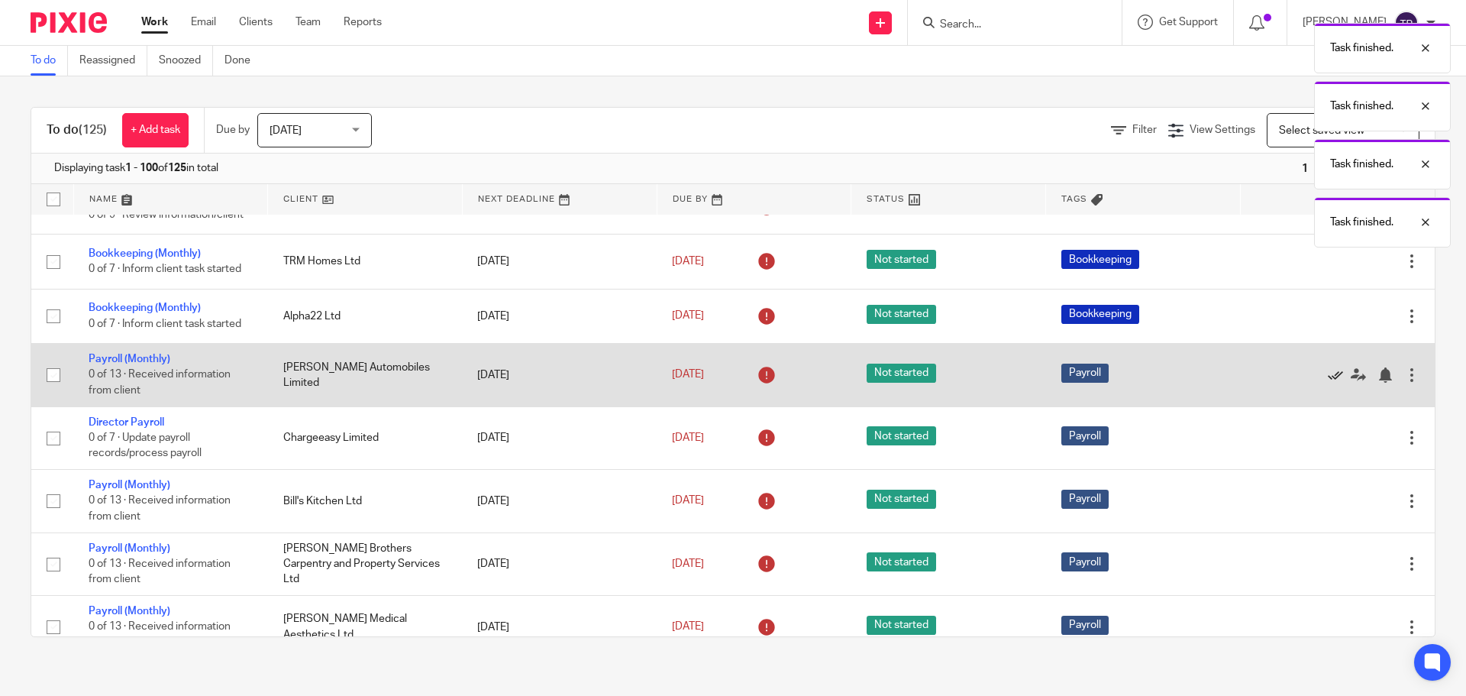
click at [1328, 383] on icon at bounding box center [1335, 374] width 15 height 15
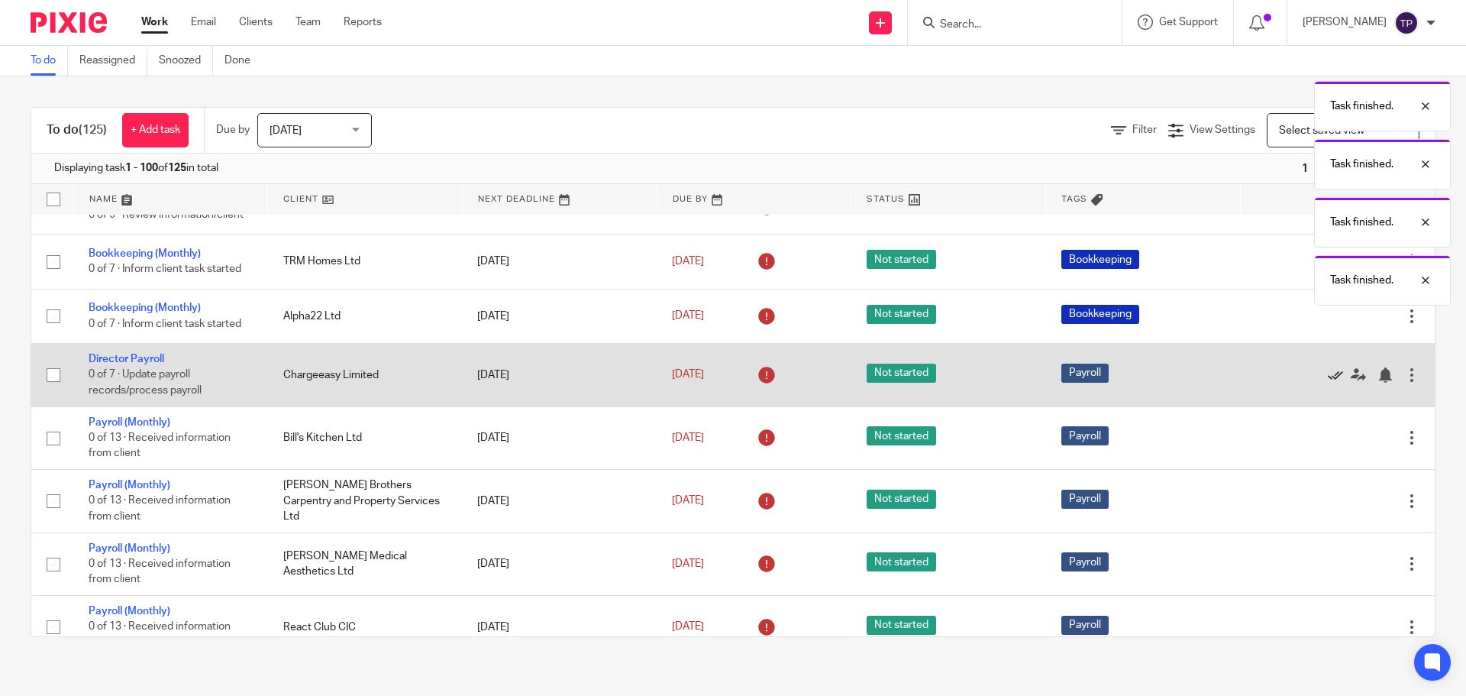
click at [1328, 383] on icon at bounding box center [1335, 374] width 15 height 15
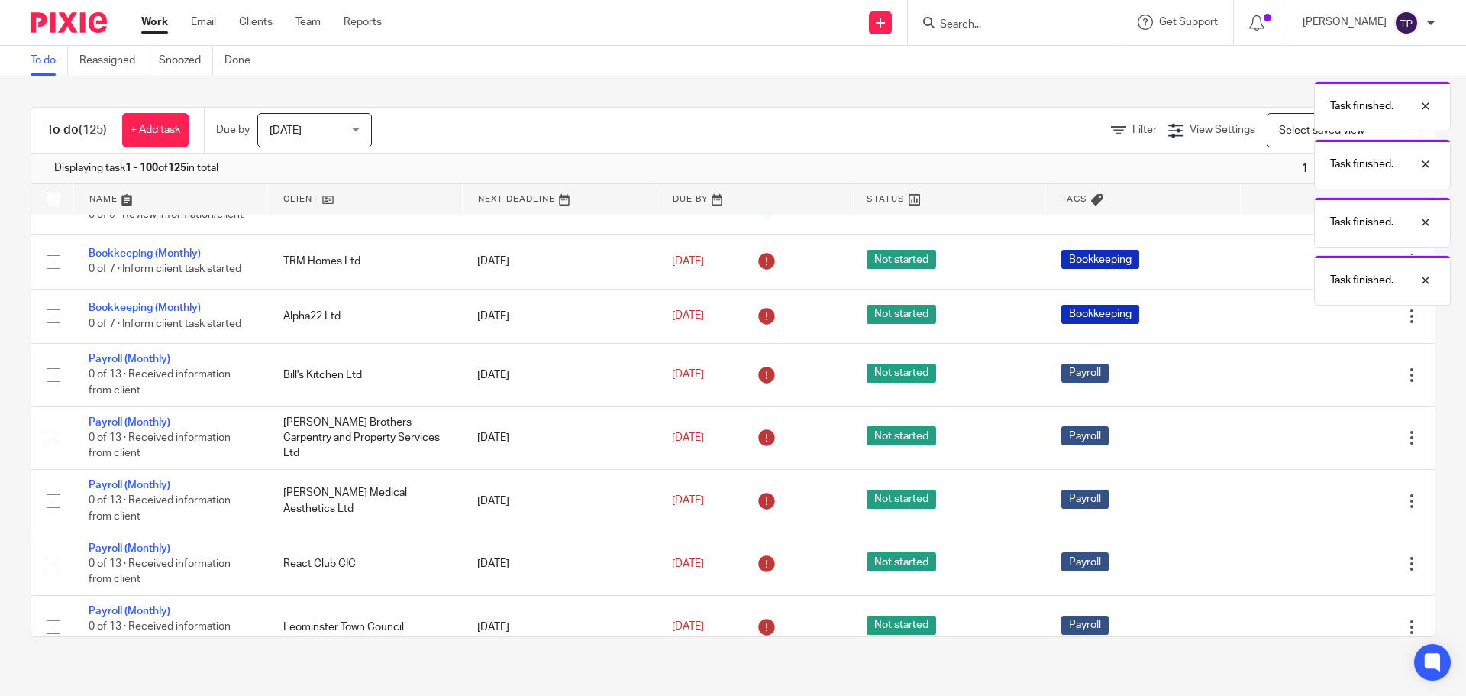
click at [1328, 383] on icon at bounding box center [1335, 374] width 15 height 15
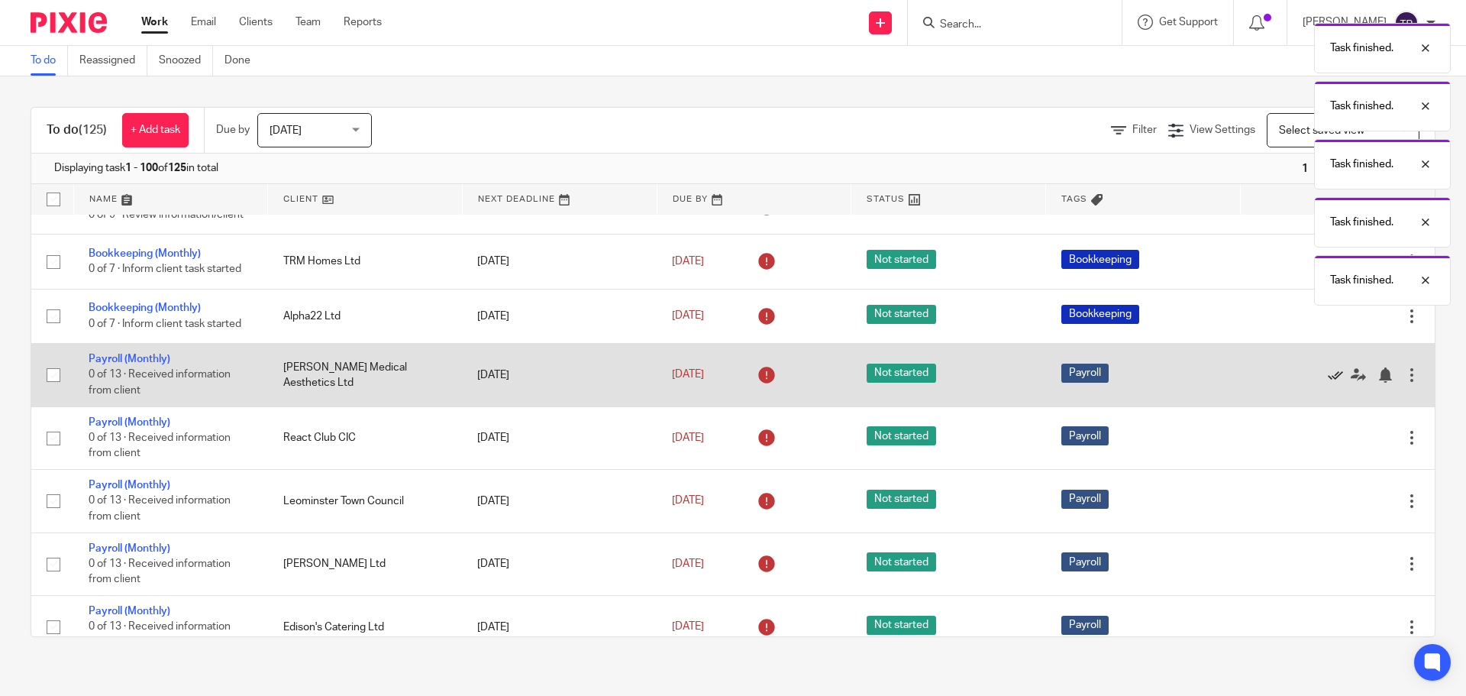
click at [1328, 383] on icon at bounding box center [1335, 374] width 15 height 15
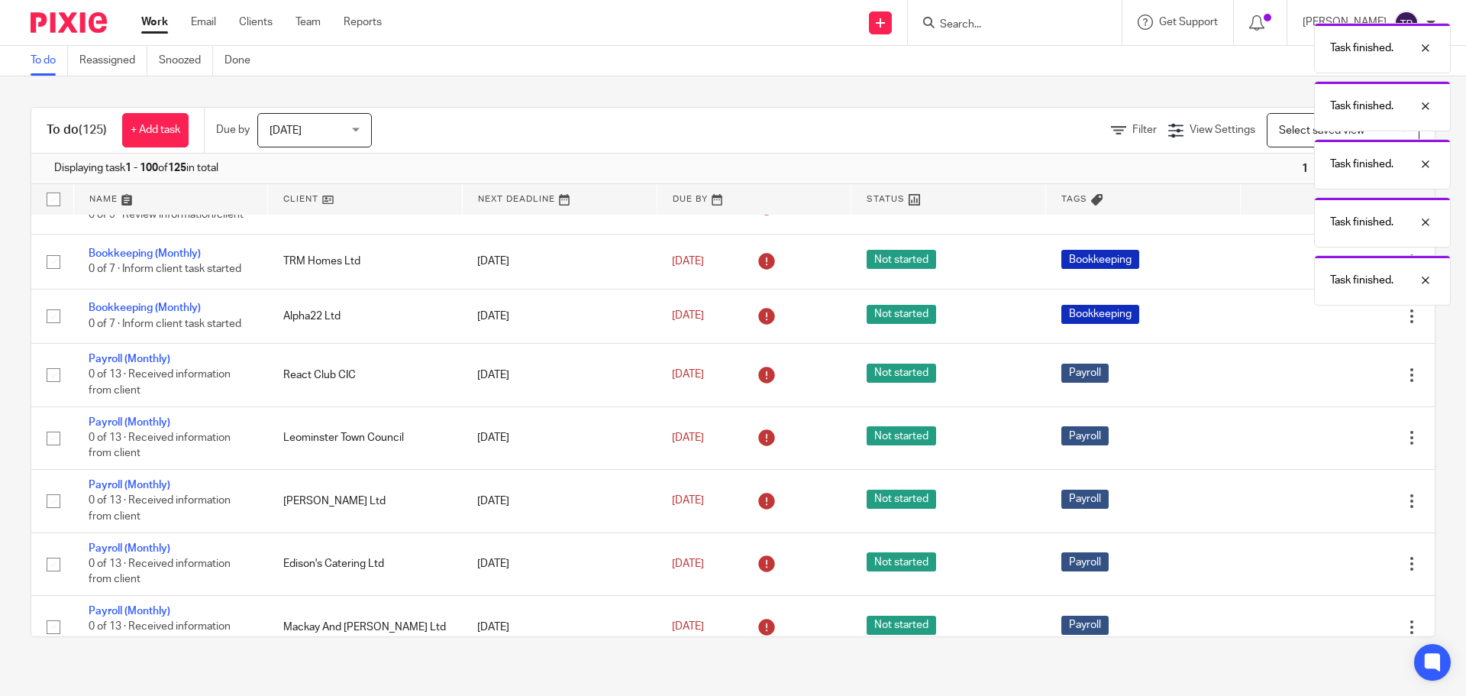
click at [1328, 383] on icon at bounding box center [1335, 374] width 15 height 15
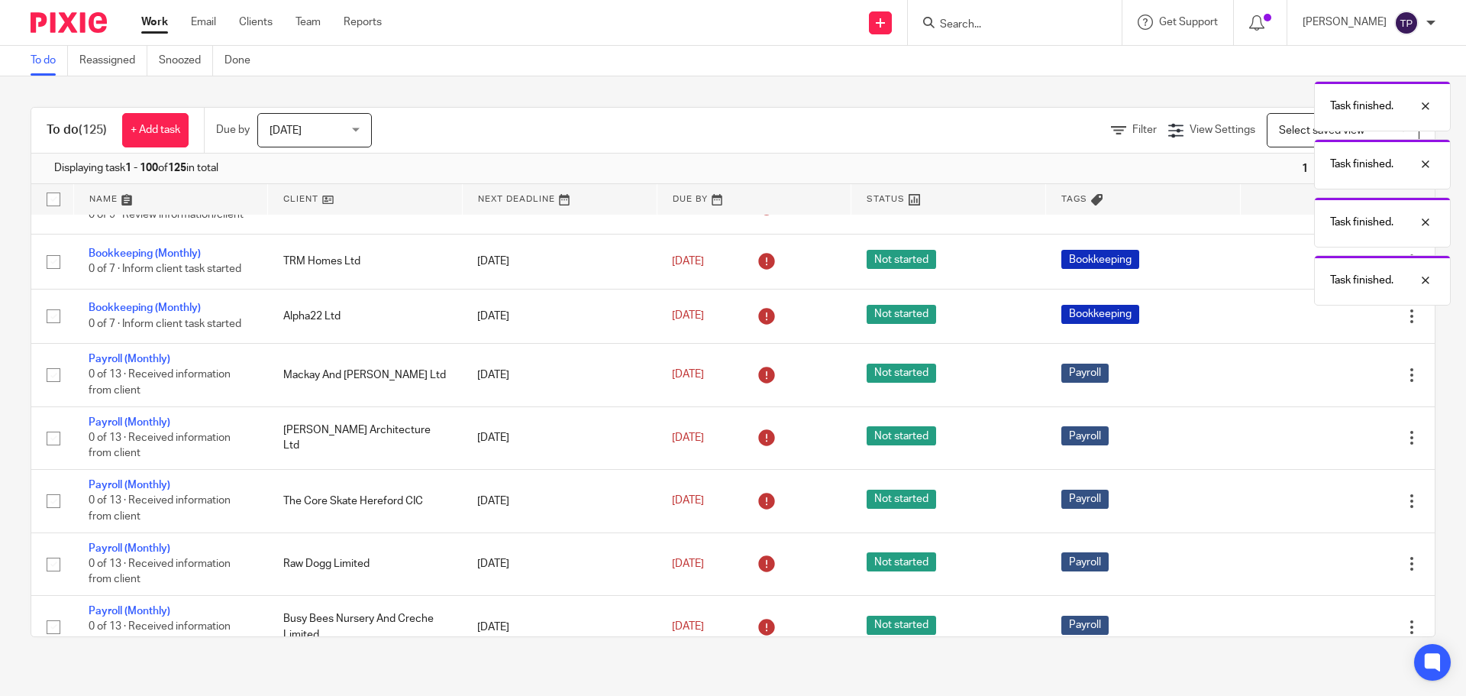
click at [1328, 383] on icon at bounding box center [1335, 374] width 15 height 15
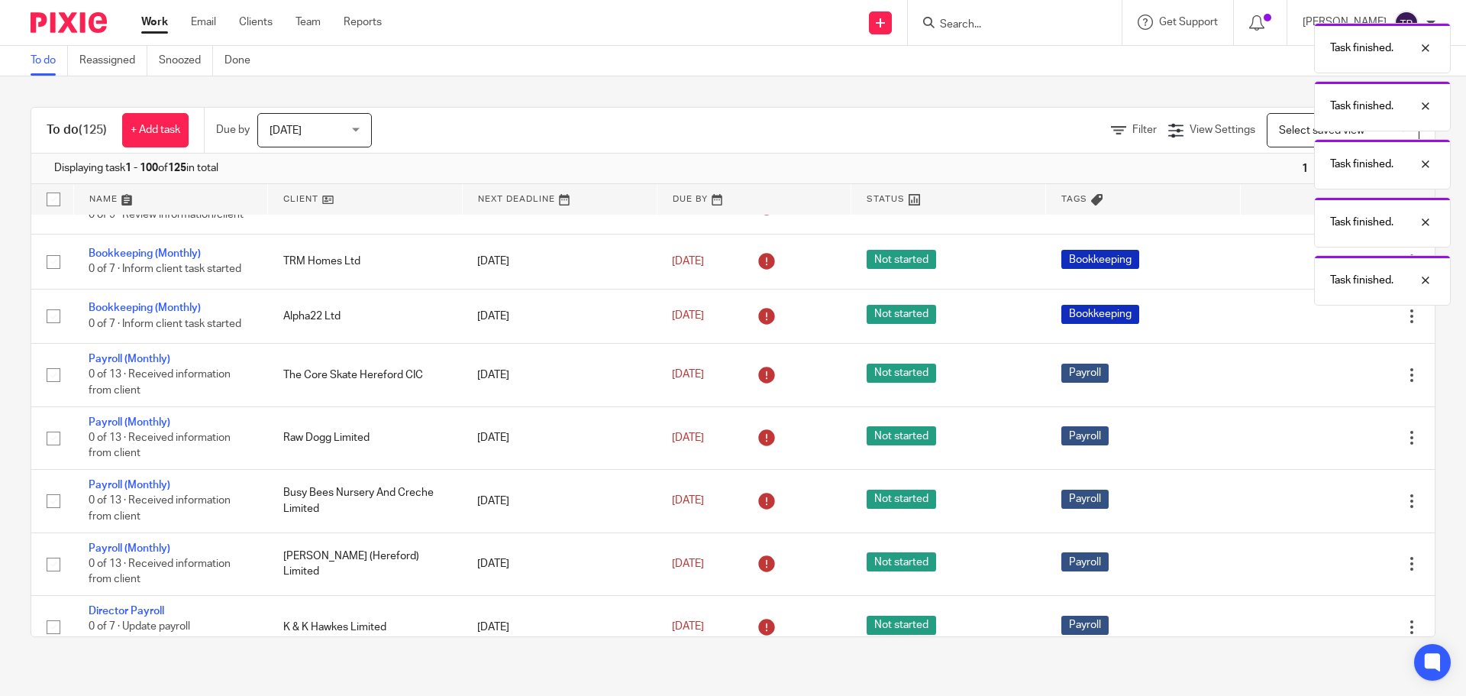
click at [1328, 383] on icon at bounding box center [1335, 374] width 15 height 15
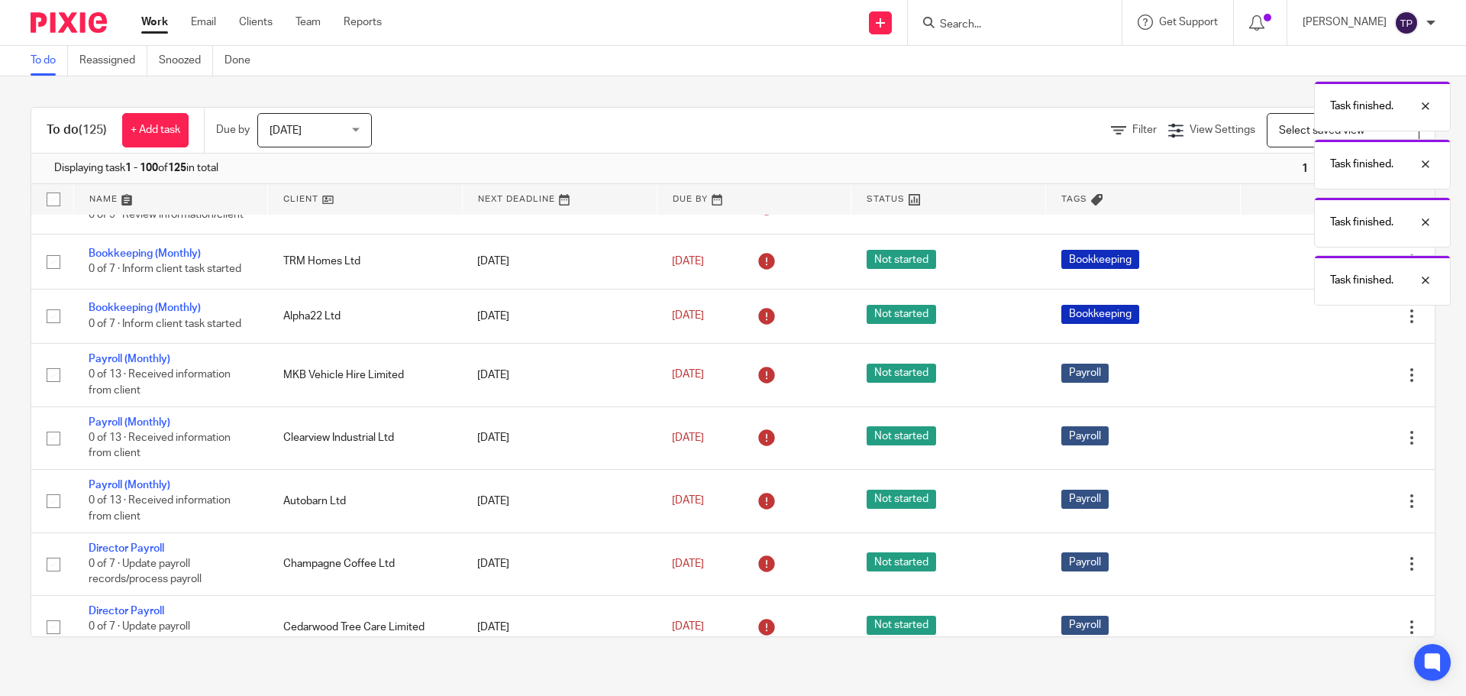
click at [1328, 383] on icon at bounding box center [1335, 374] width 15 height 15
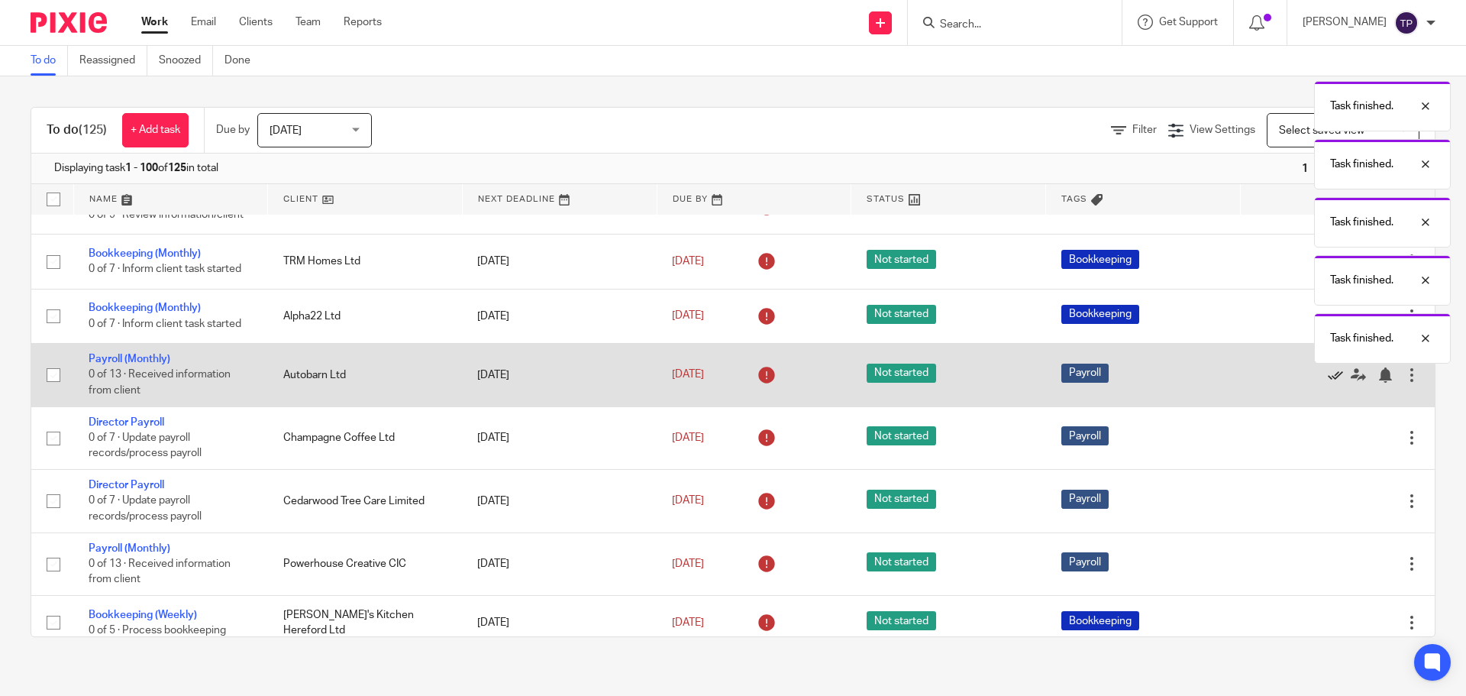
click at [1328, 383] on icon at bounding box center [1335, 374] width 15 height 15
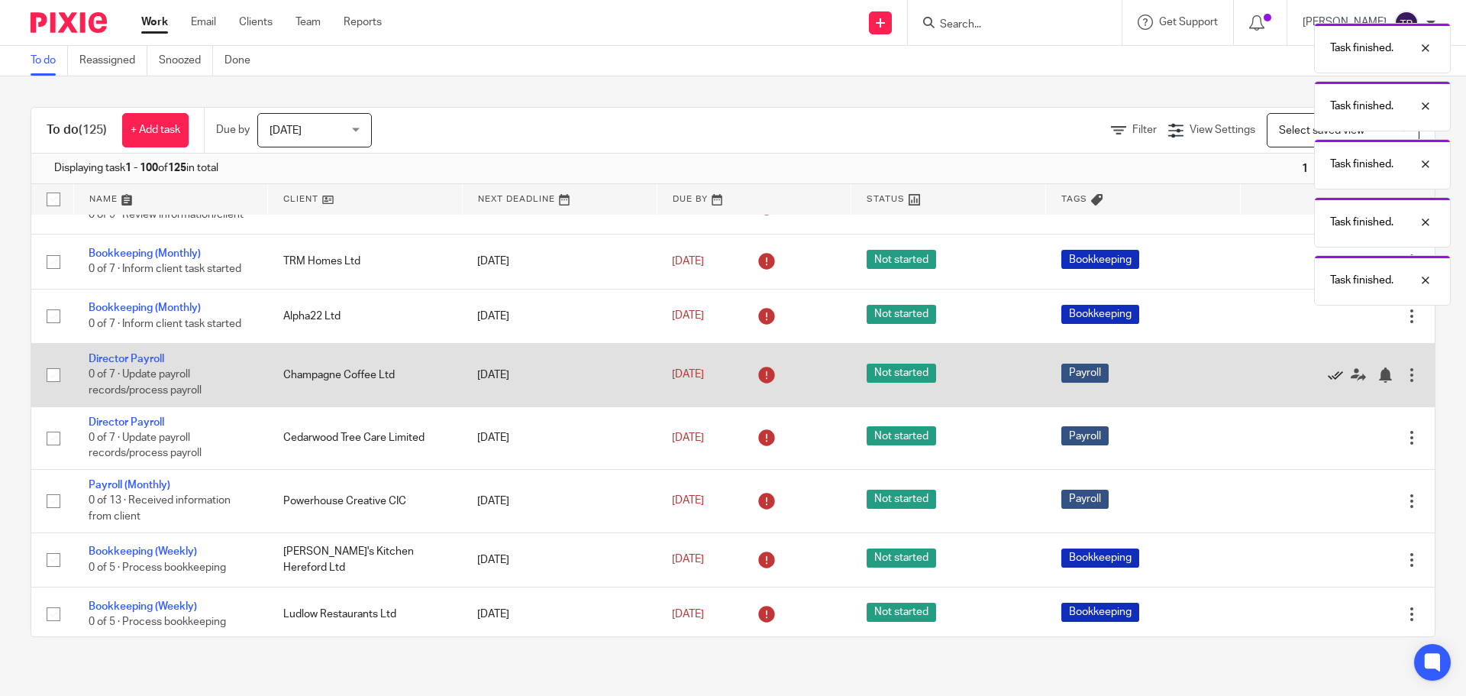
click at [1328, 383] on icon at bounding box center [1335, 374] width 15 height 15
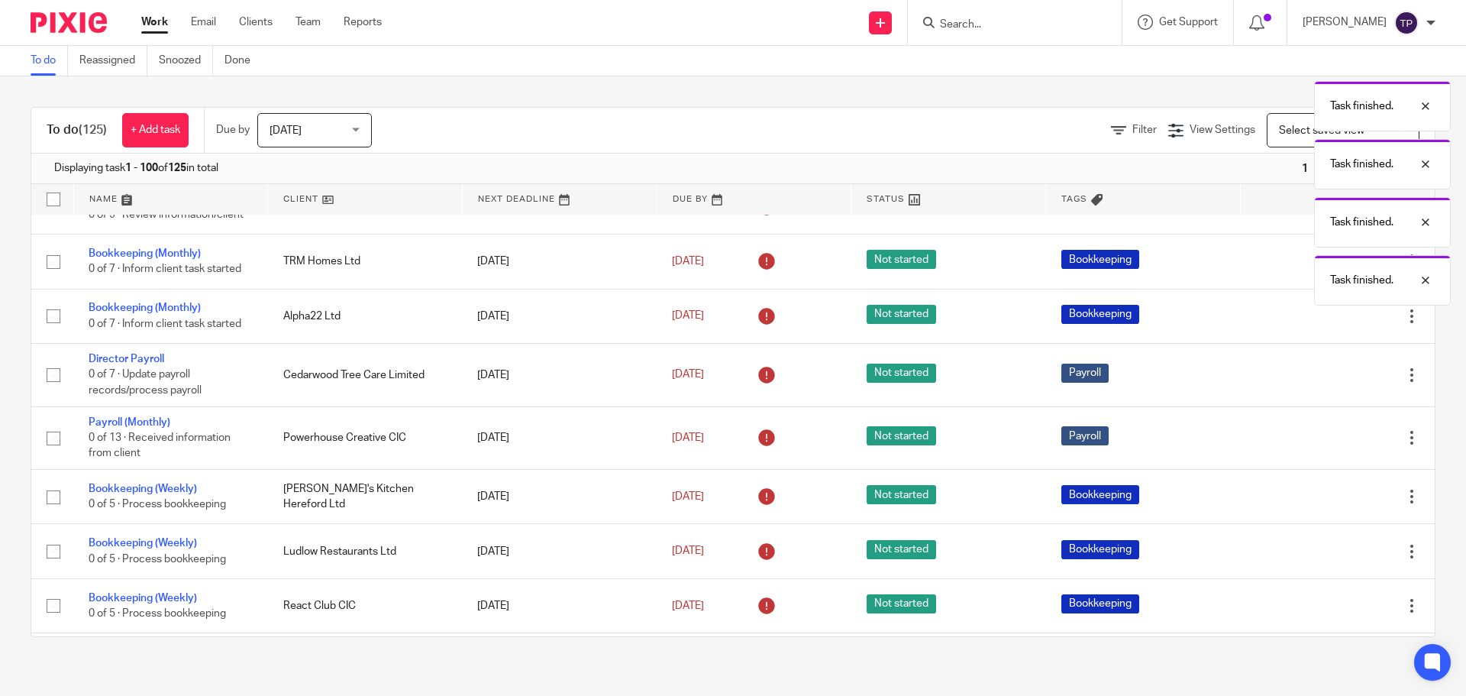
click at [1328, 383] on icon at bounding box center [1335, 374] width 15 height 15
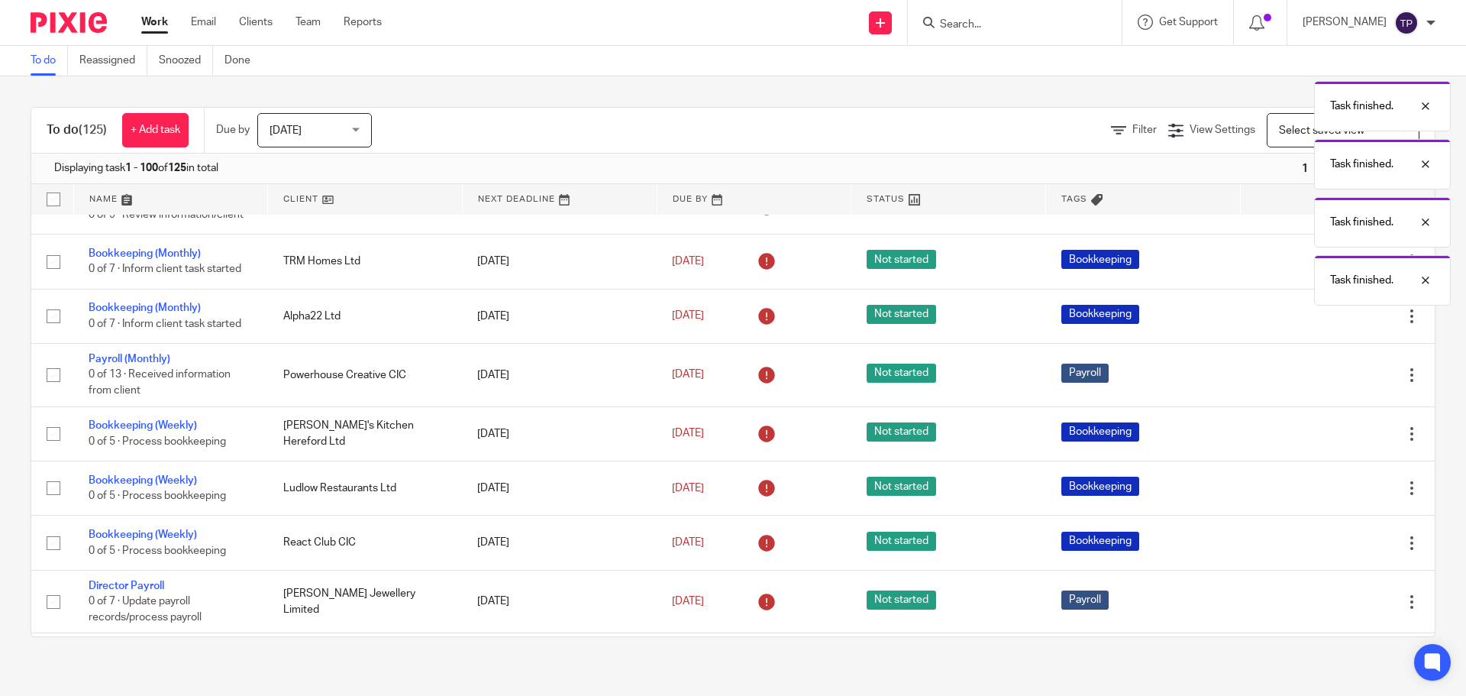
click at [1328, 383] on icon at bounding box center [1335, 374] width 15 height 15
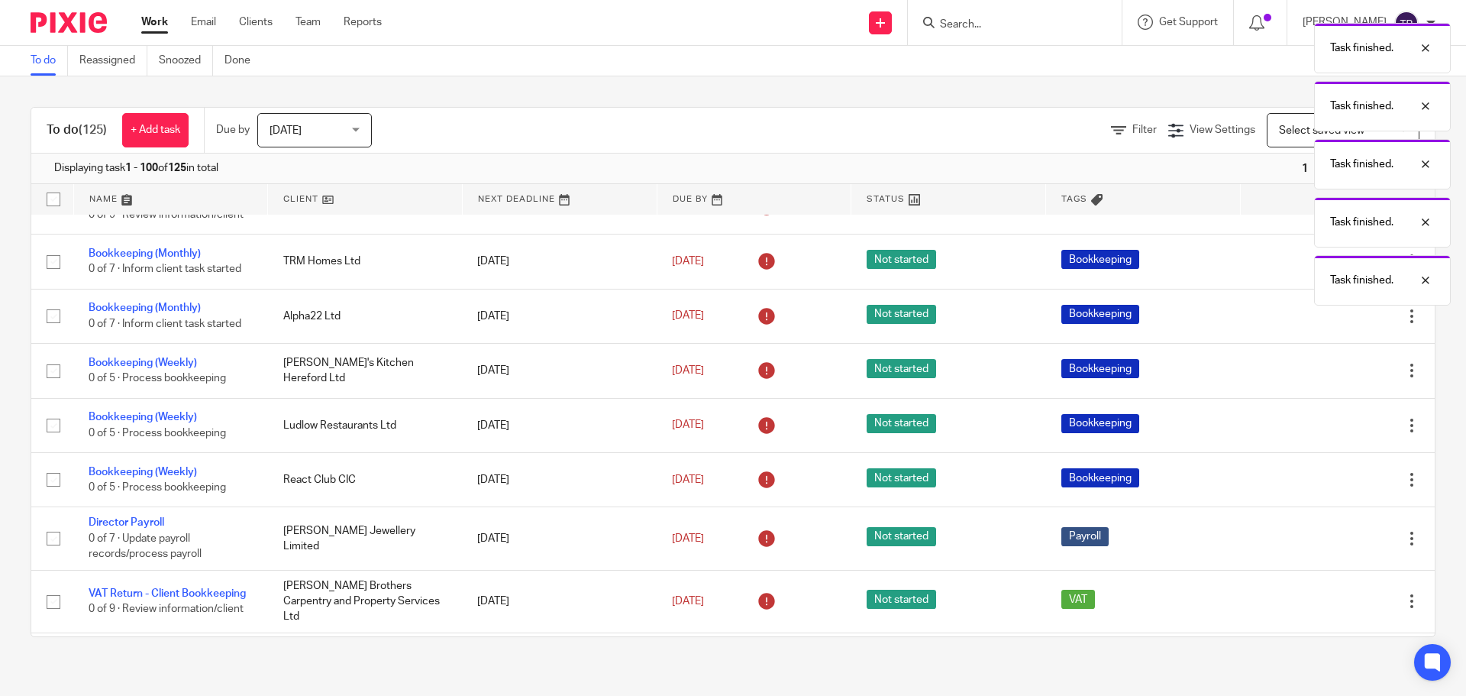
click at [1328, 379] on icon at bounding box center [1335, 371] width 15 height 15
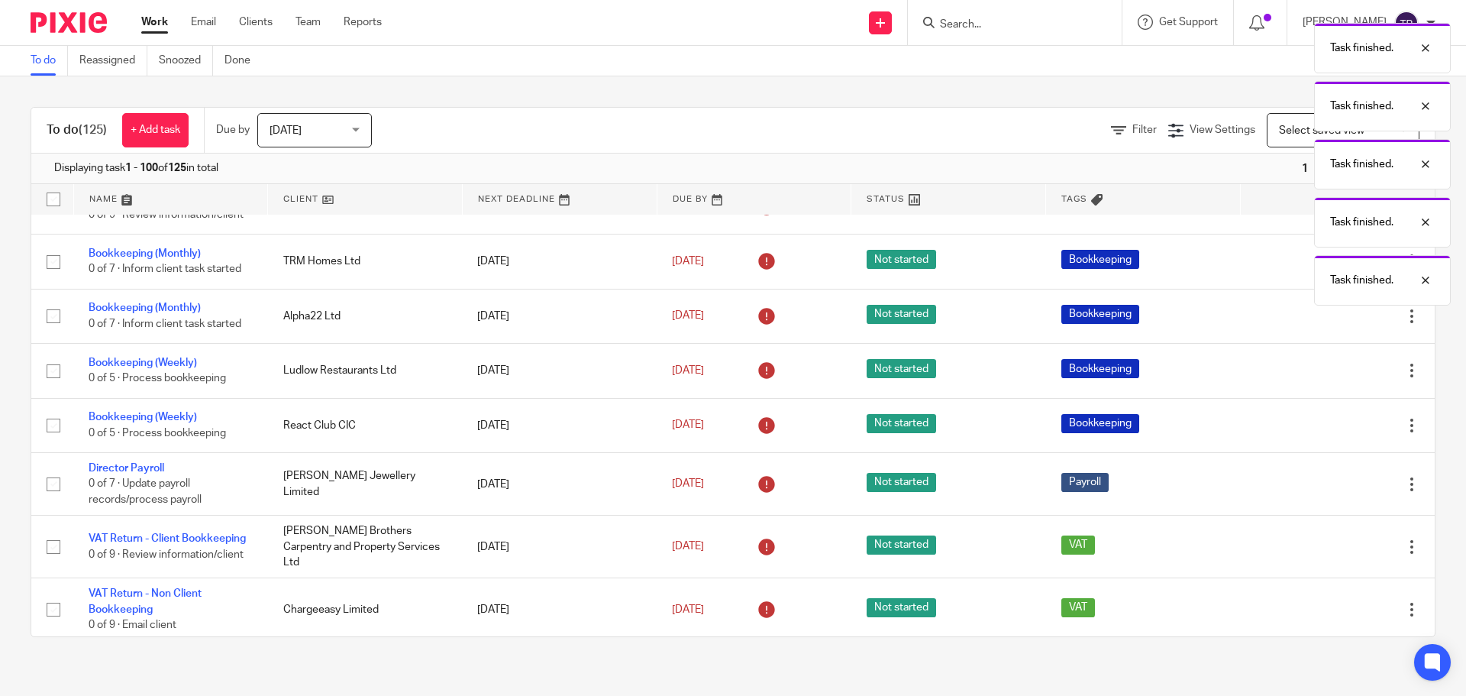
click at [1328, 379] on icon at bounding box center [1335, 371] width 15 height 15
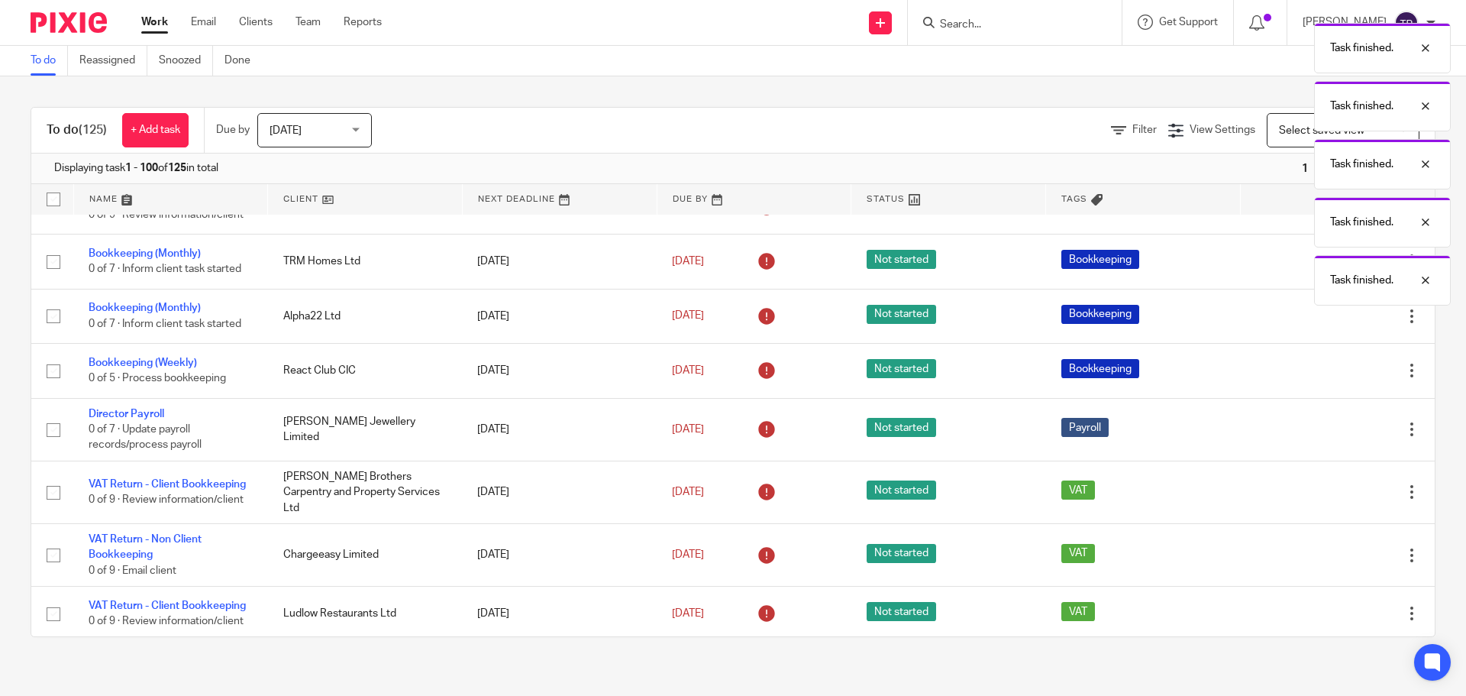
click at [1328, 379] on icon at bounding box center [1335, 371] width 15 height 15
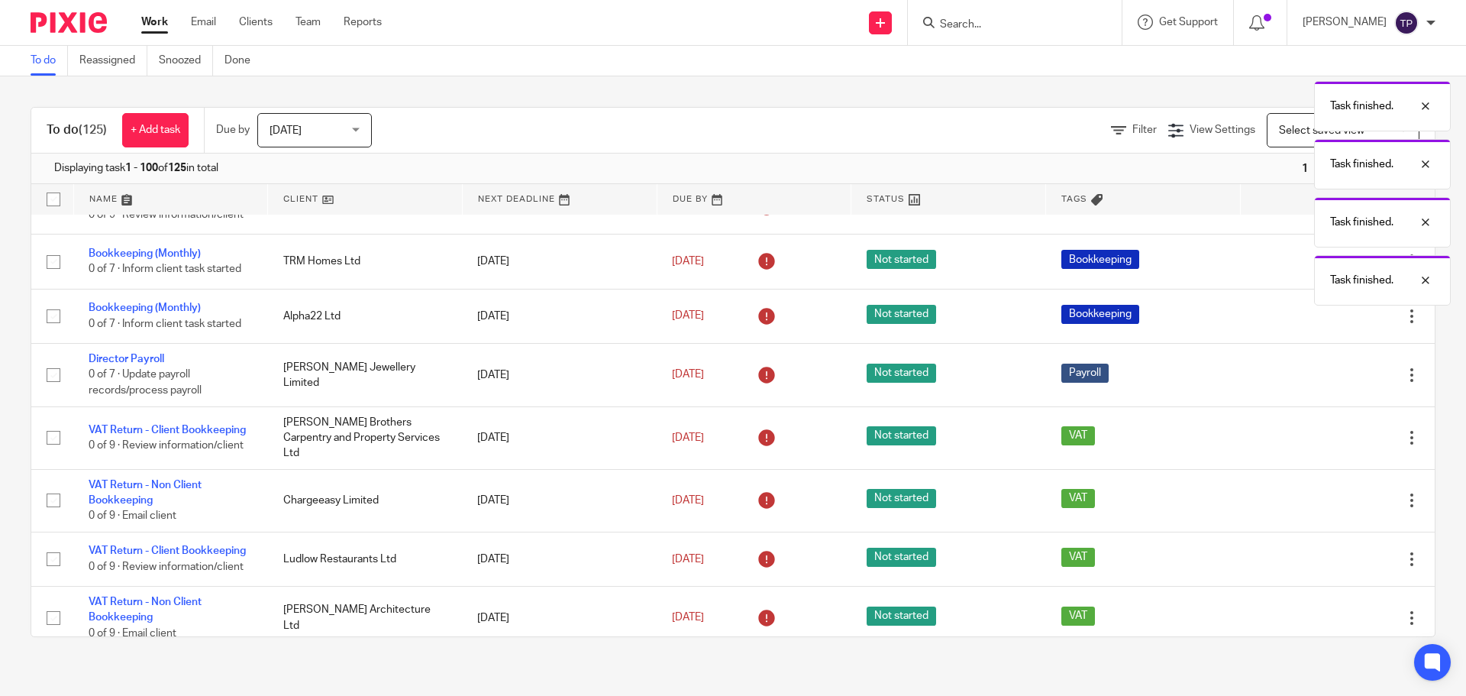
click at [1328, 383] on icon at bounding box center [1335, 374] width 15 height 15
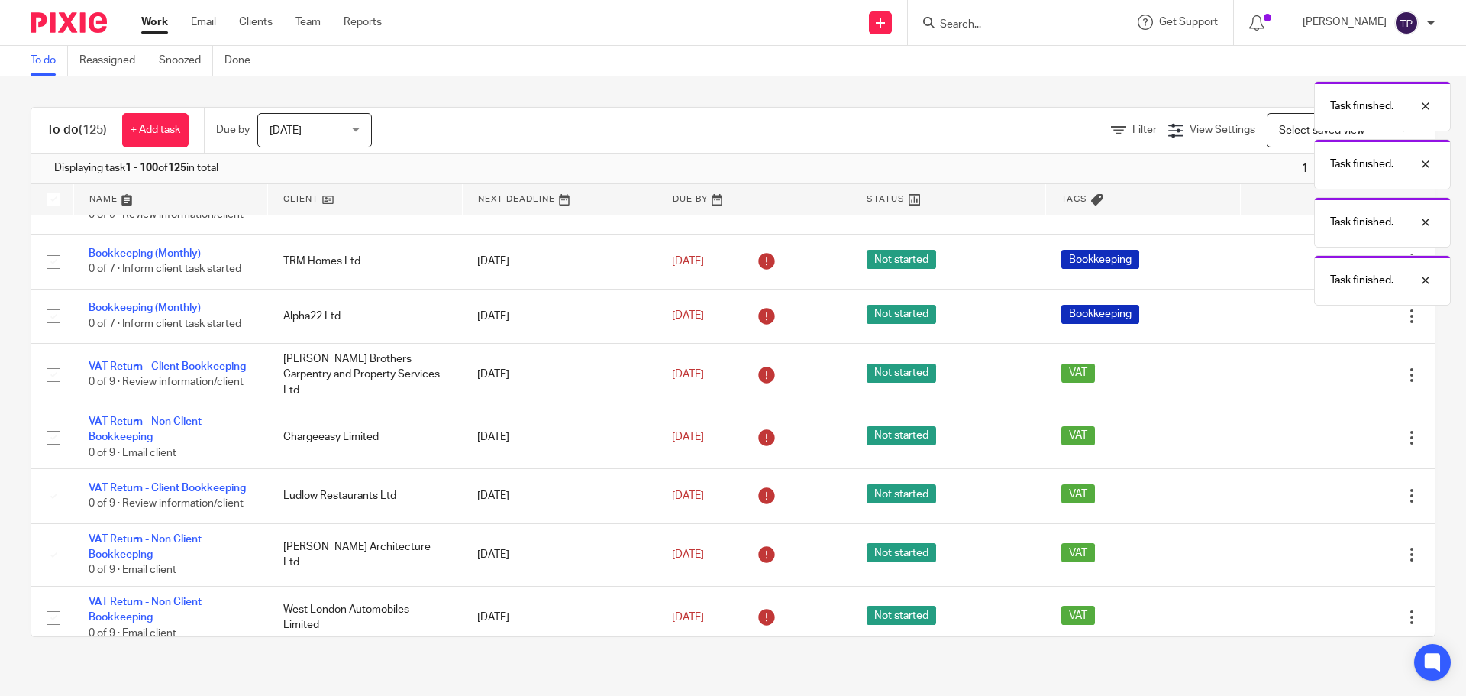
click at [1328, 383] on icon at bounding box center [1335, 374] width 15 height 15
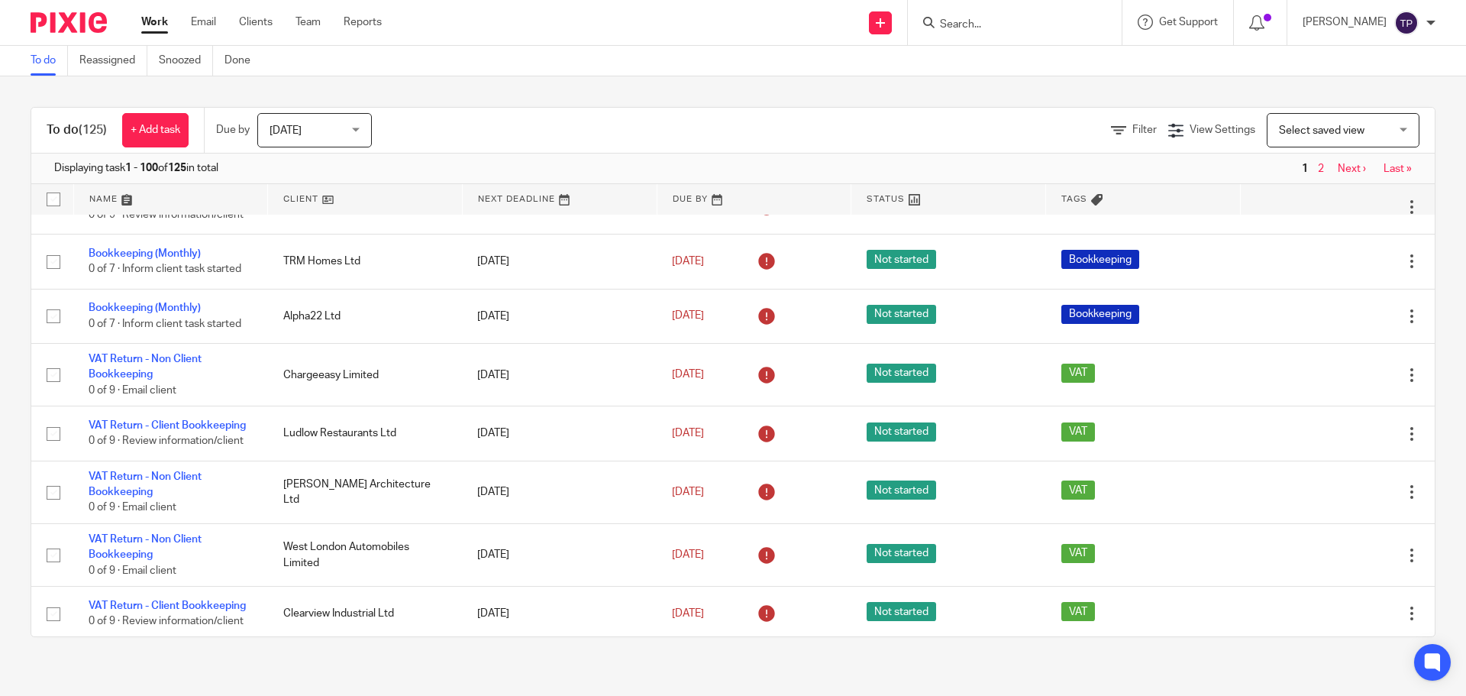
click at [1328, 383] on icon at bounding box center [1335, 374] width 15 height 15
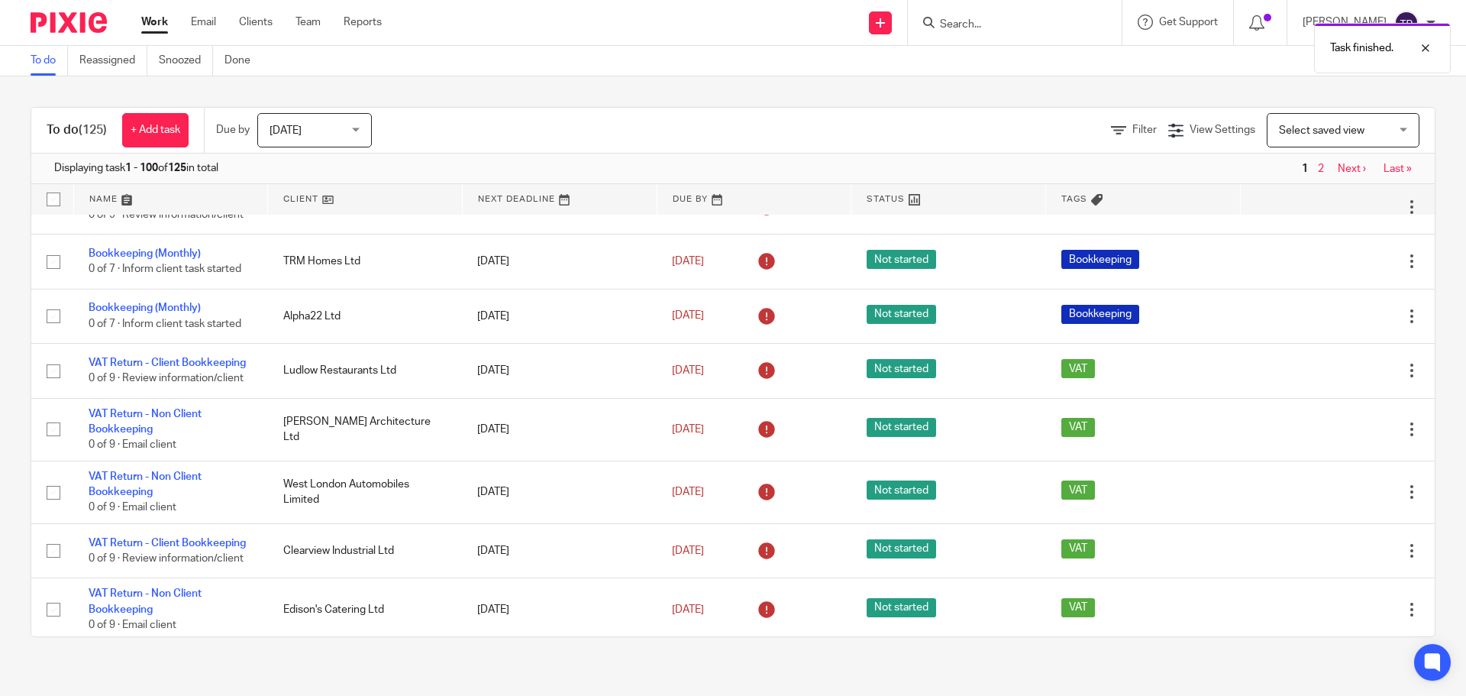
click at [1328, 379] on icon at bounding box center [1335, 371] width 15 height 15
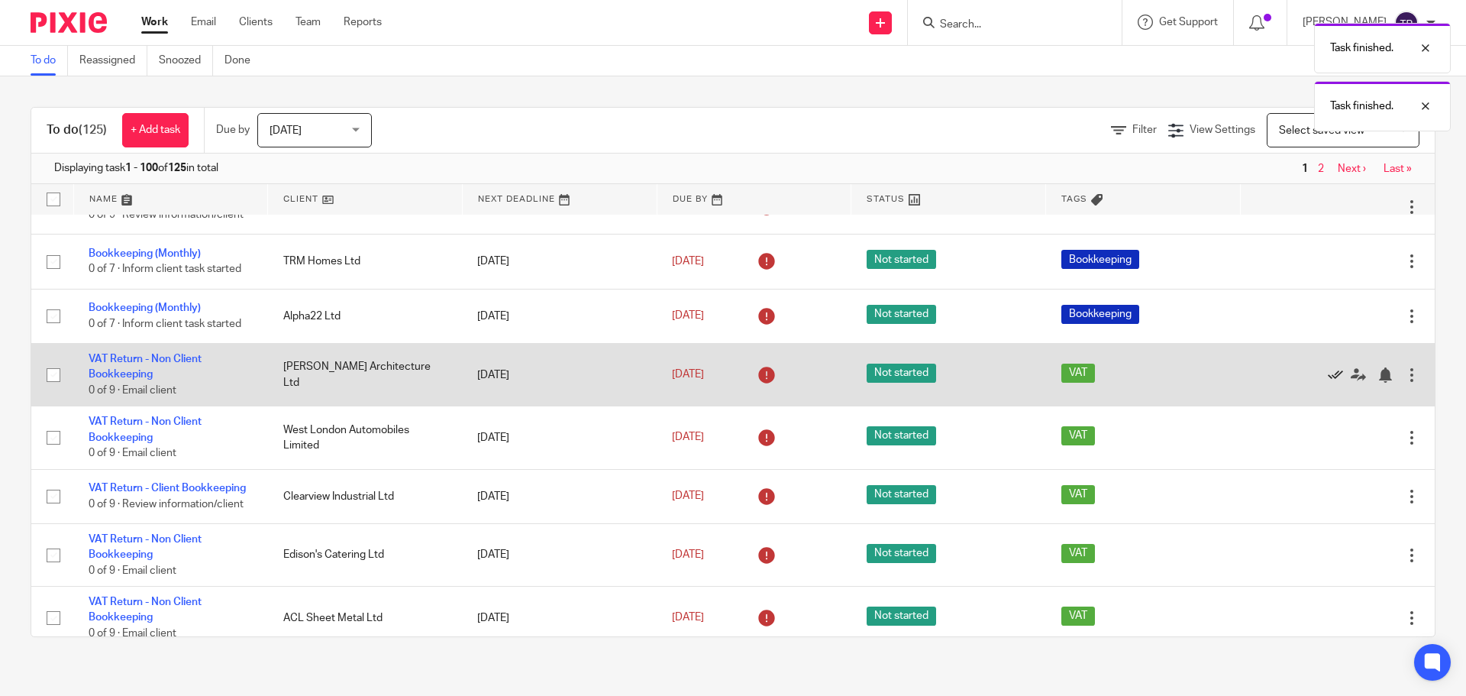
click at [1328, 383] on icon at bounding box center [1335, 374] width 15 height 15
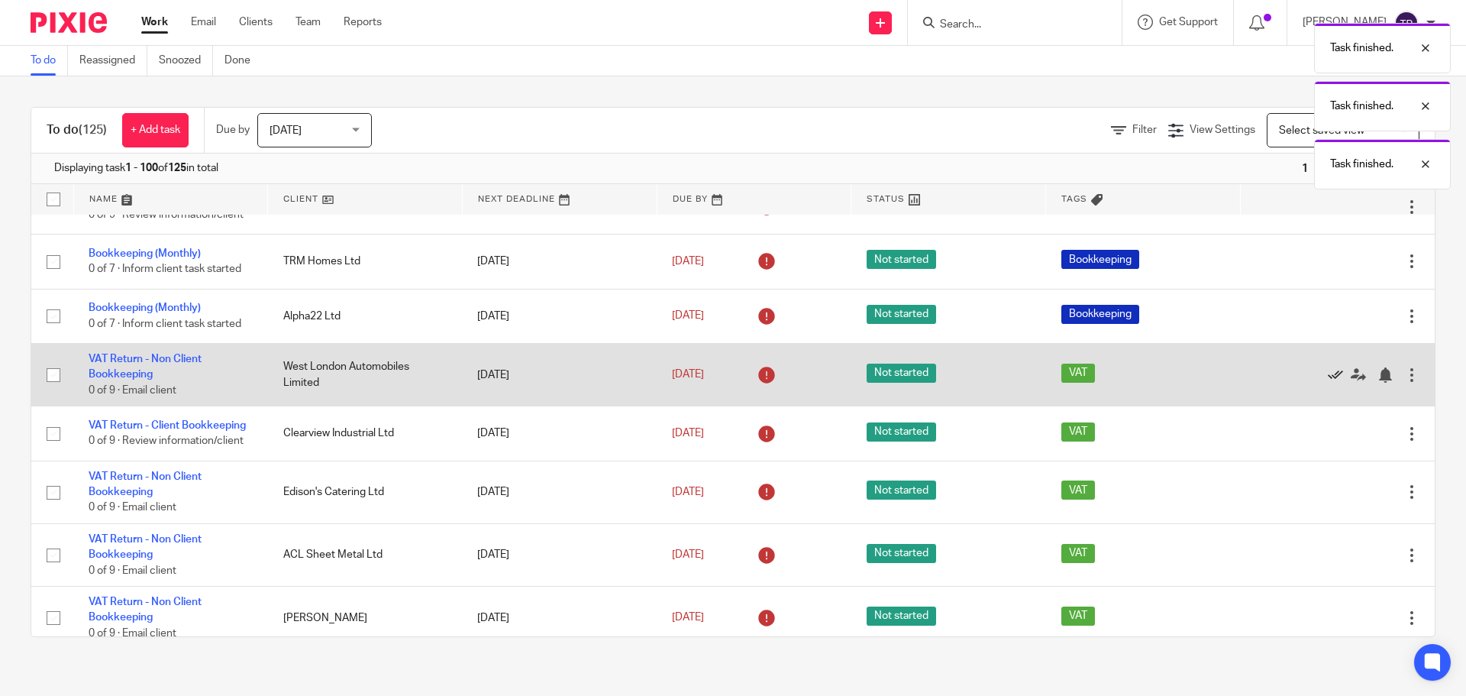
click at [1328, 383] on icon at bounding box center [1335, 374] width 15 height 15
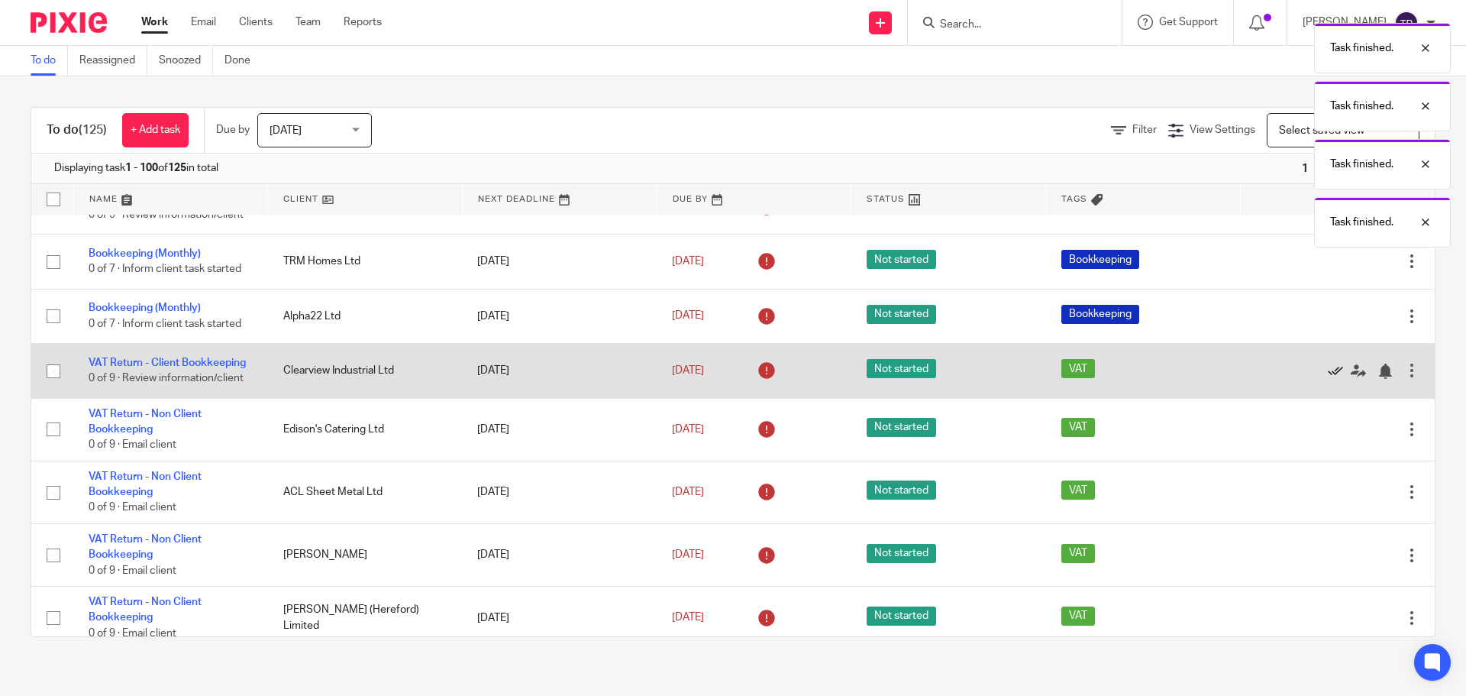
click at [1328, 379] on icon at bounding box center [1335, 371] width 15 height 15
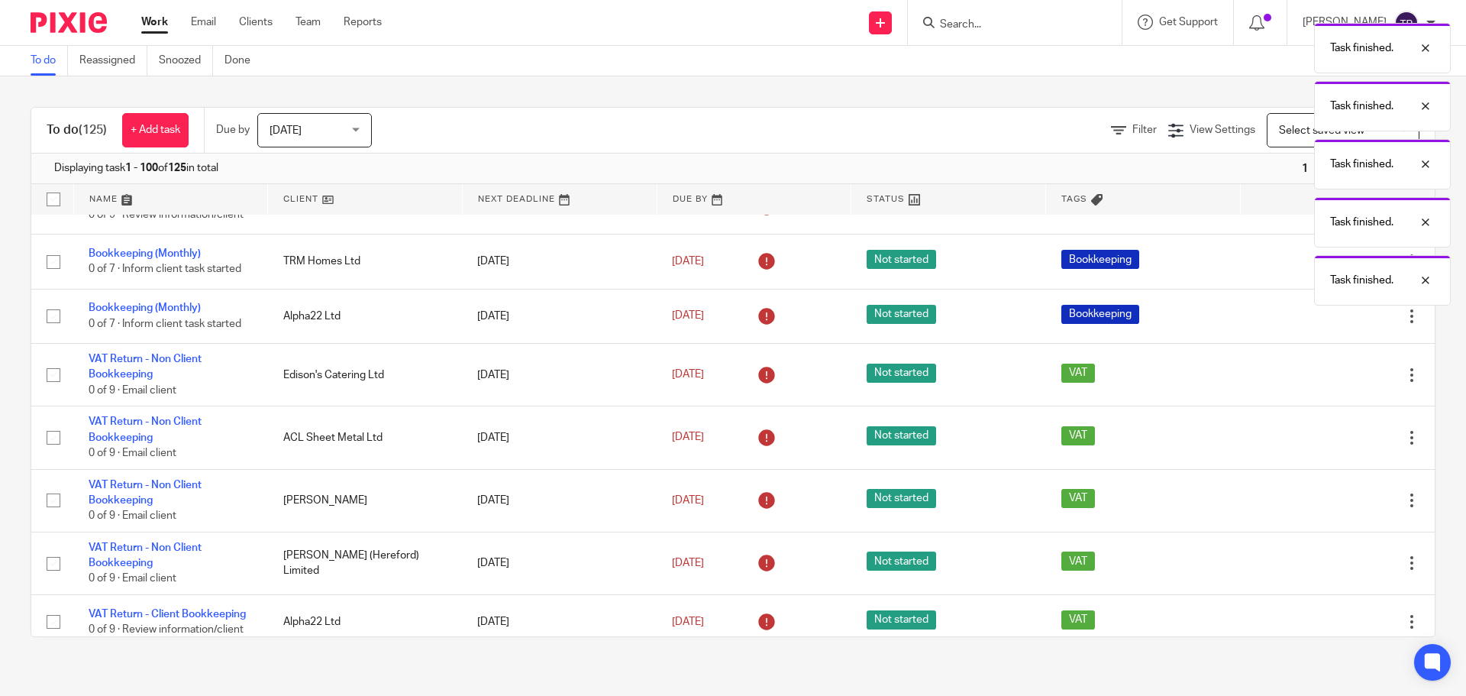
click at [1328, 383] on icon at bounding box center [1335, 374] width 15 height 15
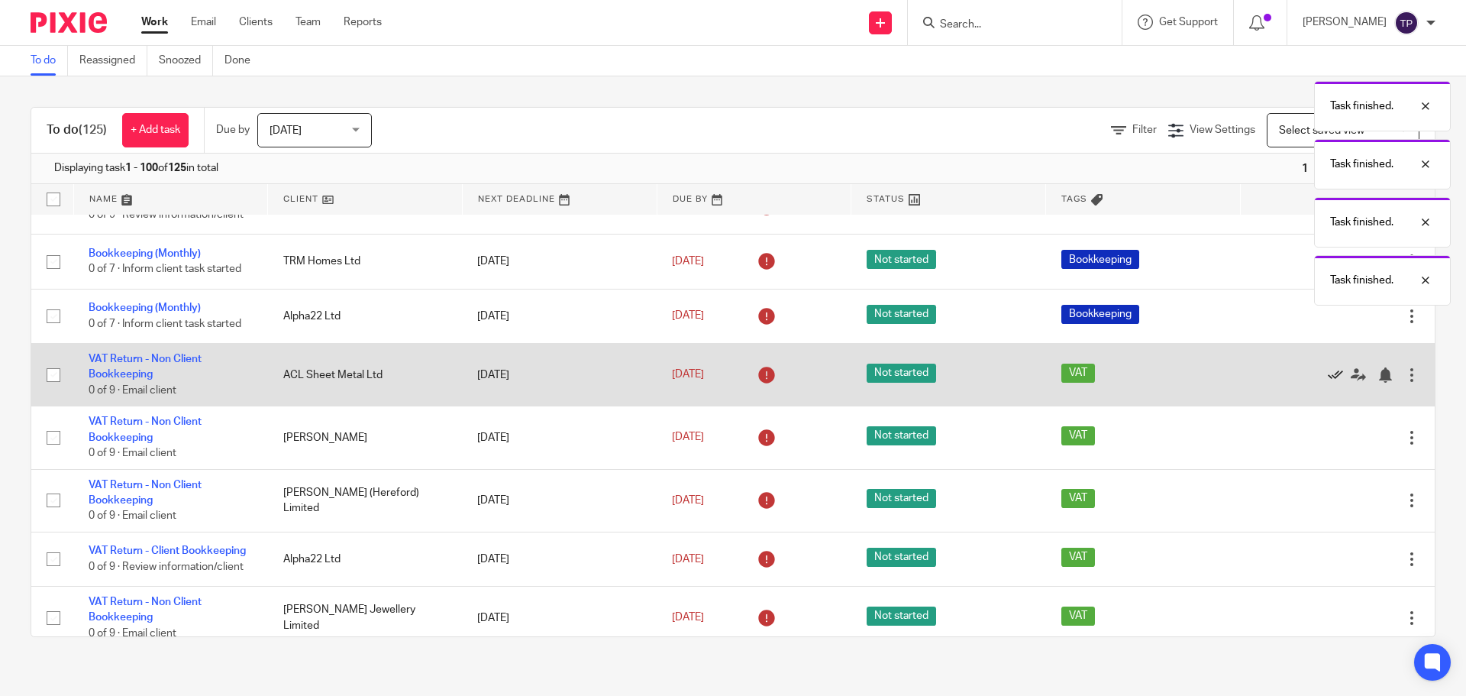
click at [1328, 383] on icon at bounding box center [1335, 374] width 15 height 15
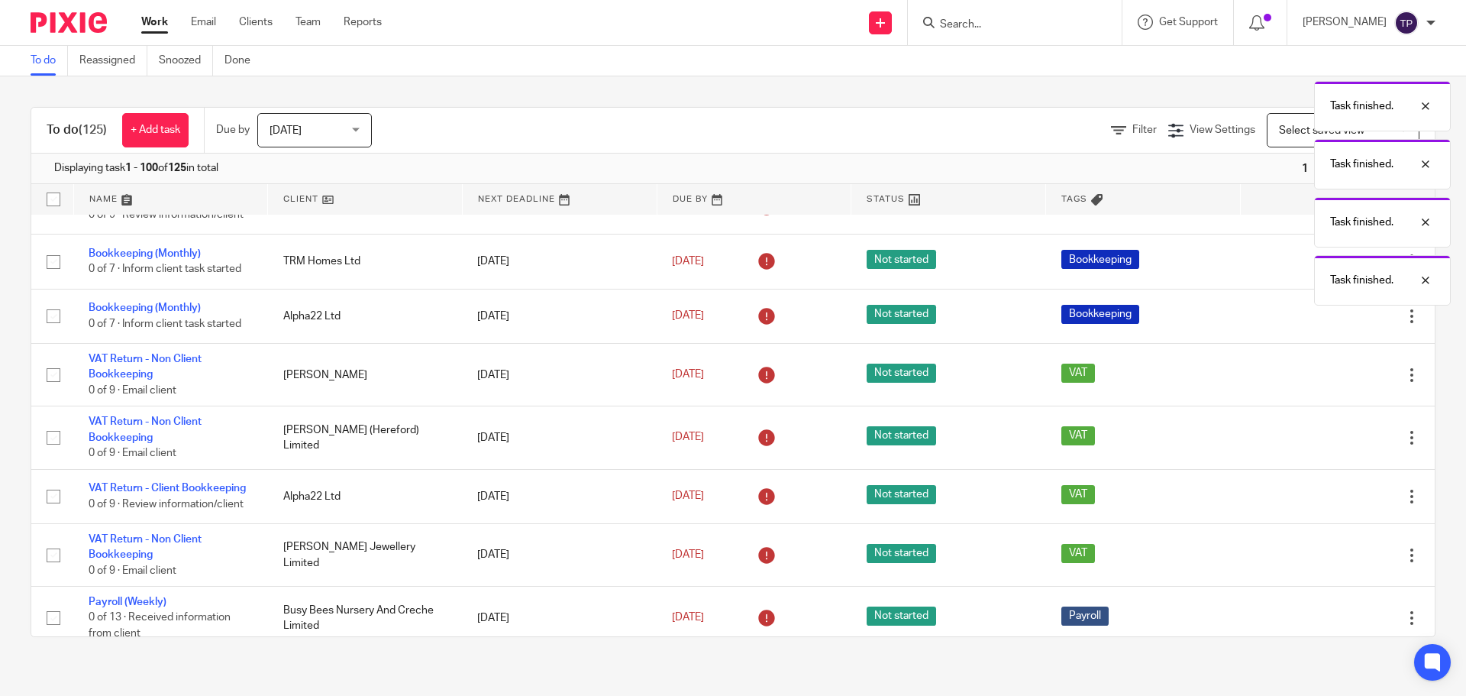
click at [1328, 383] on icon at bounding box center [1335, 374] width 15 height 15
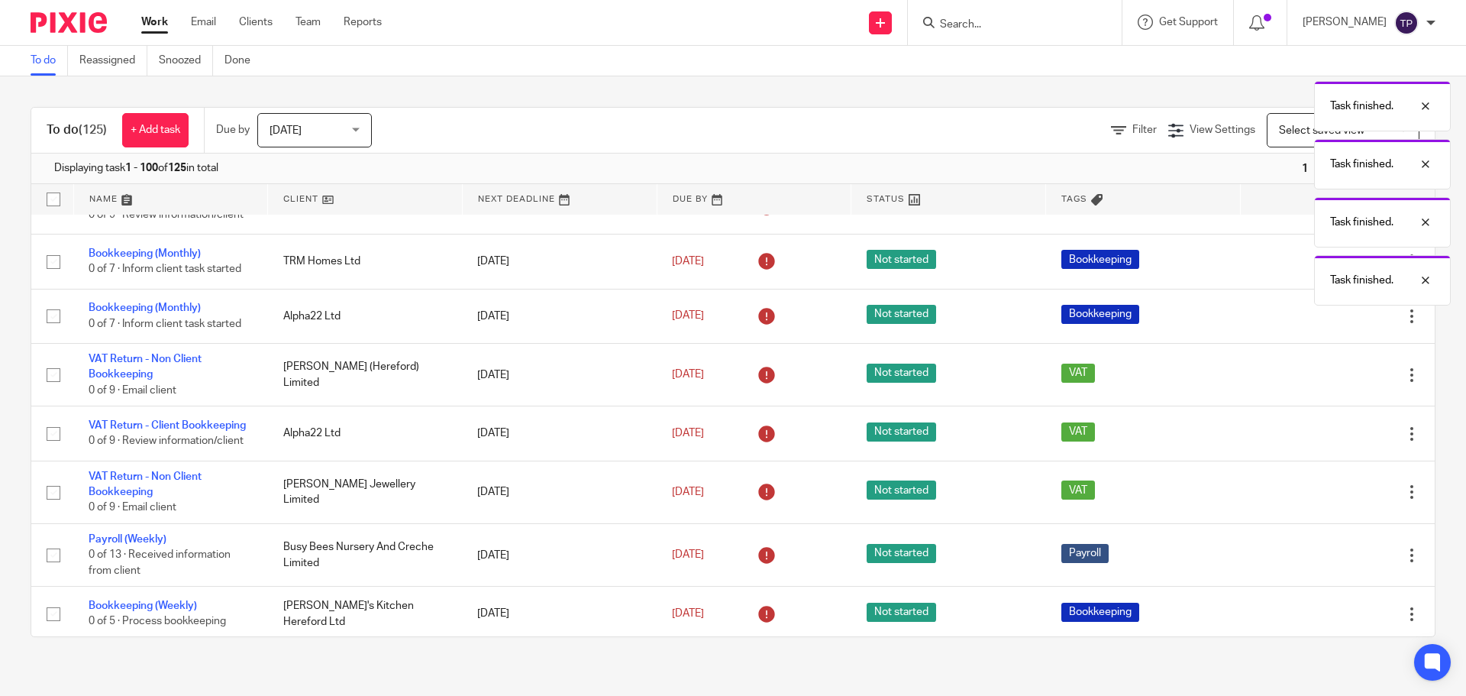
click at [1328, 383] on icon at bounding box center [1335, 374] width 15 height 15
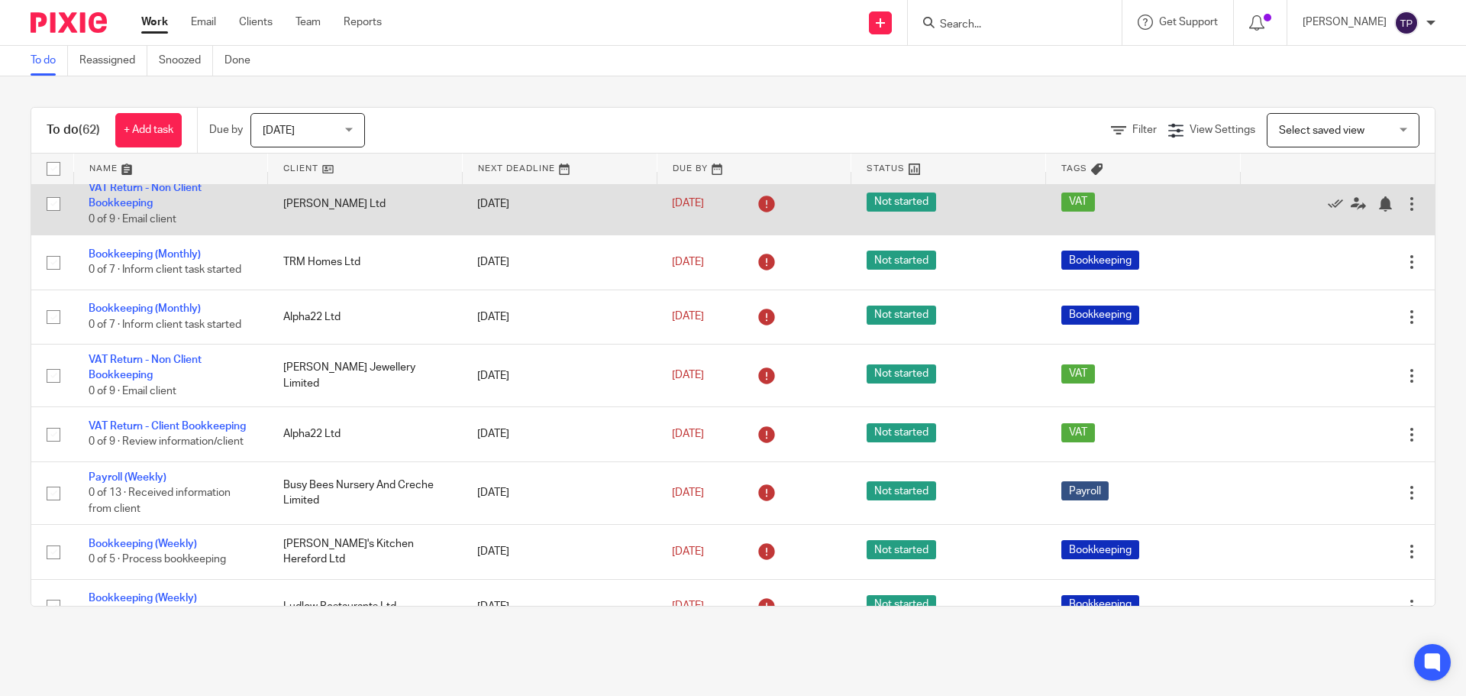
scroll to position [840, 0]
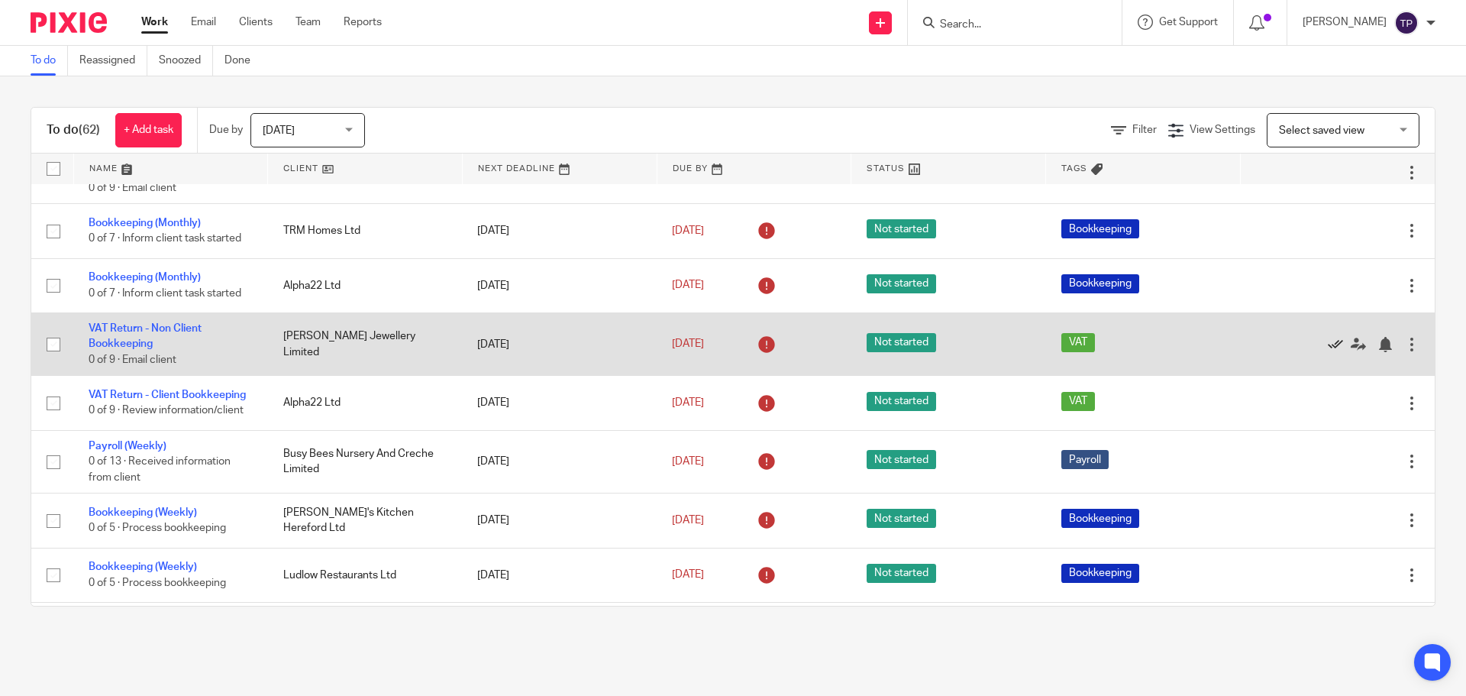
click at [1328, 352] on icon at bounding box center [1335, 344] width 15 height 15
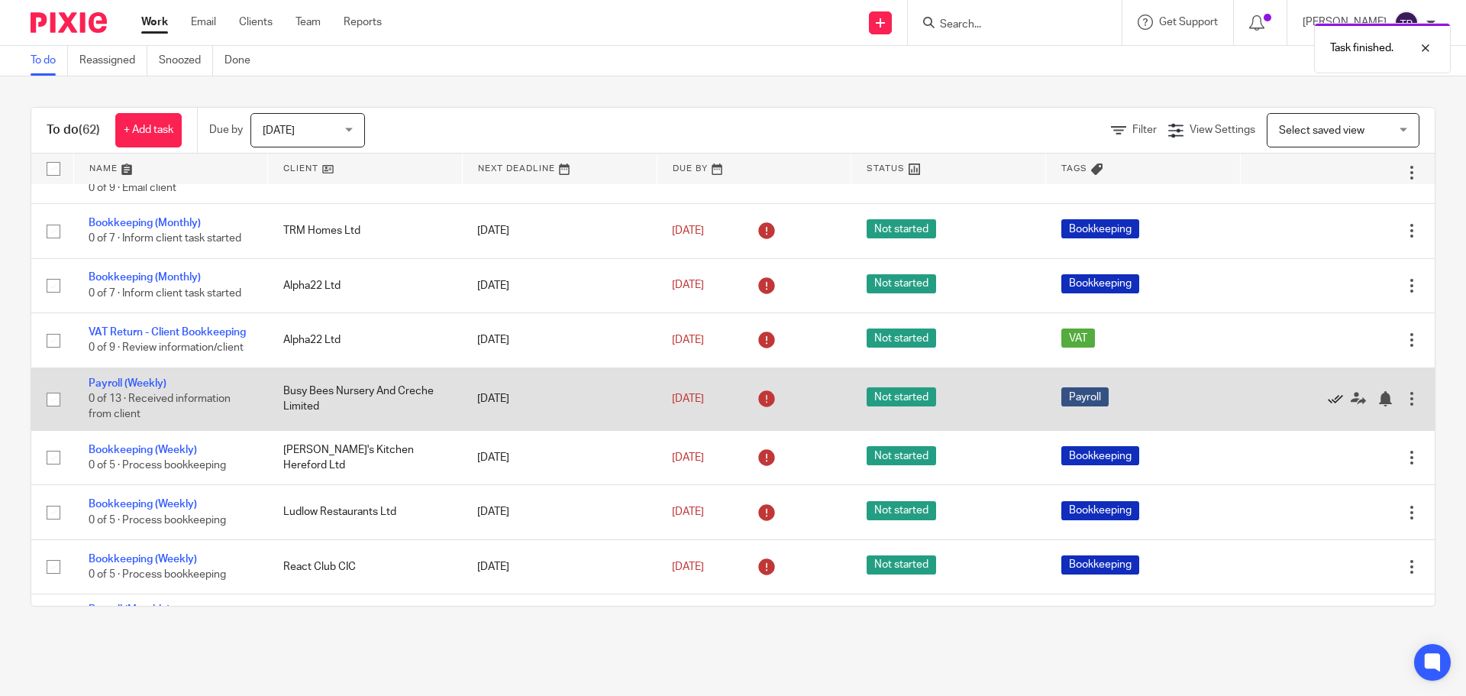
click at [1328, 406] on icon at bounding box center [1335, 398] width 15 height 15
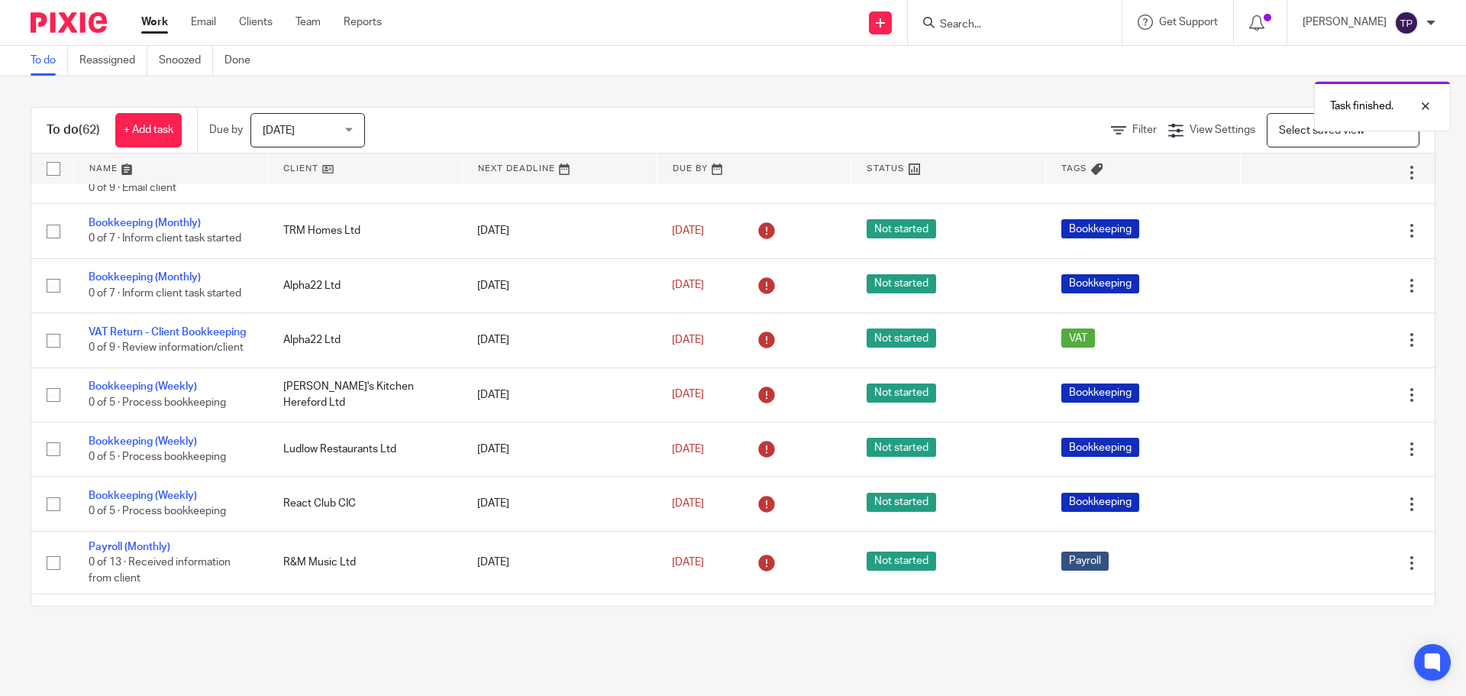
click at [1328, 403] on icon at bounding box center [1335, 394] width 15 height 15
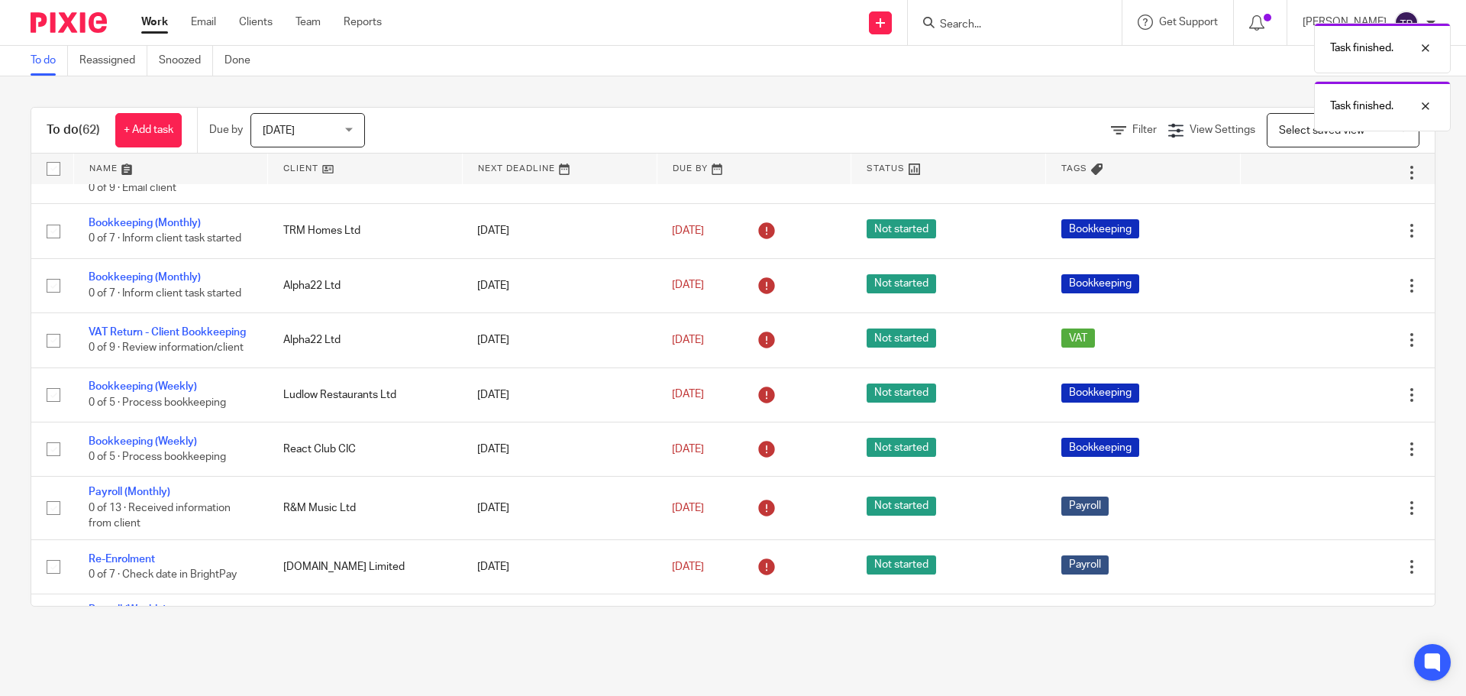
click at [1328, 403] on icon at bounding box center [1335, 394] width 15 height 15
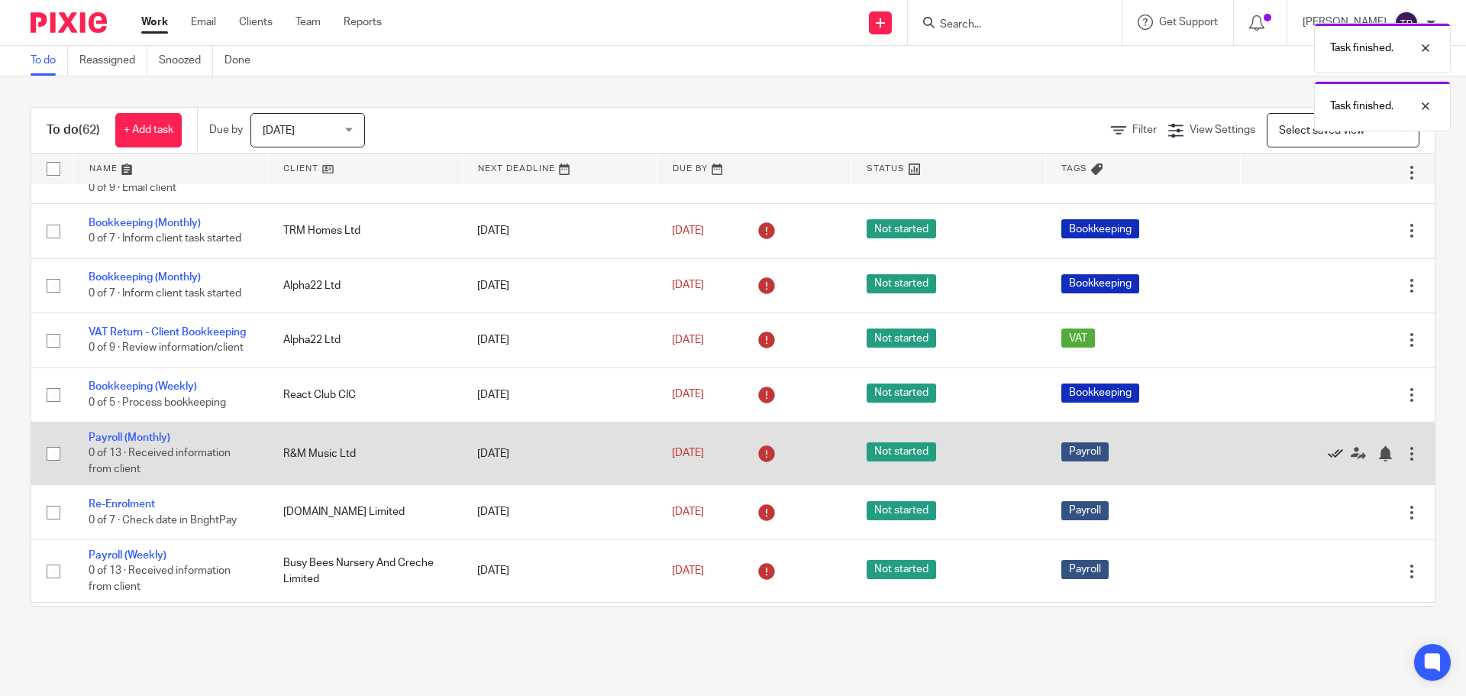
click at [1328, 461] on icon at bounding box center [1335, 453] width 15 height 15
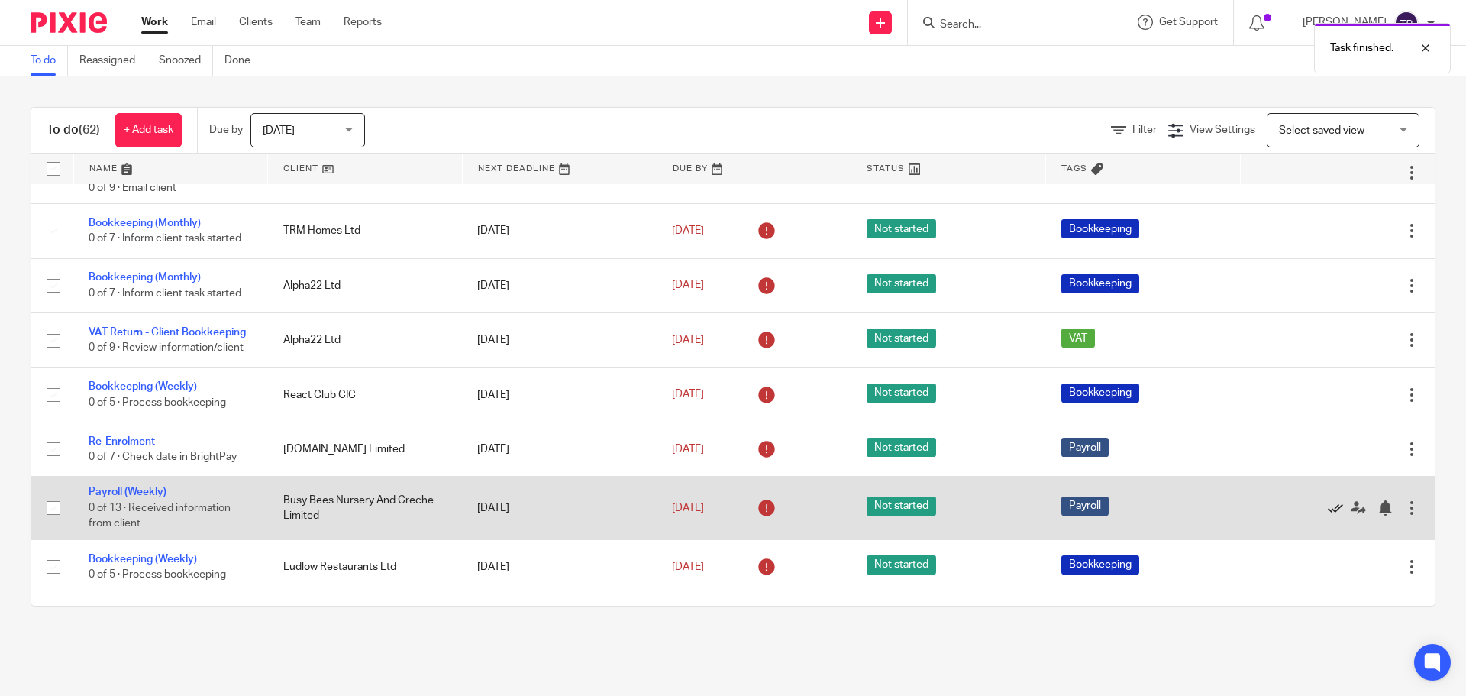
click at [1328, 516] on icon at bounding box center [1335, 507] width 15 height 15
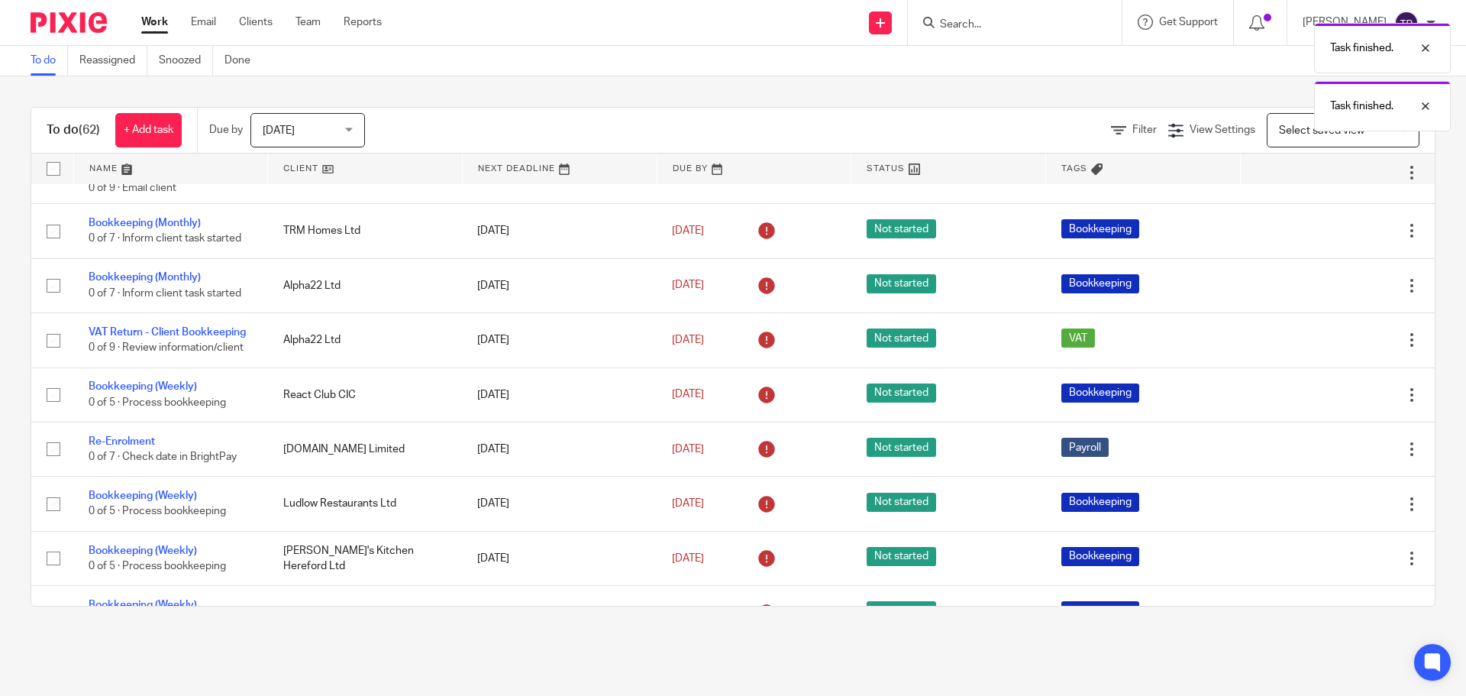
click at [1328, 512] on icon at bounding box center [1335, 503] width 15 height 15
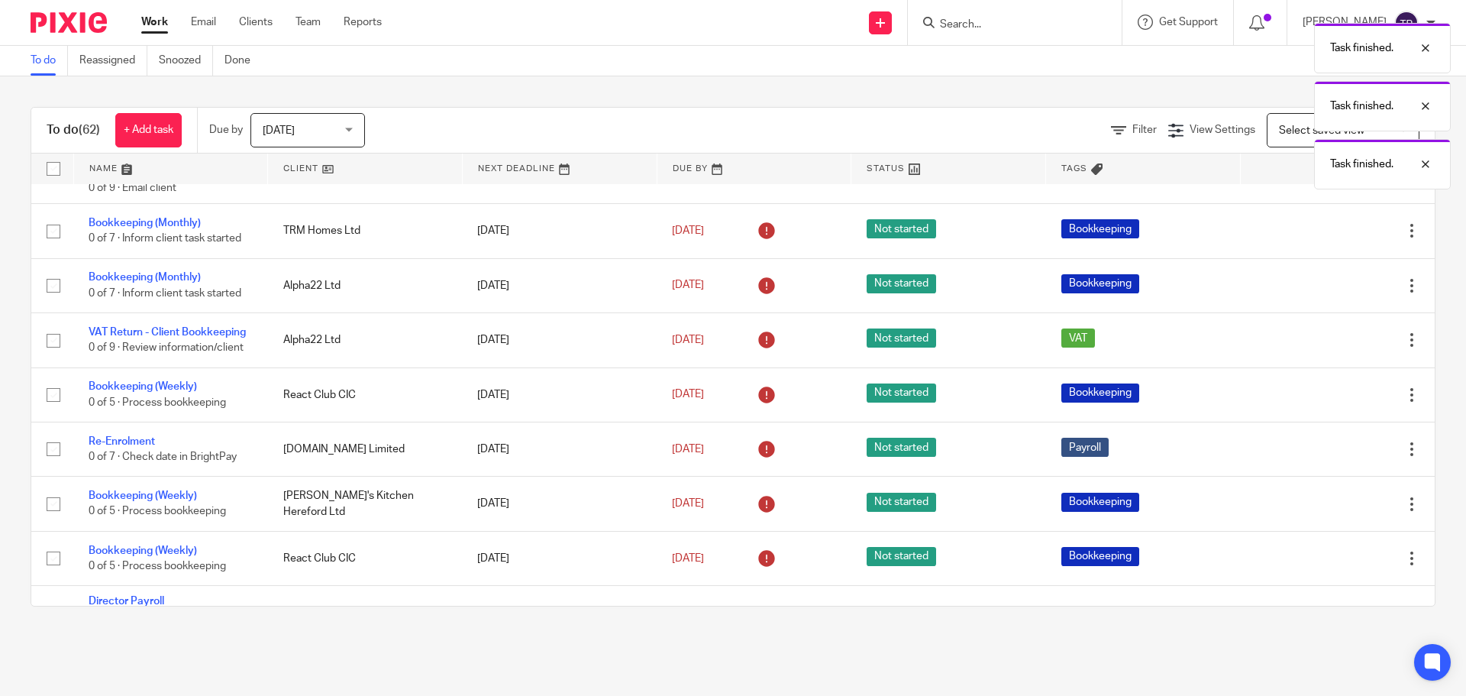
click at [1328, 512] on icon at bounding box center [1335, 503] width 15 height 15
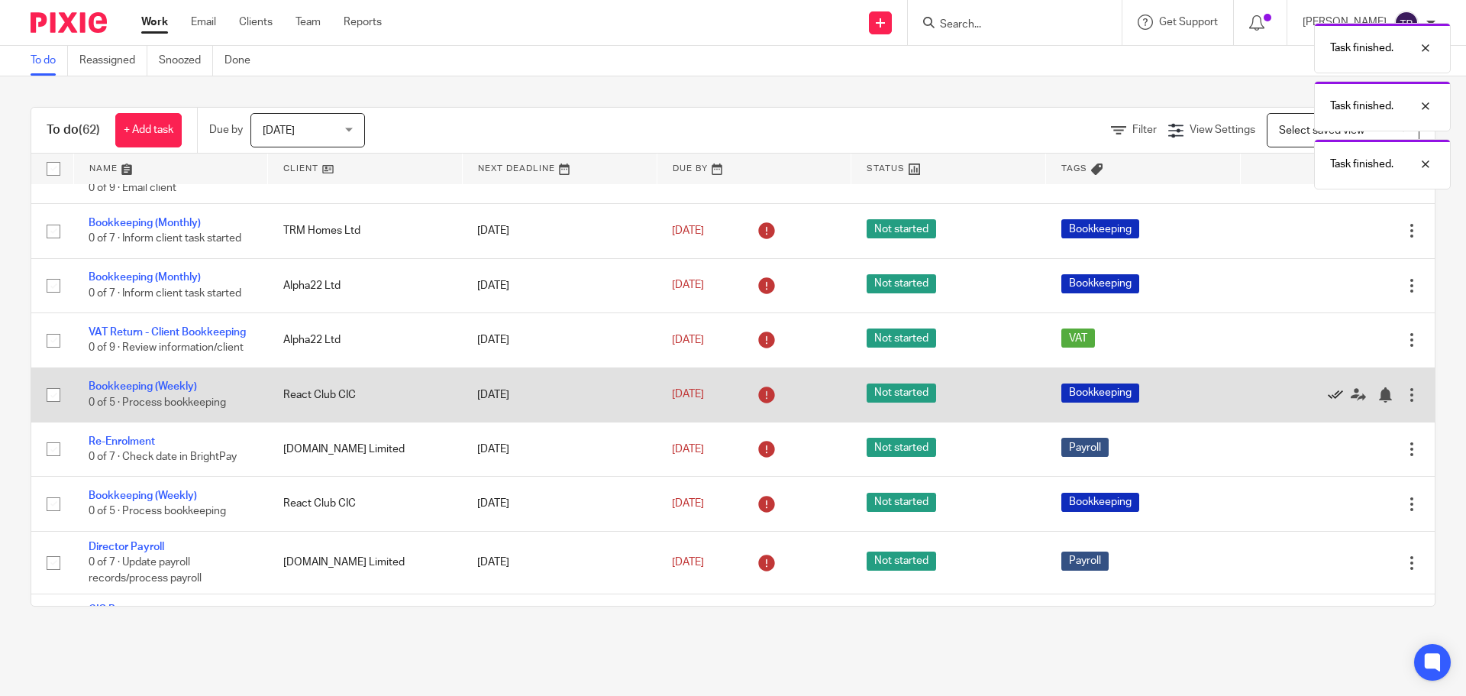
click at [1328, 403] on icon at bounding box center [1335, 394] width 15 height 15
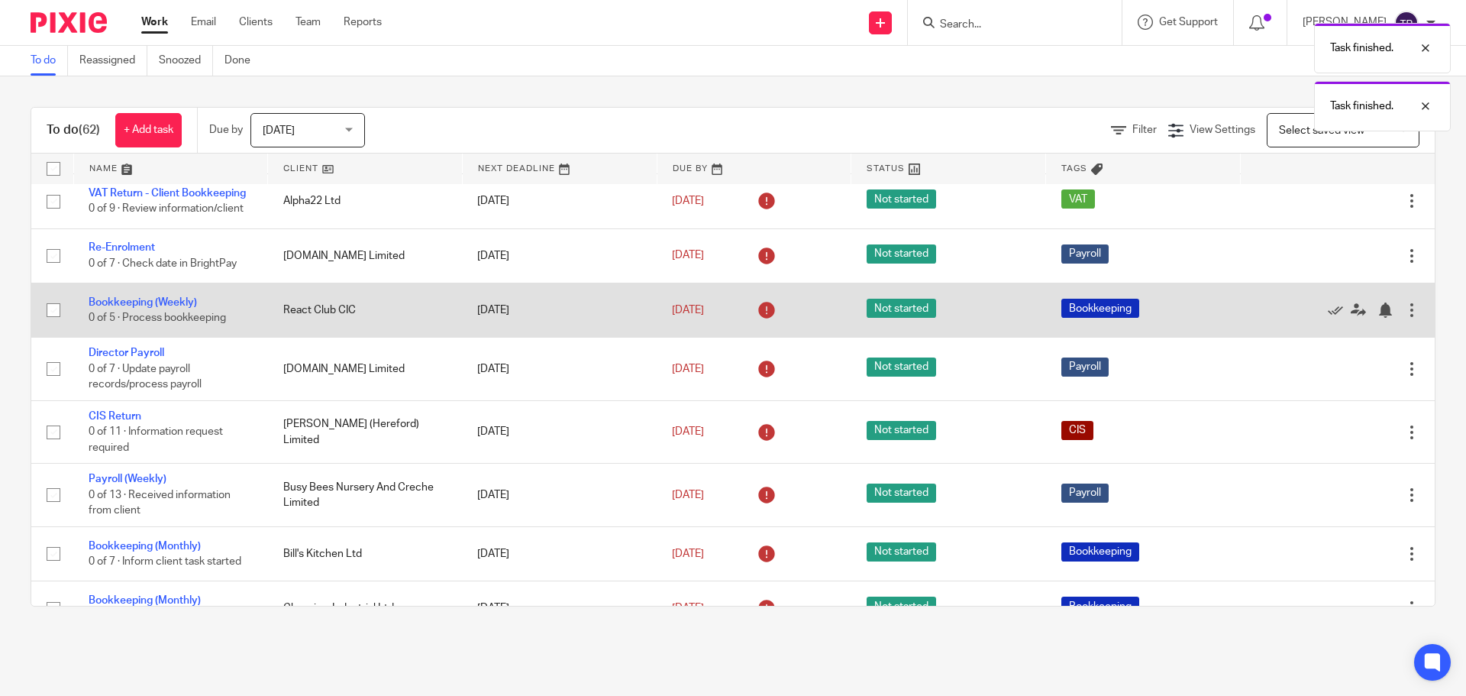
scroll to position [993, 0]
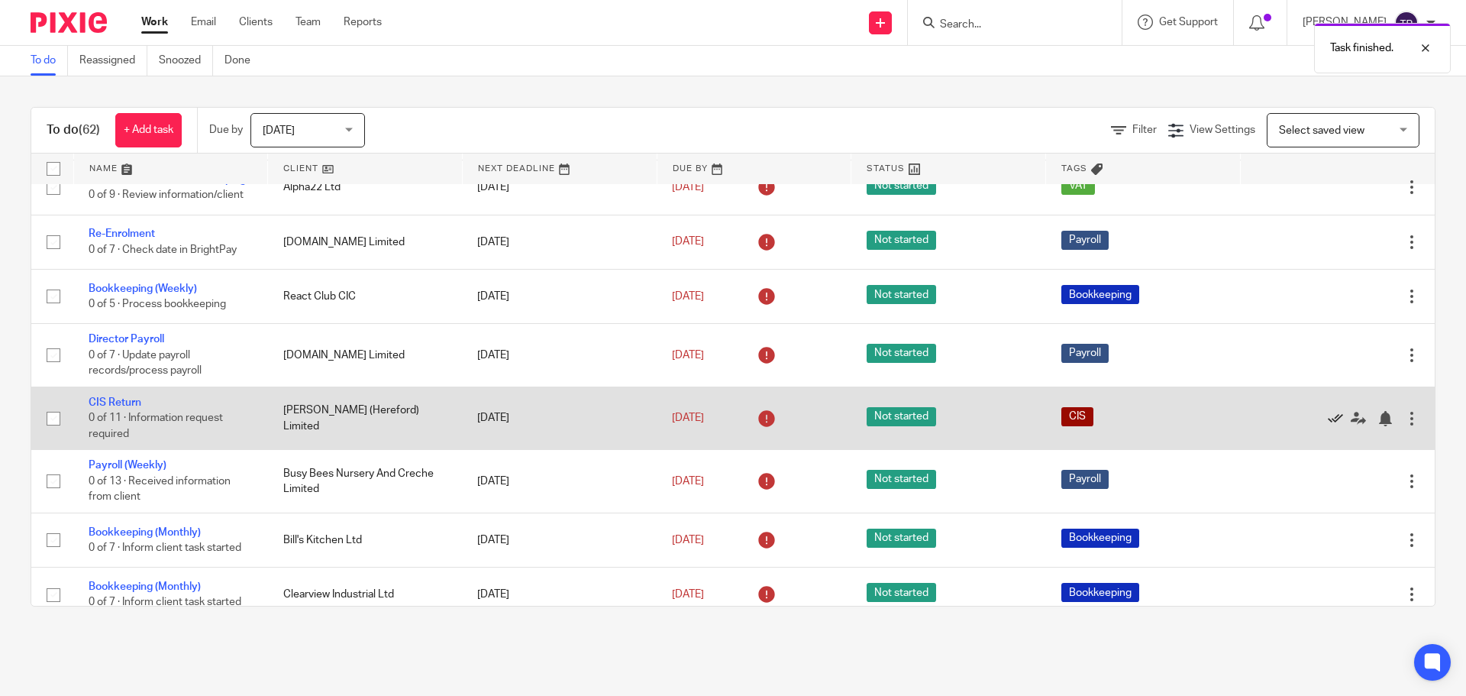
click at [1328, 426] on icon at bounding box center [1335, 418] width 15 height 15
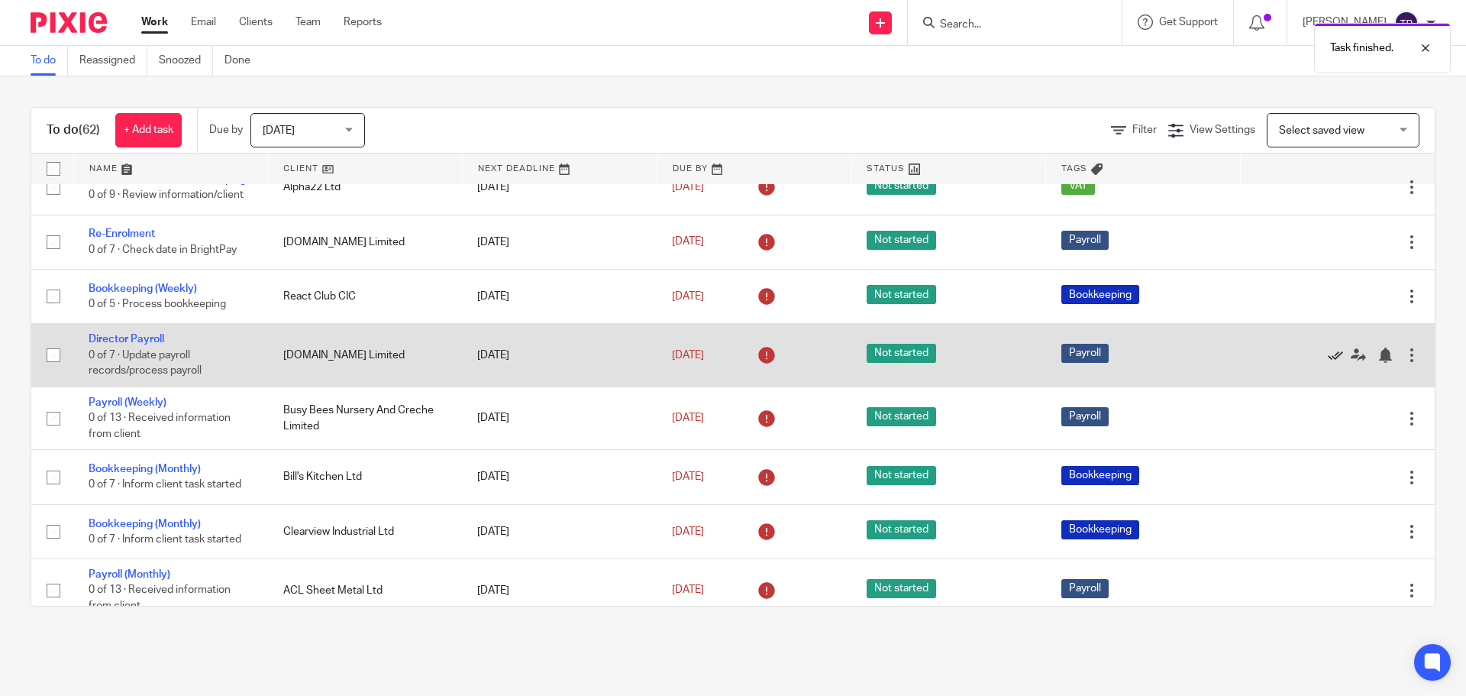
click at [1328, 363] on icon at bounding box center [1335, 355] width 15 height 15
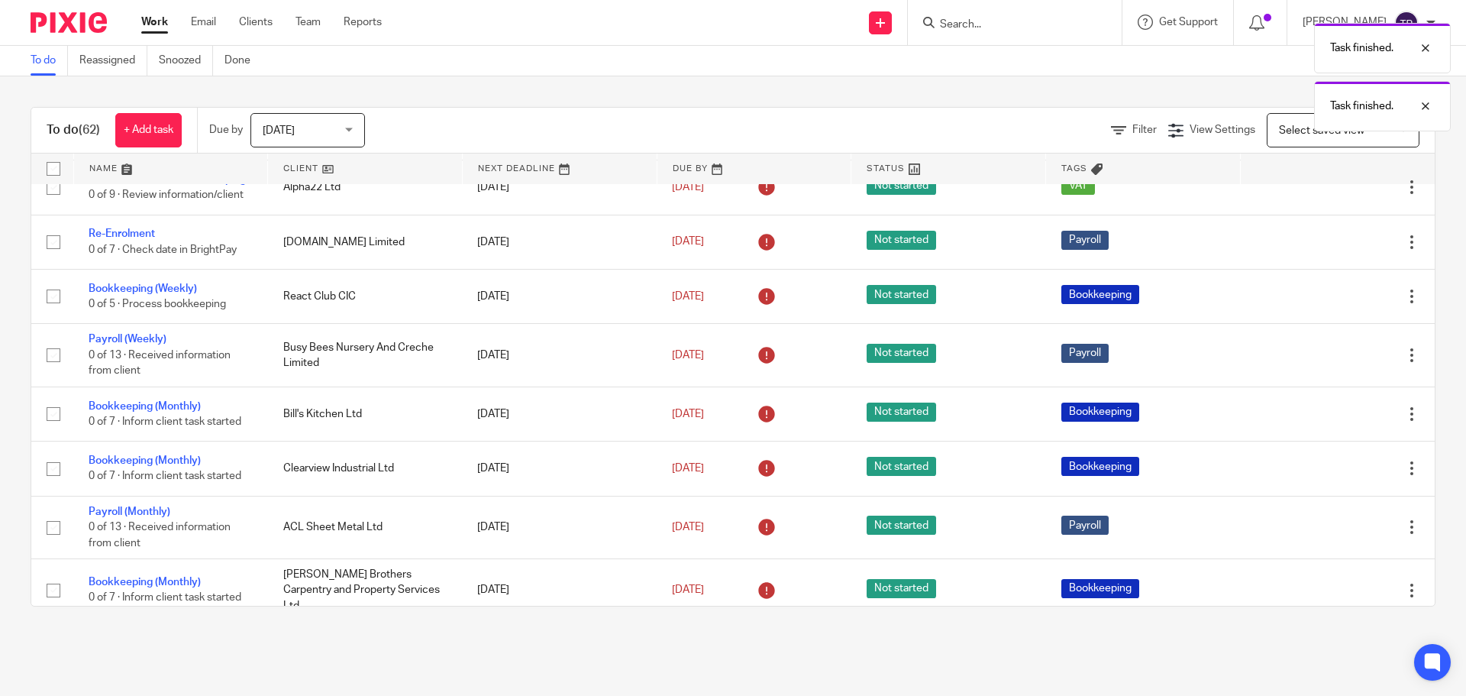
click at [1328, 363] on icon at bounding box center [1335, 355] width 15 height 15
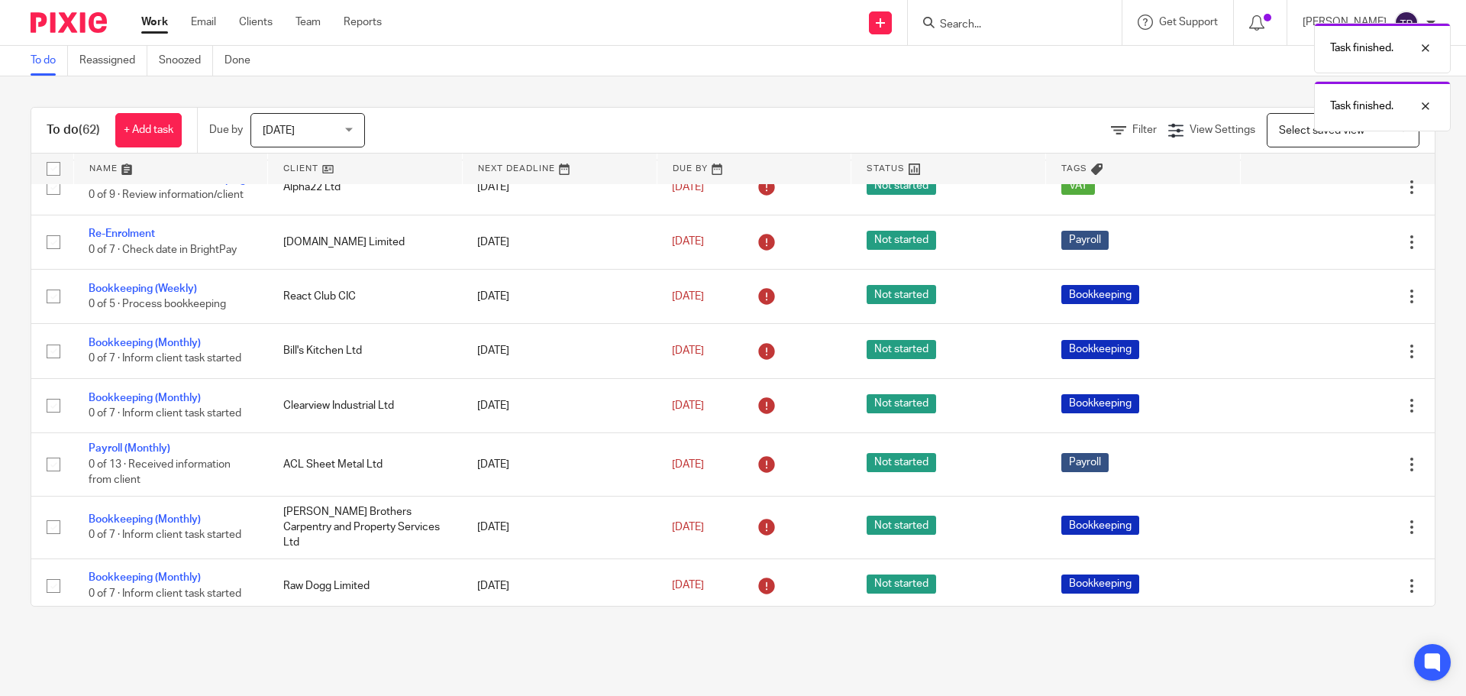
click at [1328, 359] on icon at bounding box center [1335, 351] width 15 height 15
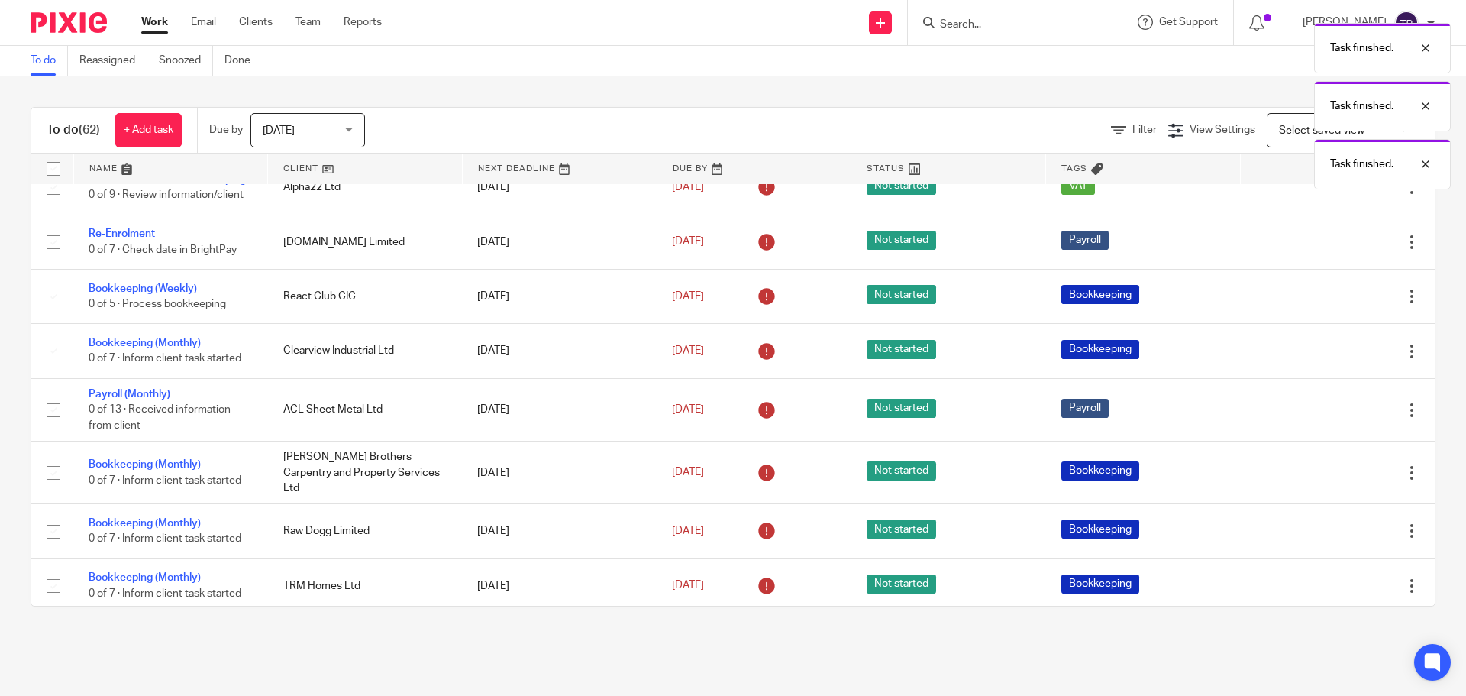
click at [1328, 359] on icon at bounding box center [1335, 351] width 15 height 15
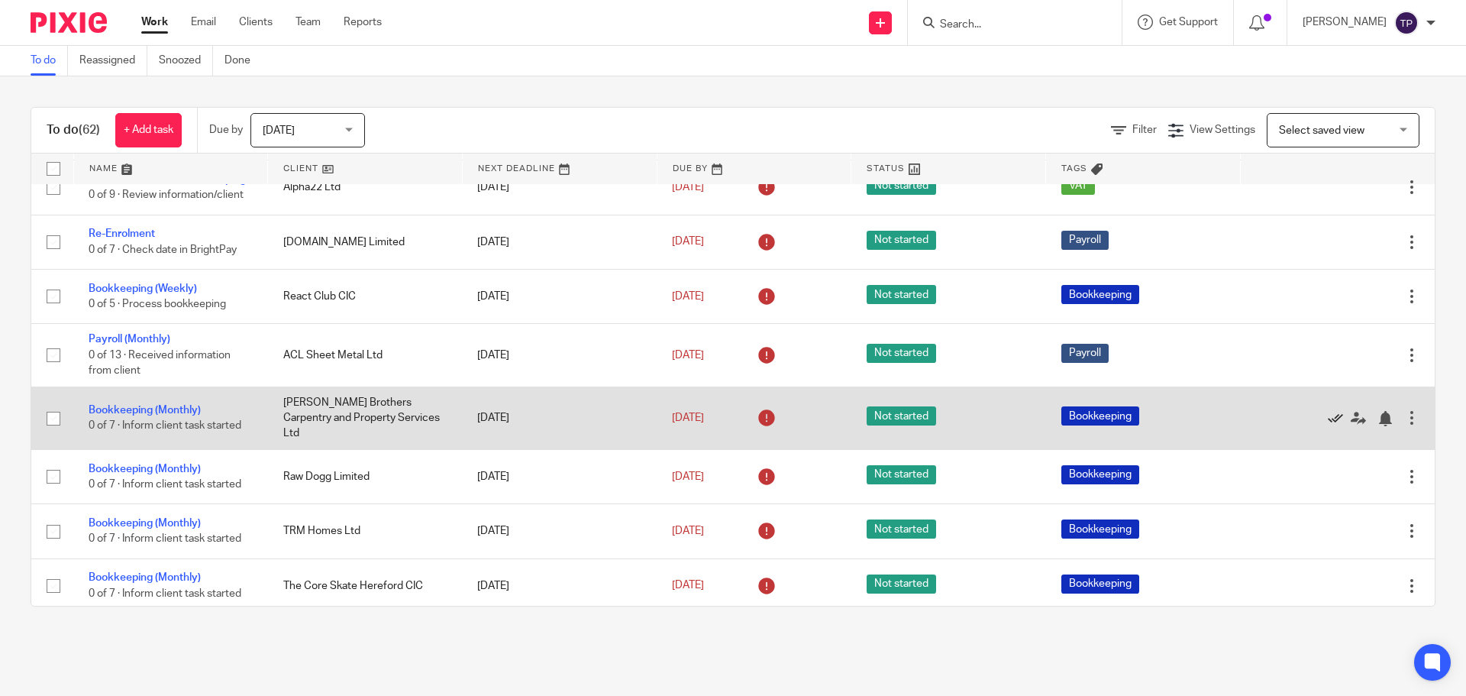
click at [1328, 426] on icon at bounding box center [1335, 418] width 15 height 15
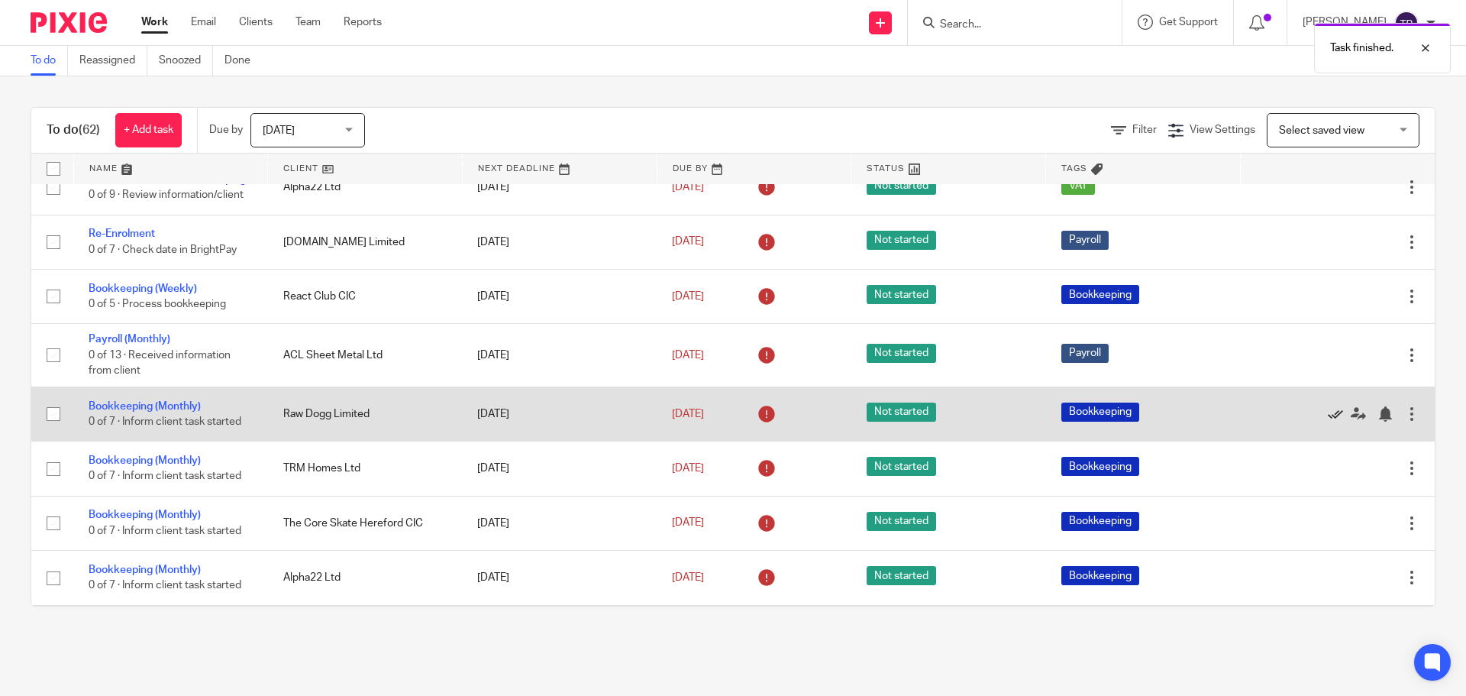
click at [1328, 422] on icon at bounding box center [1335, 413] width 15 height 15
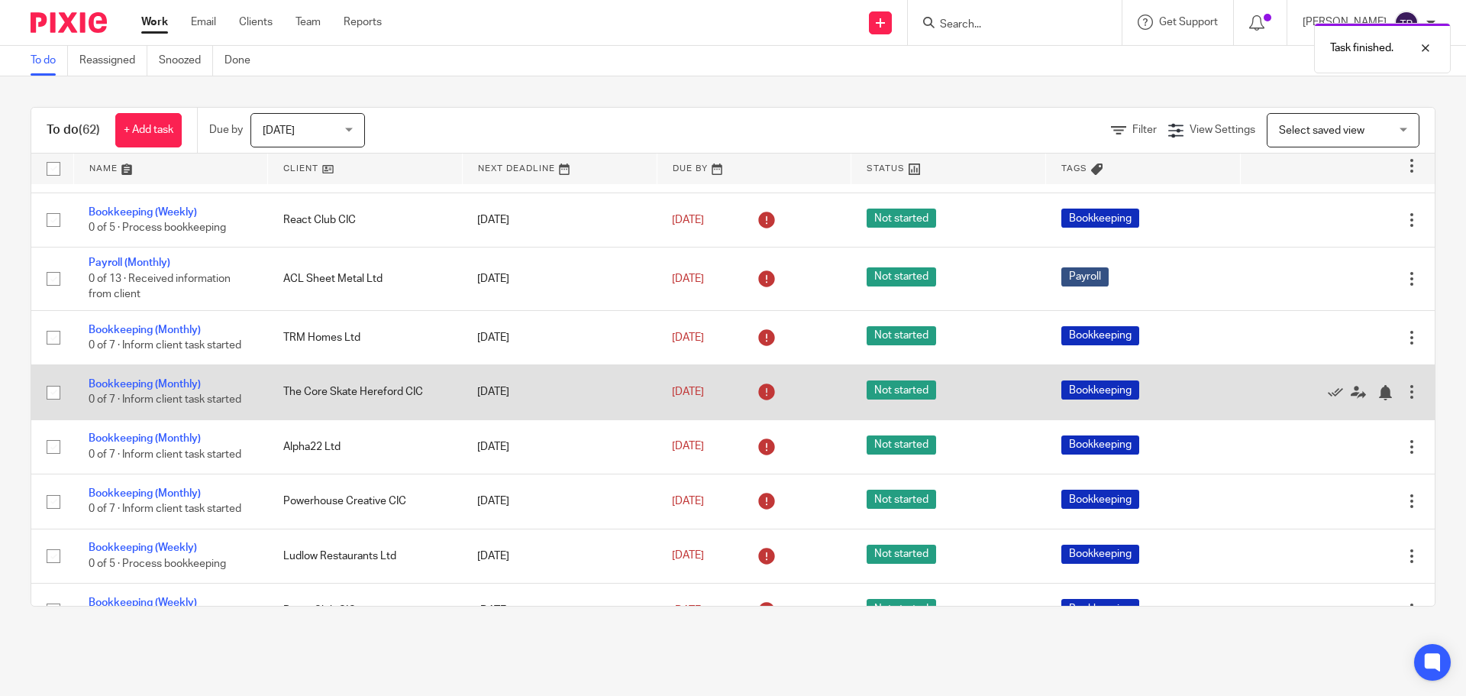
scroll to position [1146, 0]
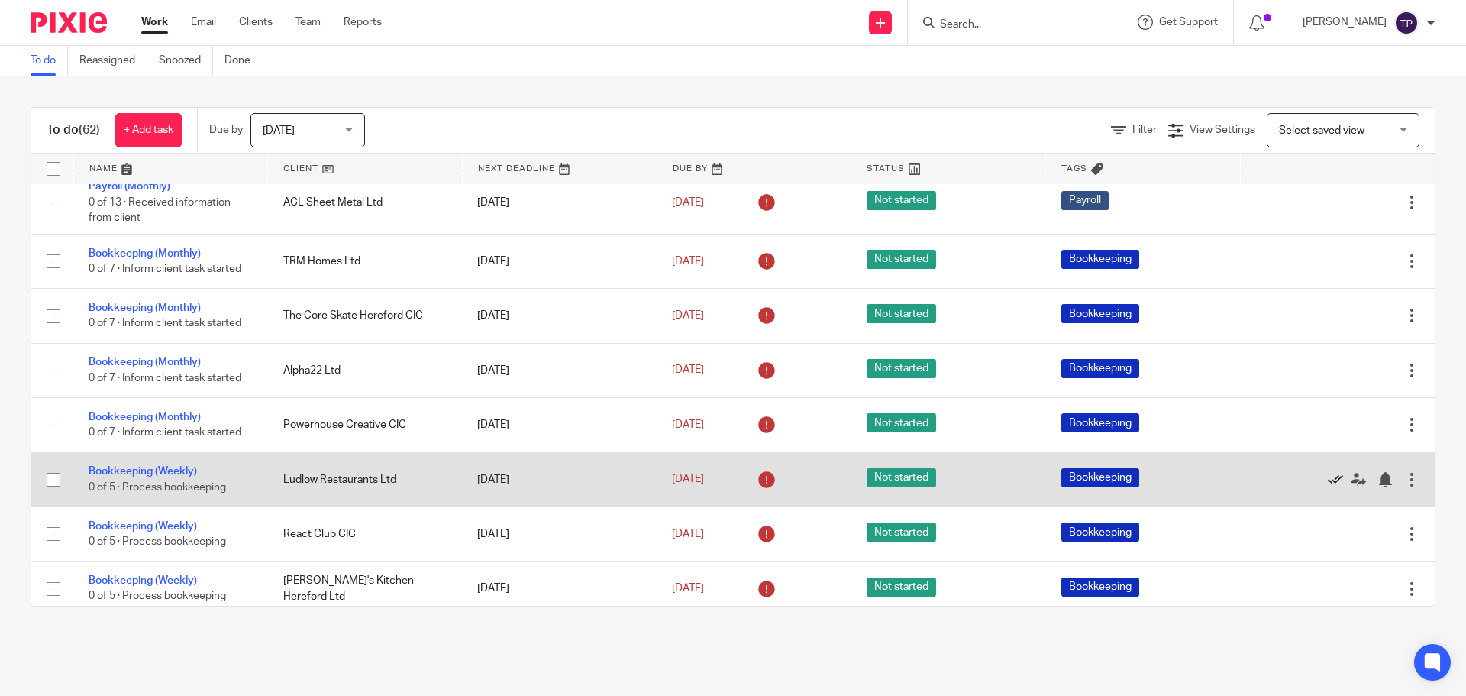
click at [1328, 487] on icon at bounding box center [1335, 479] width 15 height 15
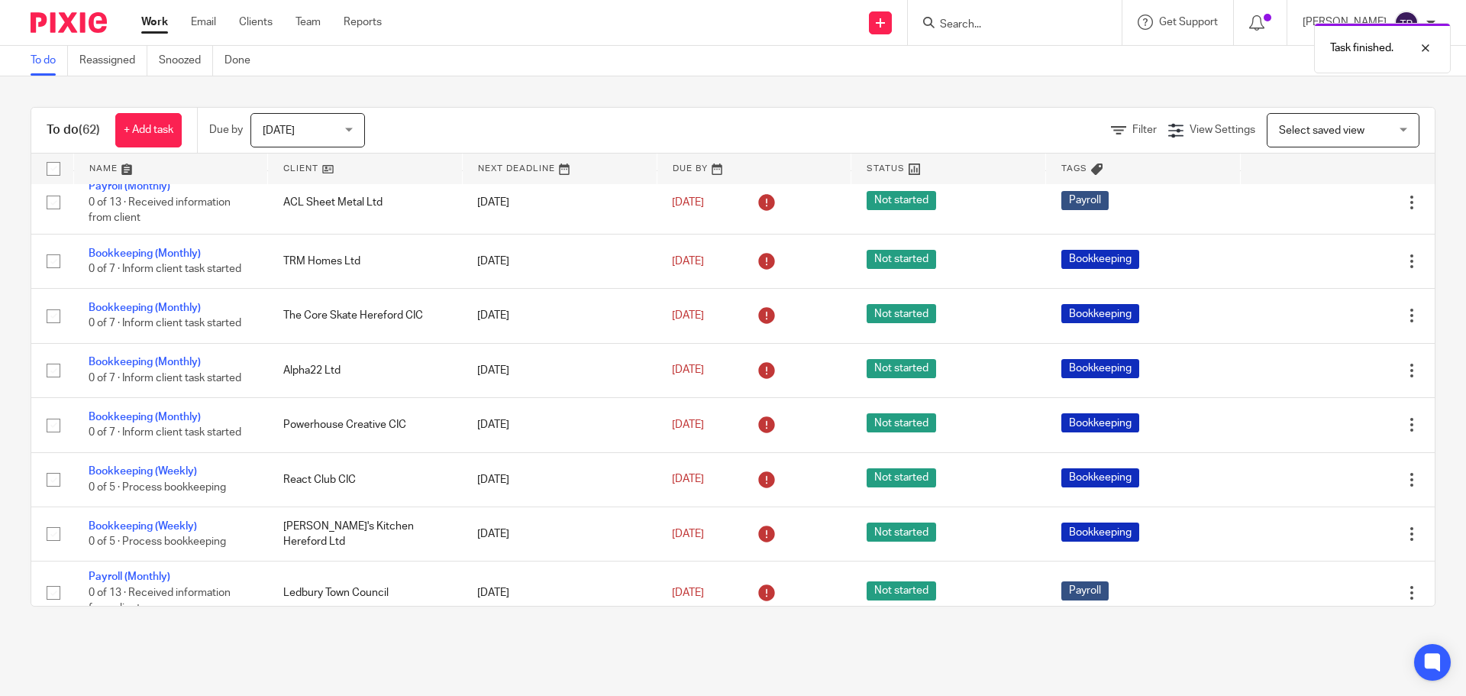
click at [1328, 487] on icon at bounding box center [1335, 479] width 15 height 15
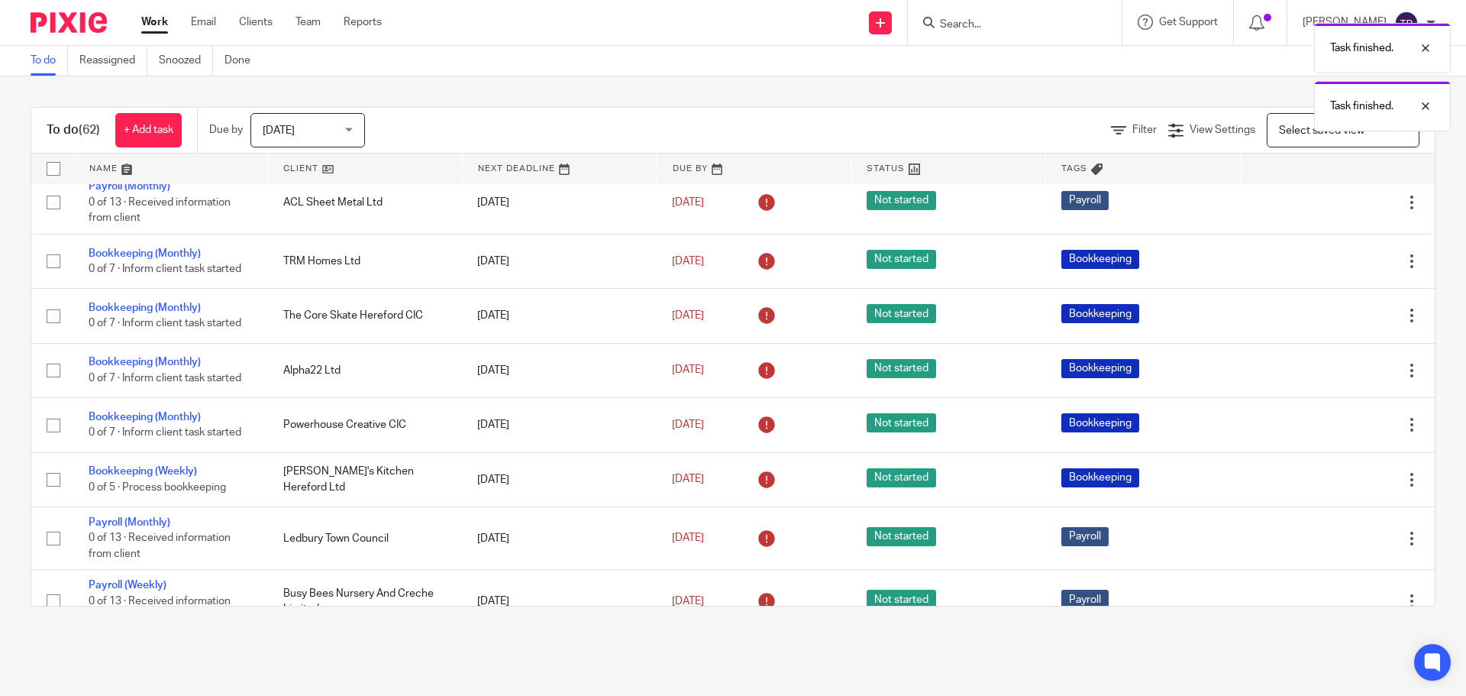
click at [1328, 487] on icon at bounding box center [1335, 479] width 15 height 15
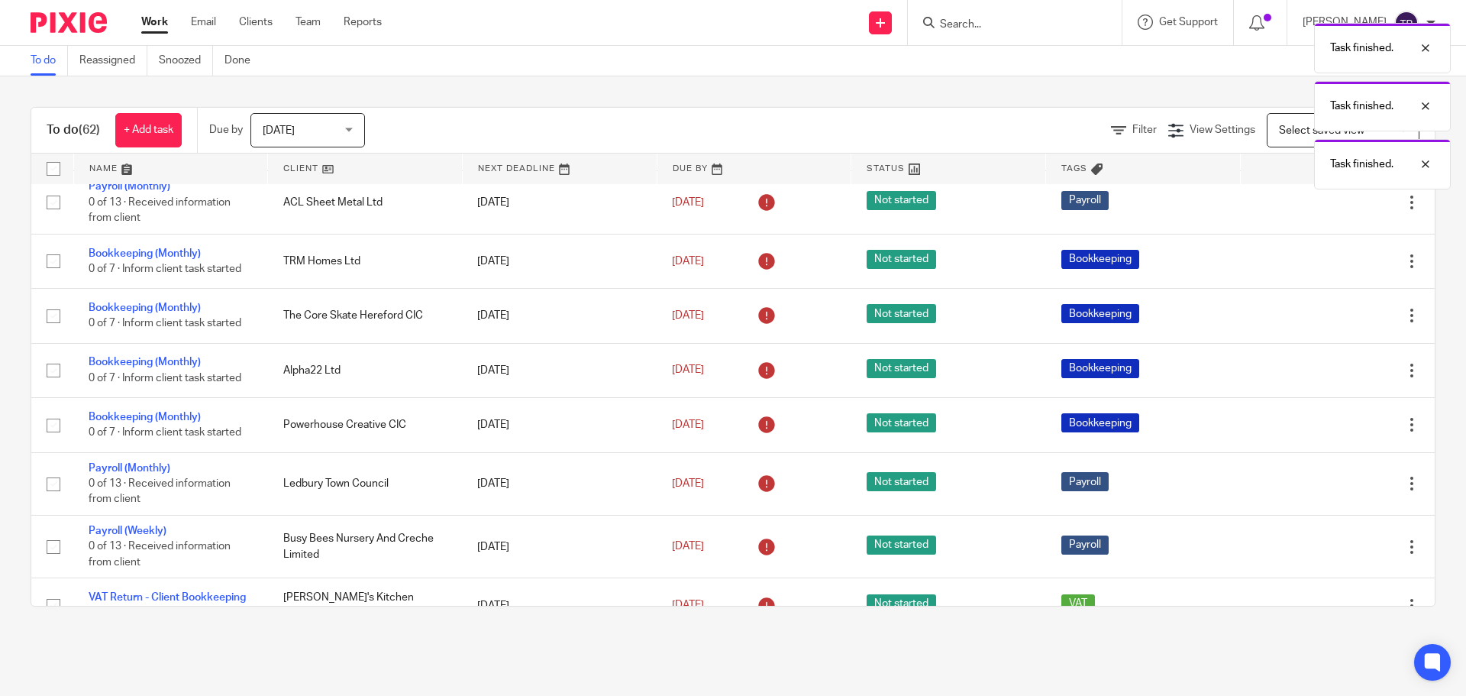
click at [1304, 503] on div "Edit task Delete" at bounding box center [1338, 483] width 164 height 38
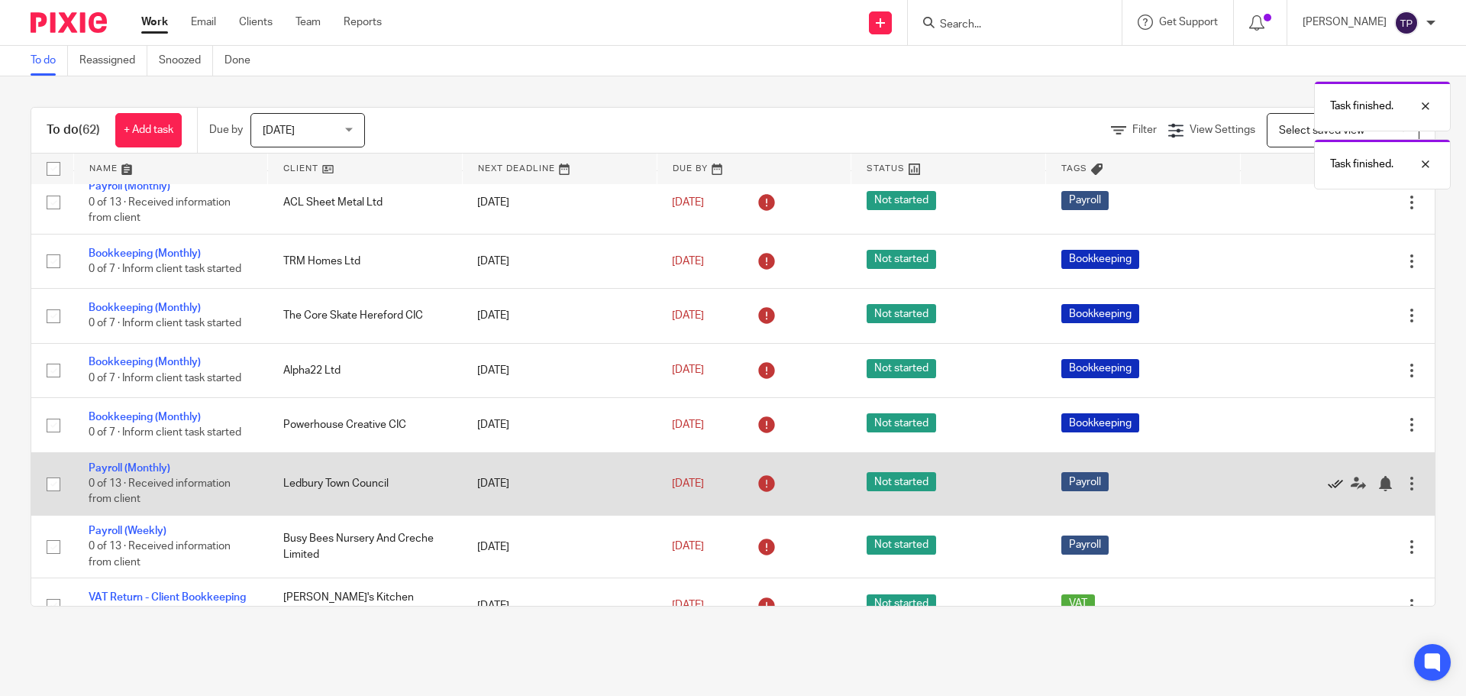
click at [1328, 491] on icon at bounding box center [1335, 483] width 15 height 15
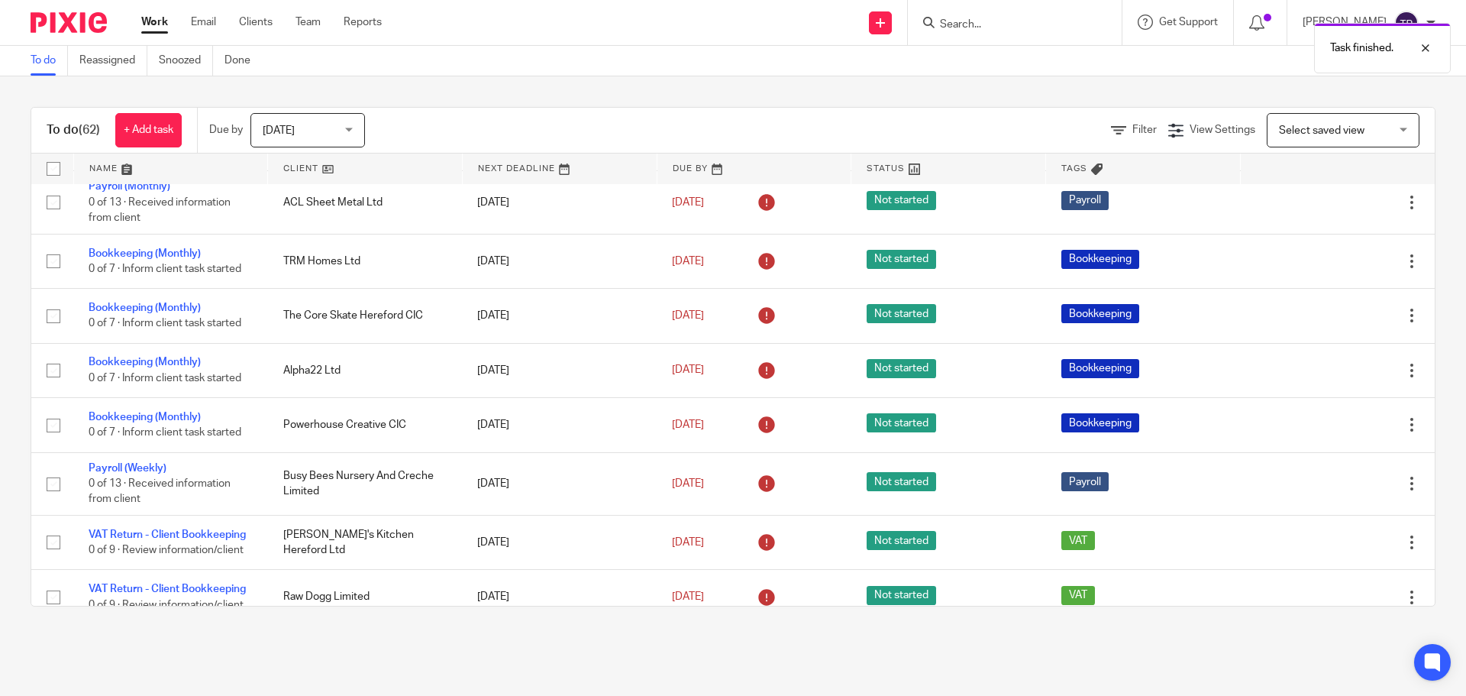
click at [1328, 491] on icon at bounding box center [1335, 483] width 15 height 15
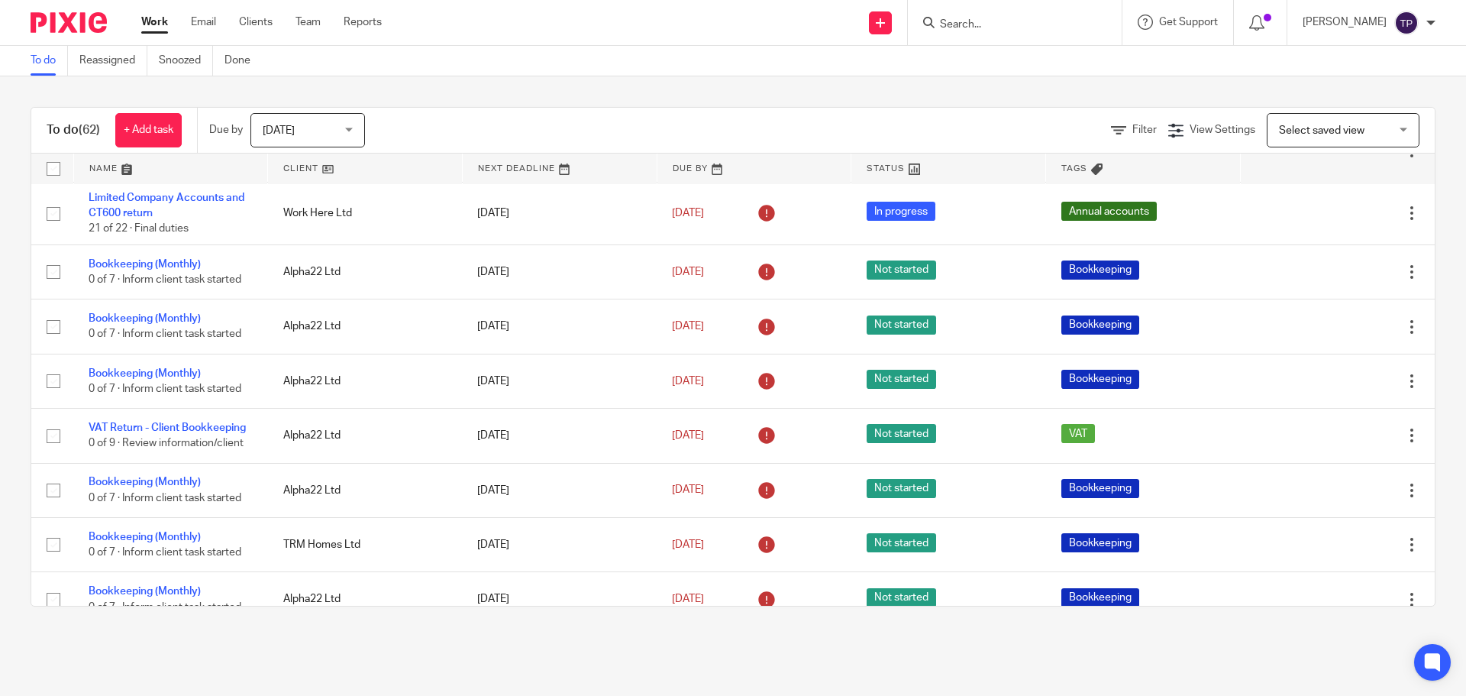
scroll to position [0, 0]
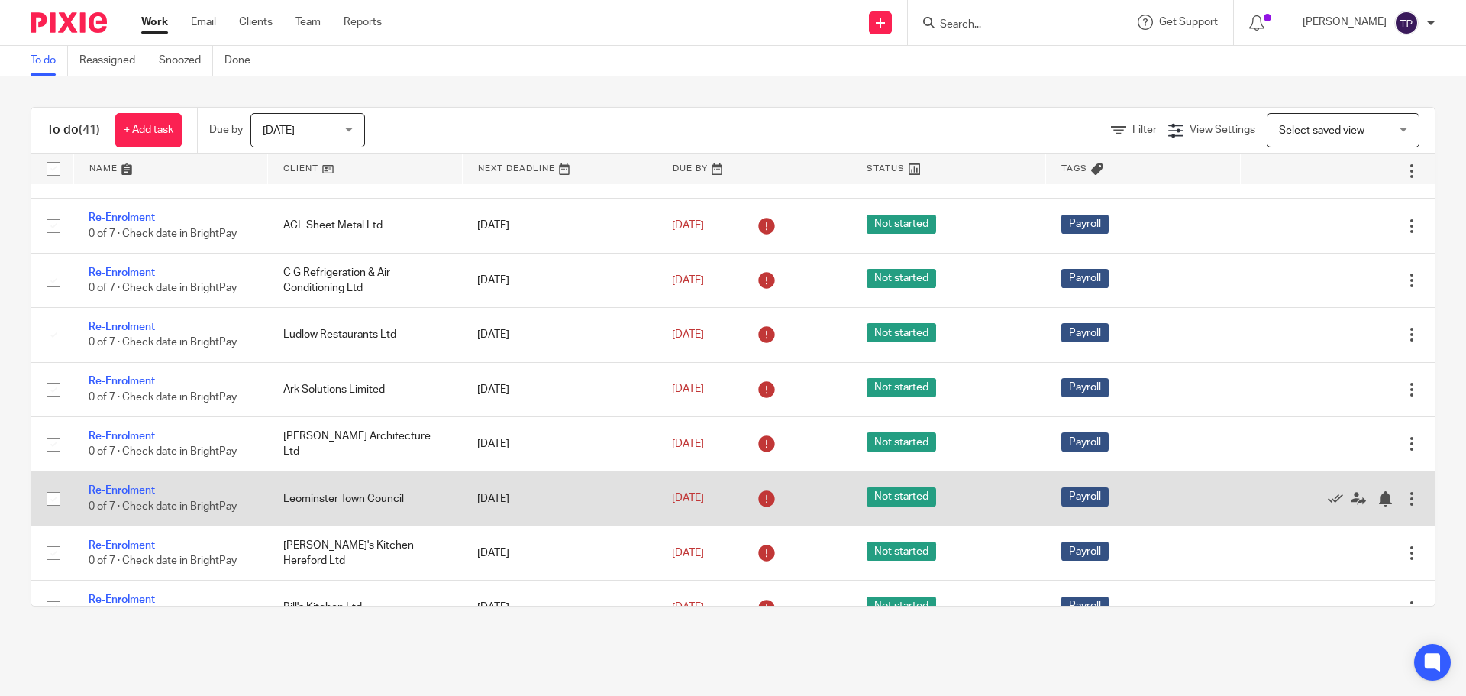
scroll to position [1922, 0]
